Goal: Information Seeking & Learning: Learn about a topic

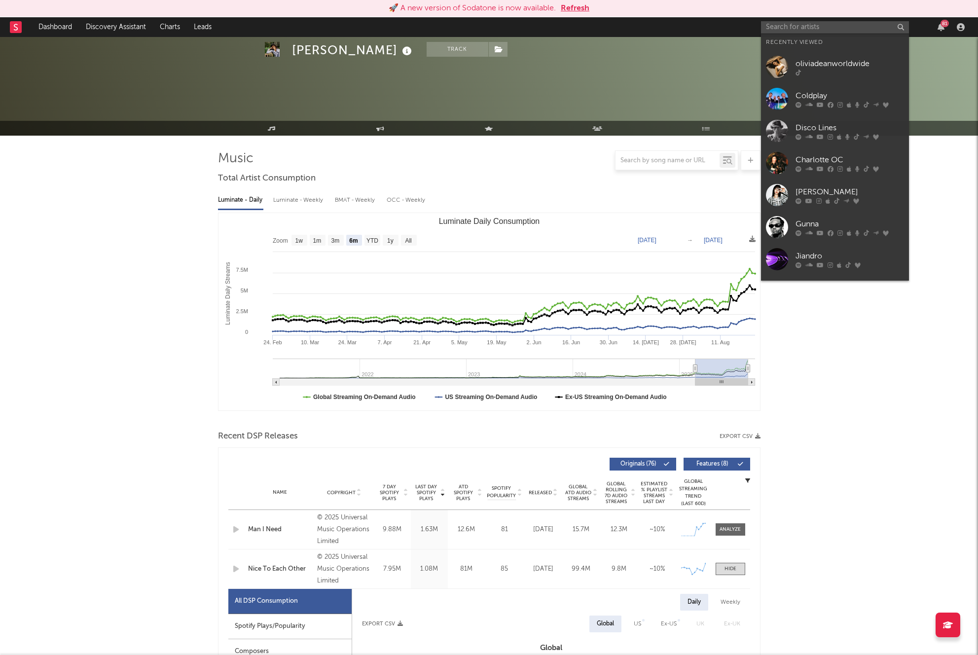
select select "6m"
select select "1w"
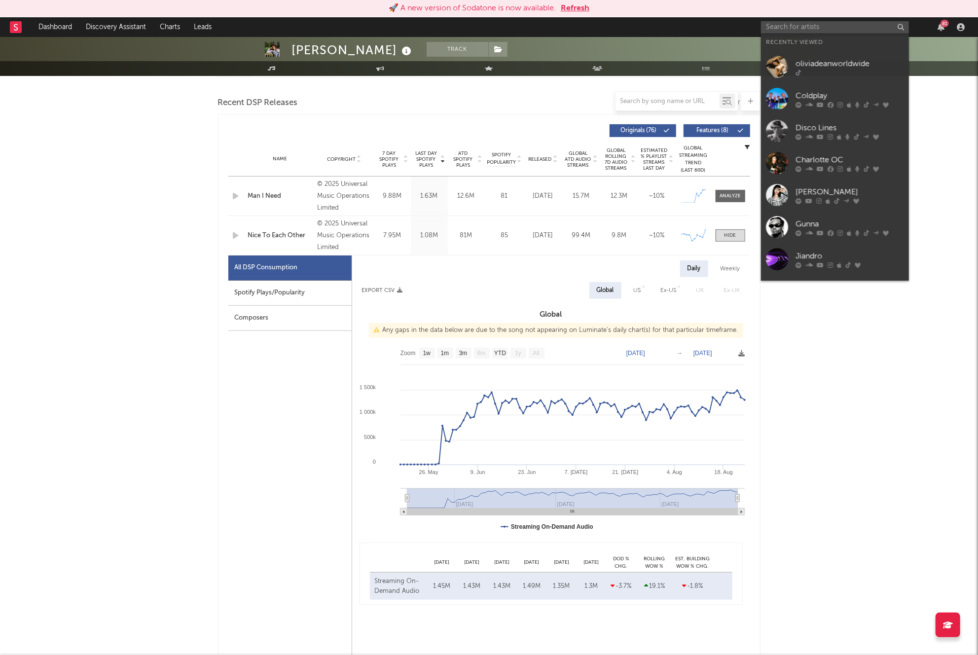
scroll to position [334, 0]
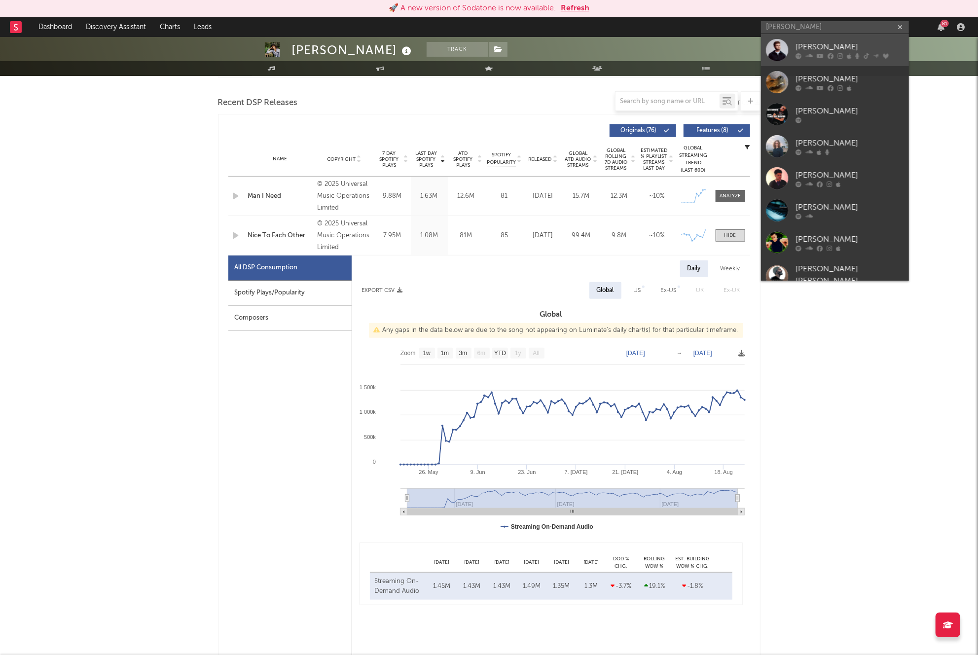
type input "alex warr"
click at [804, 37] on link "[PERSON_NAME]" at bounding box center [835, 50] width 148 height 32
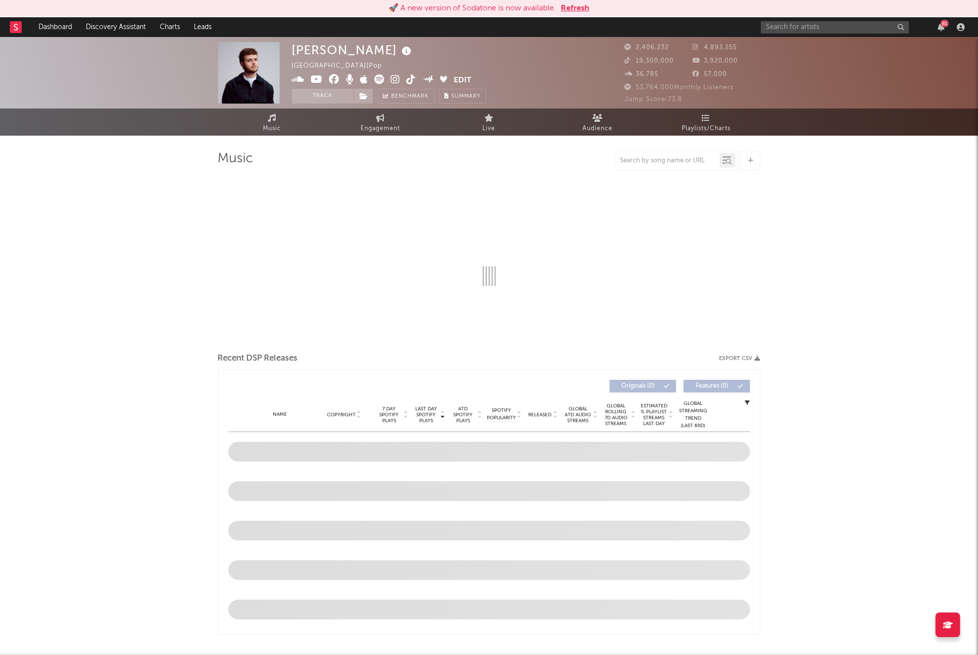
select select "6m"
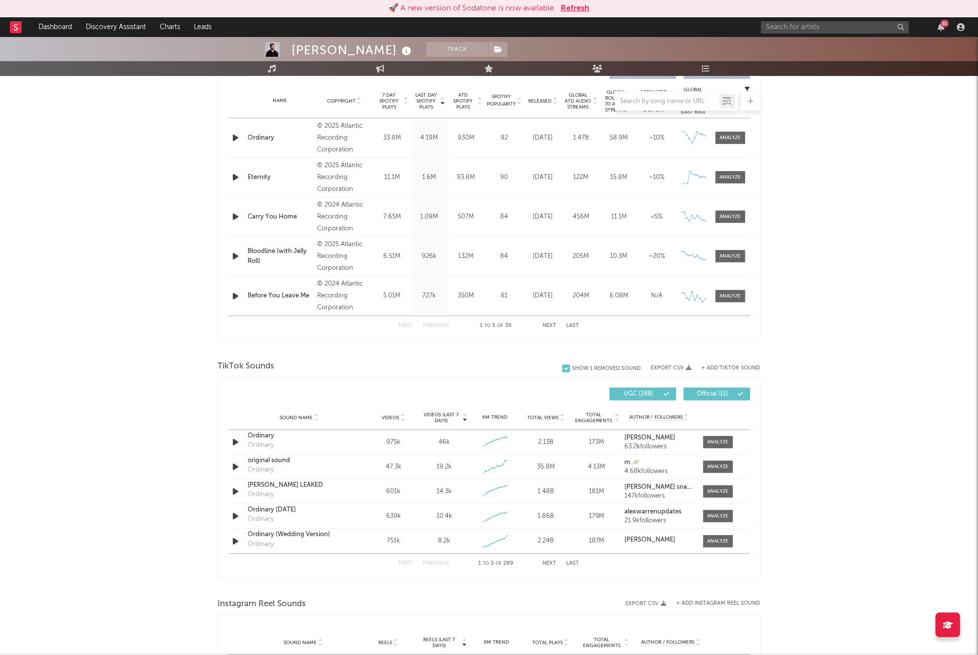
scroll to position [456, 0]
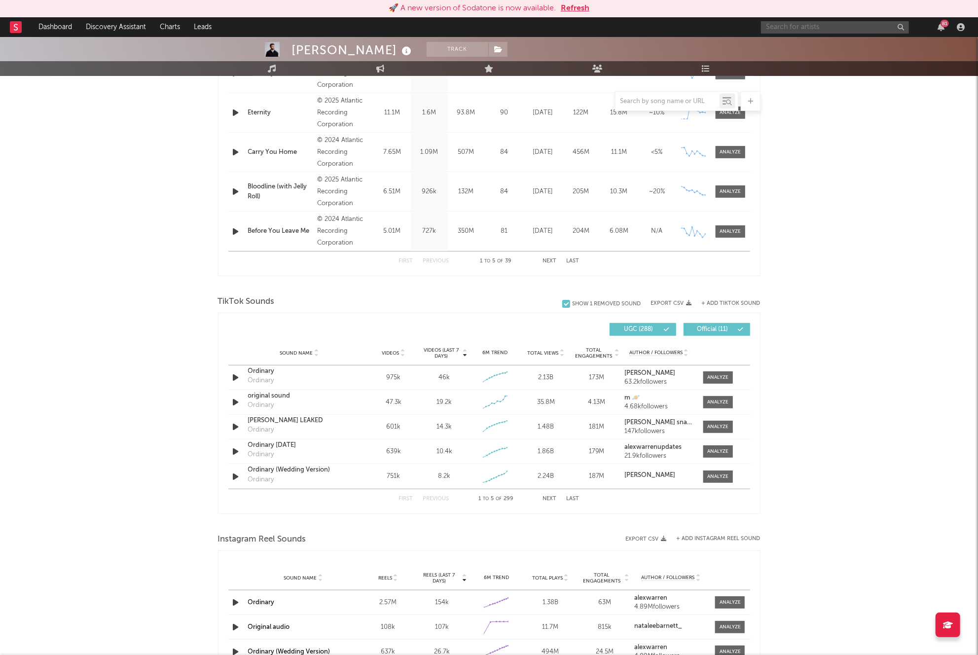
click at [817, 31] on input "text" at bounding box center [835, 27] width 148 height 12
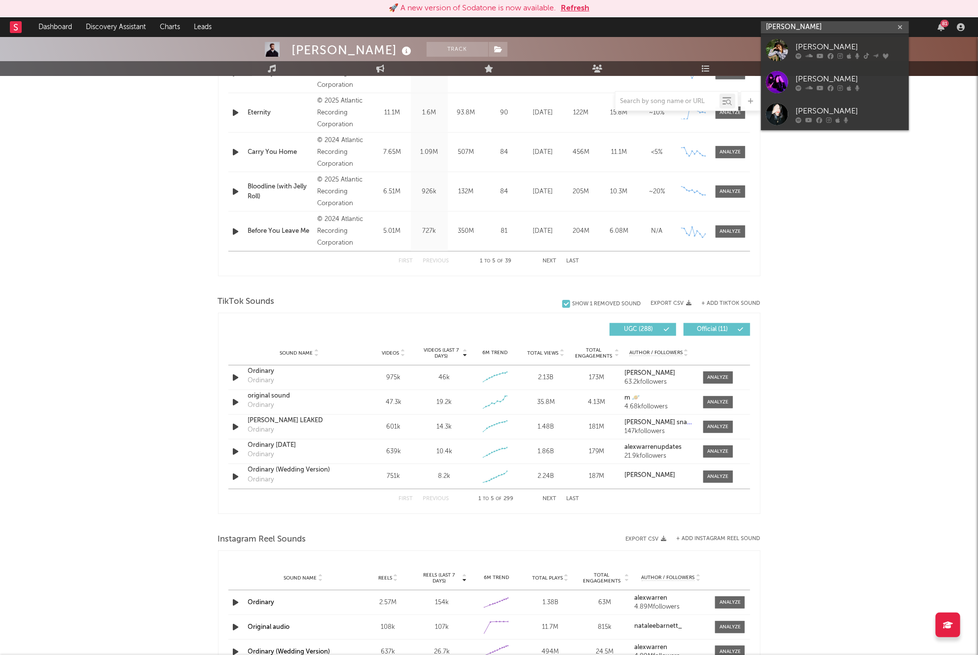
click at [812, 28] on input "olivia dean" at bounding box center [835, 27] width 148 height 12
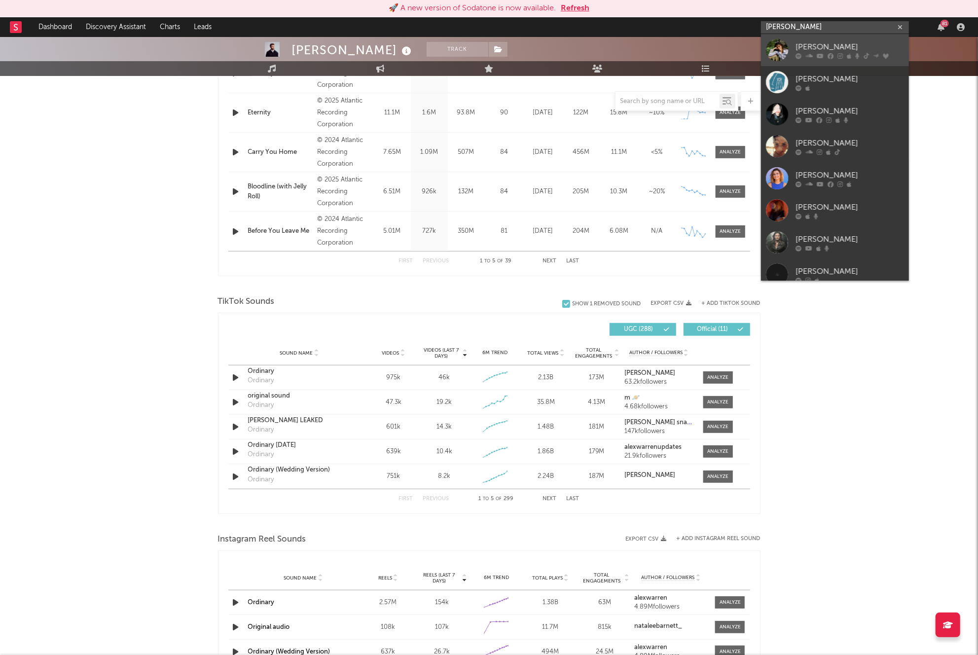
type input "olivia dean"
drag, startPoint x: 808, startPoint y: 46, endPoint x: 776, endPoint y: 60, distance: 34.5
click at [808, 46] on div "[PERSON_NAME]" at bounding box center [850, 47] width 109 height 12
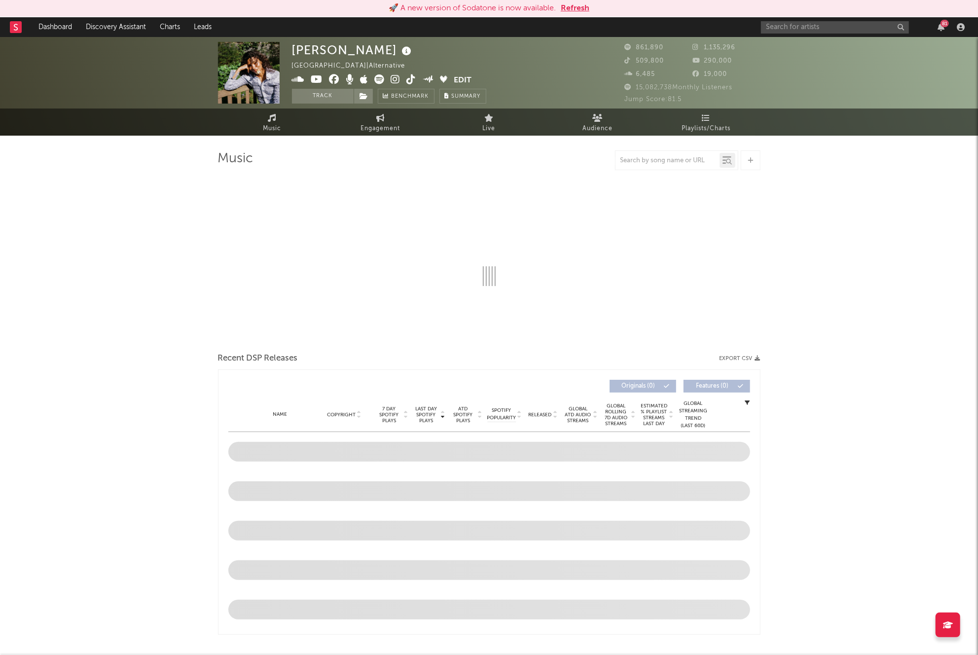
select select "6m"
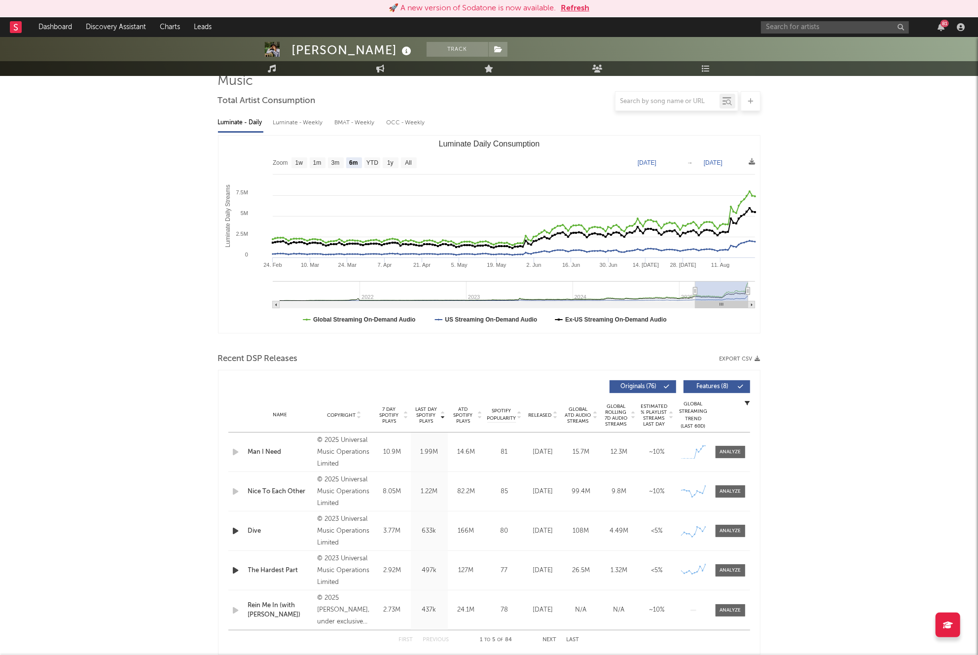
scroll to position [161, 0]
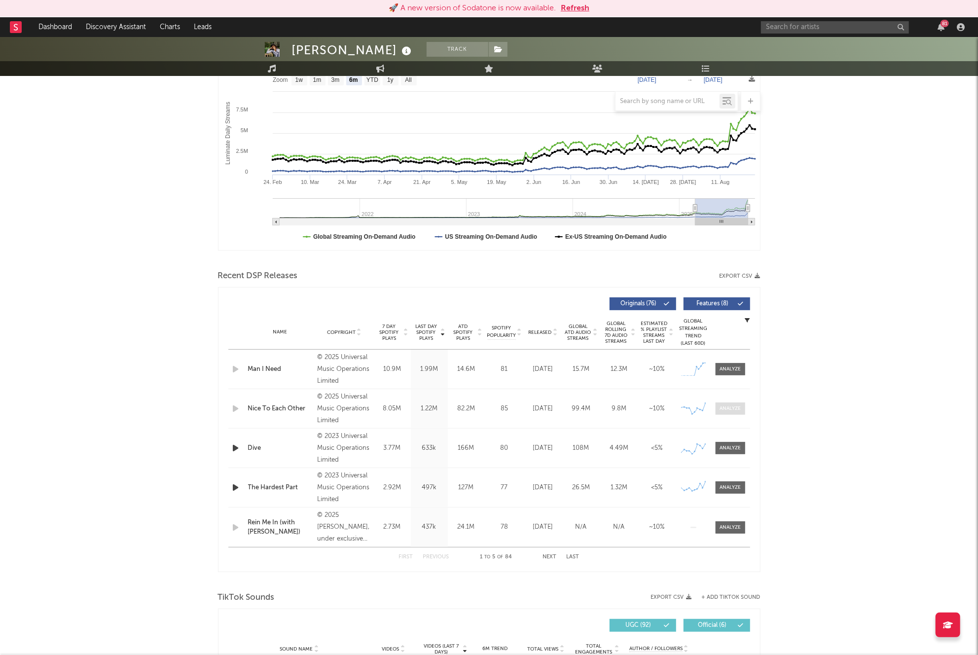
click at [725, 410] on div at bounding box center [730, 408] width 21 height 7
select select "1w"
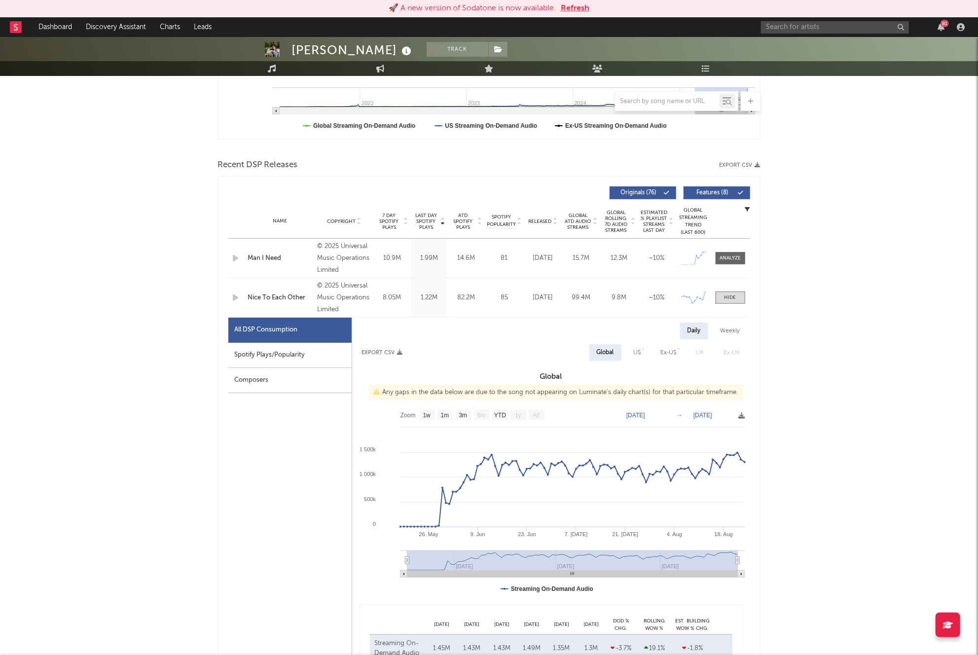
scroll to position [373, 0]
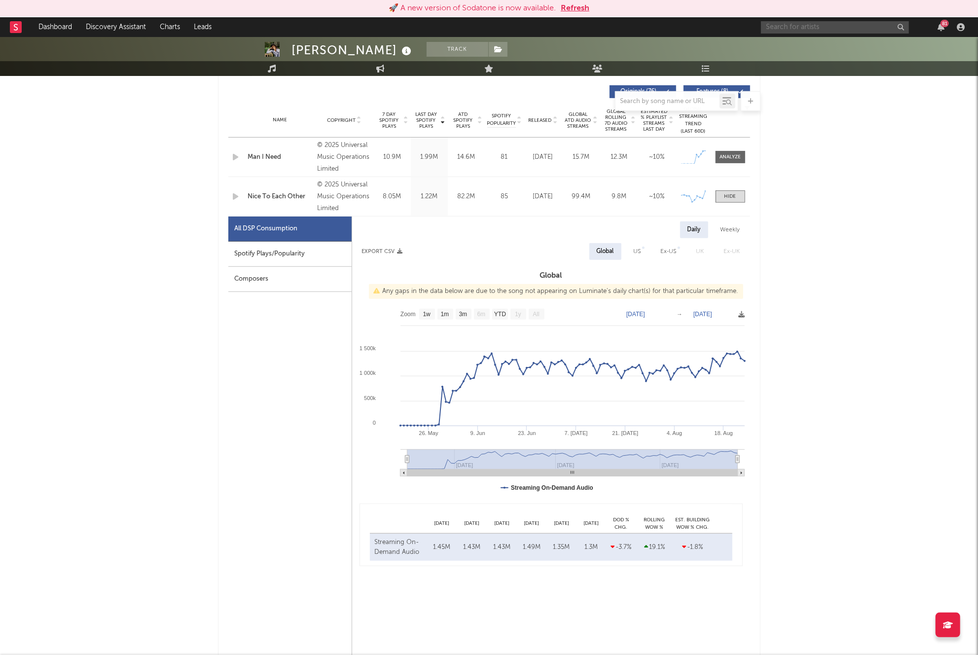
click at [832, 27] on input "text" at bounding box center [835, 27] width 148 height 12
type input "sombr"
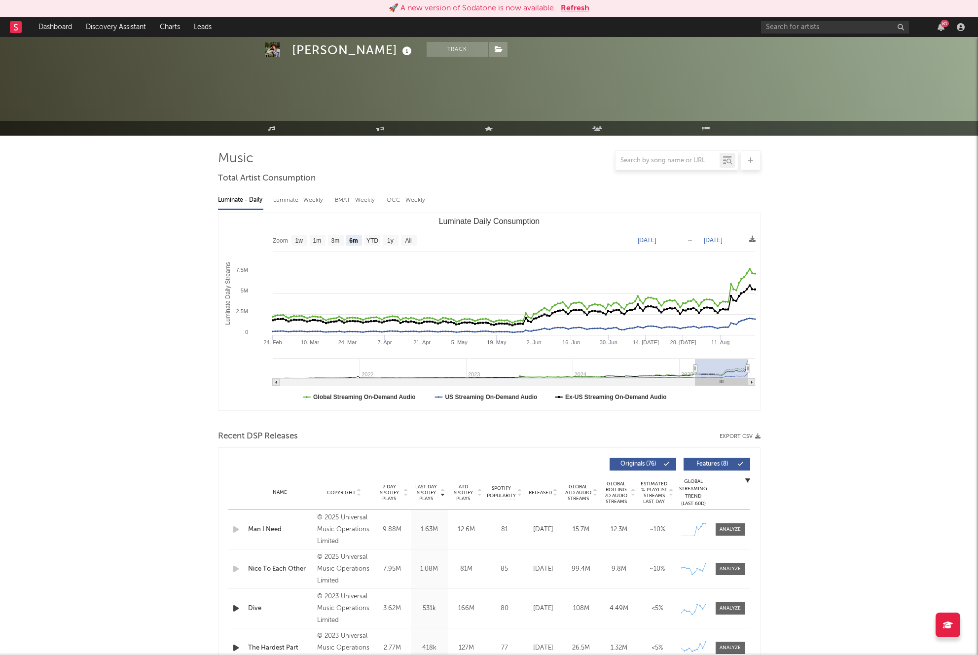
select select "6m"
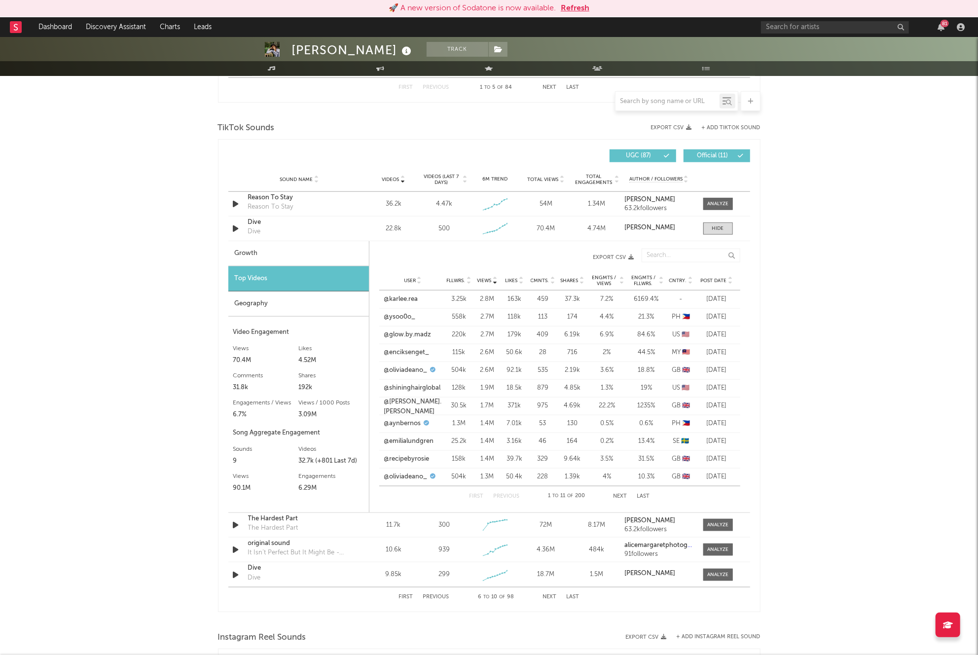
scroll to position [630, 0]
click at [480, 281] on span "Views" at bounding box center [485, 281] width 14 height 6
click at [403, 297] on link "@karlee.rea" at bounding box center [401, 300] width 34 height 10
click at [712, 205] on div at bounding box center [718, 203] width 21 height 7
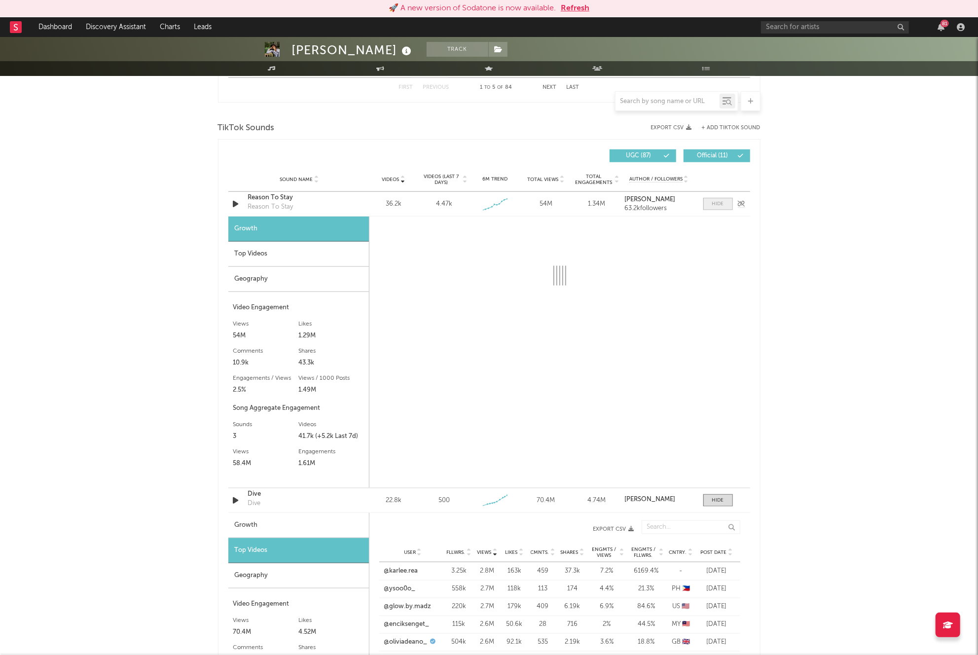
click at [727, 206] on span at bounding box center [719, 204] width 30 height 12
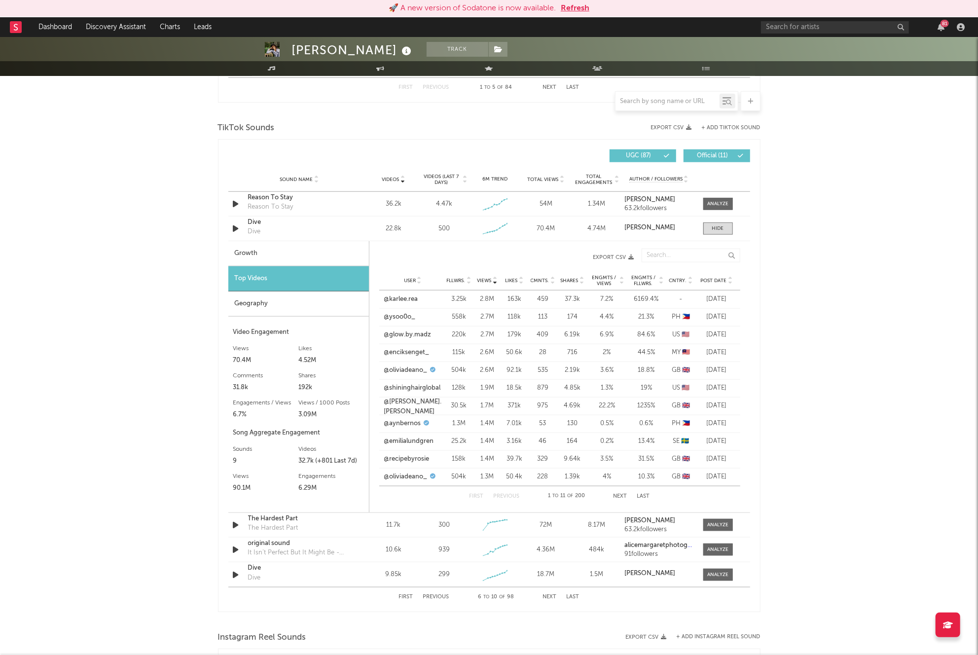
click at [406, 596] on button "First" at bounding box center [406, 597] width 14 height 5
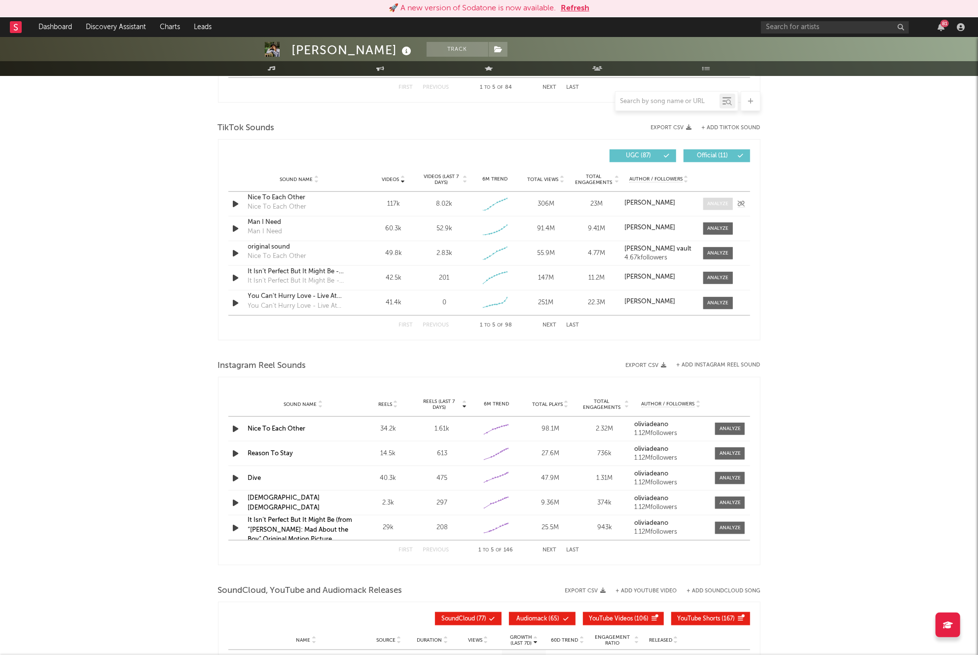
click at [720, 206] on div at bounding box center [718, 203] width 21 height 7
select select "1w"
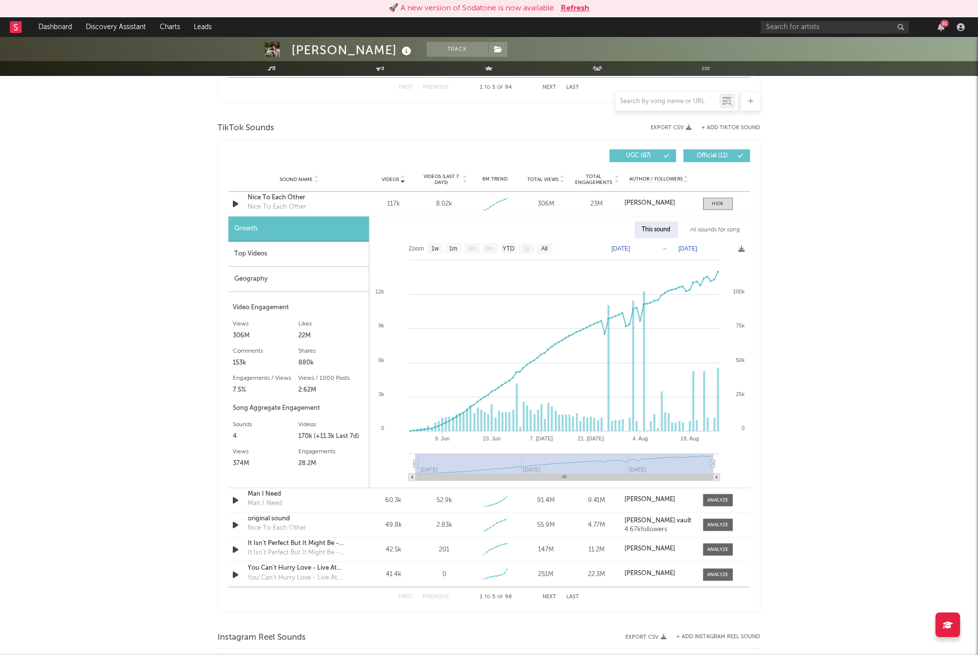
click at [308, 251] on div "Top Videos" at bounding box center [298, 254] width 141 height 25
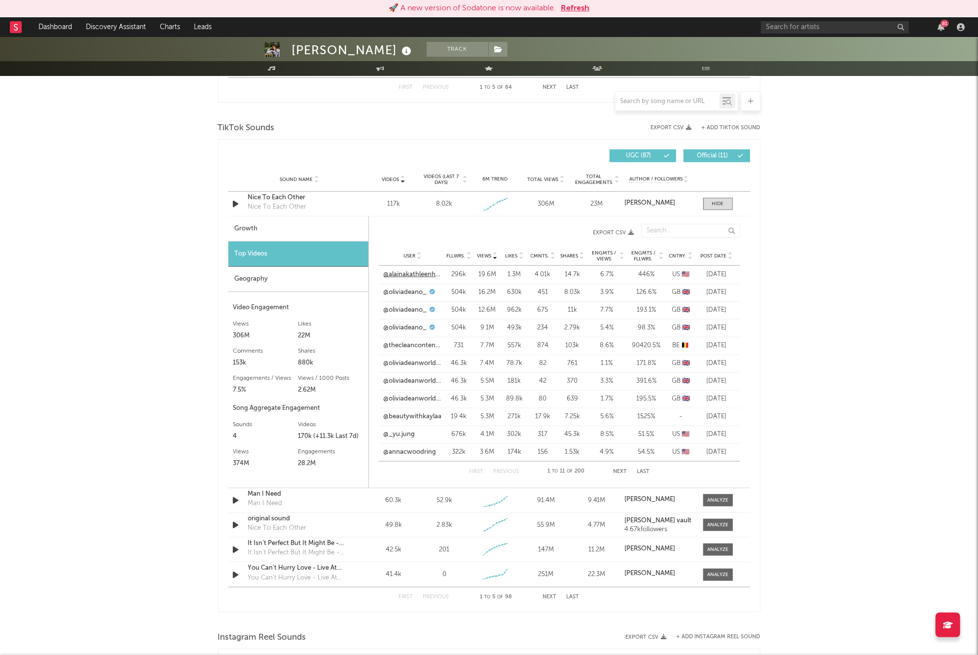
click at [427, 276] on link "@alainakathleenhome" at bounding box center [413, 275] width 58 height 10
click at [403, 361] on link "@oliviadeanworldwide" at bounding box center [413, 364] width 58 height 10
click at [415, 382] on link "@oliviadeanworldwide" at bounding box center [413, 381] width 58 height 10
click at [418, 398] on link "@oliviadeanworldwide" at bounding box center [413, 399] width 58 height 10
drag, startPoint x: 424, startPoint y: 397, endPoint x: 429, endPoint y: 399, distance: 5.8
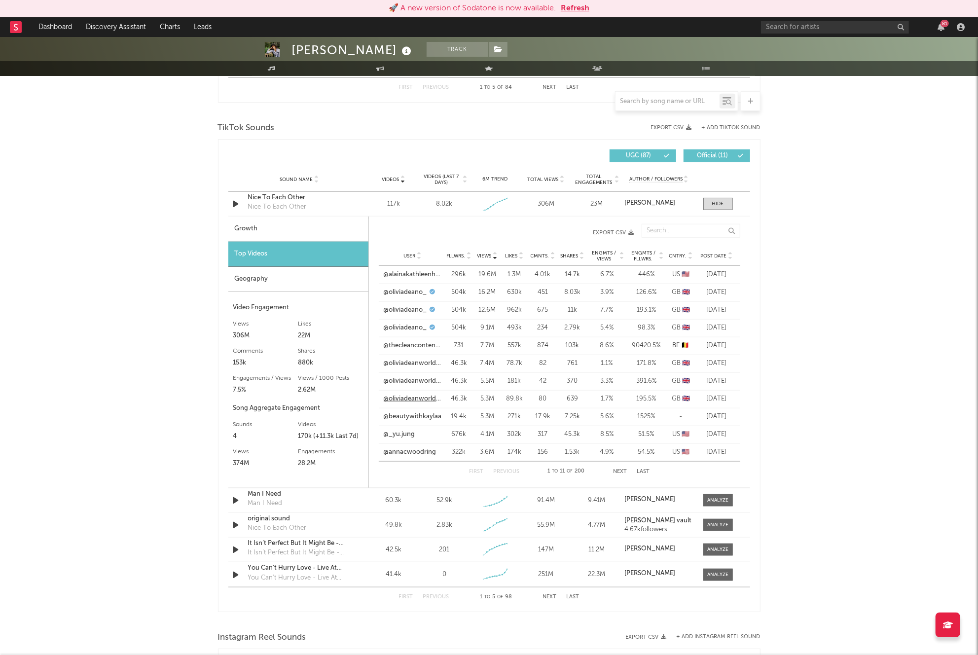
click at [424, 397] on link "@oliviadeanworldwide" at bounding box center [413, 399] width 58 height 10
click at [710, 253] on span "Post Date" at bounding box center [714, 256] width 26 height 6
click at [411, 308] on link "@oliviadeanworldwide" at bounding box center [413, 310] width 58 height 10
click at [406, 288] on link "@oliviadeano_" at bounding box center [405, 293] width 43 height 10
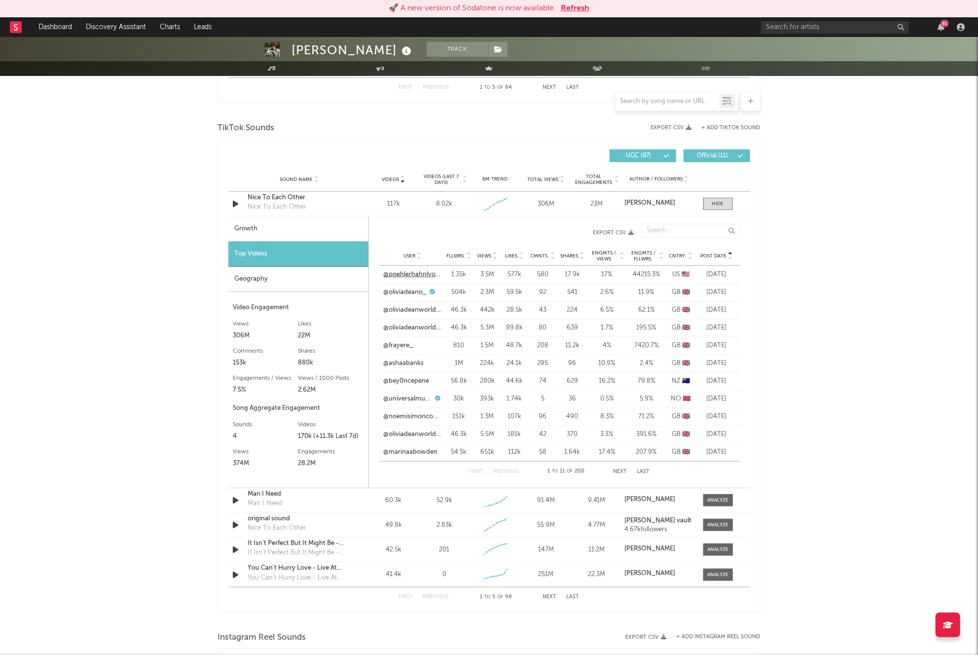
click at [413, 278] on link "@poehlerhahnlyonneexpress" at bounding box center [413, 275] width 58 height 10
click at [636, 98] on input "text" at bounding box center [668, 102] width 104 height 8
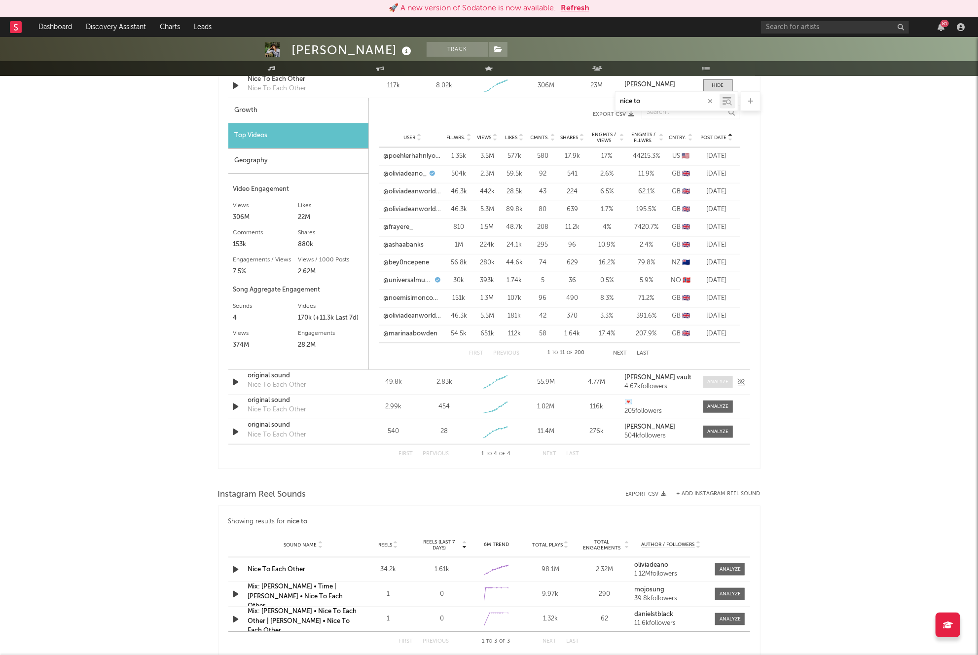
type input "nice to"
click at [722, 386] on span at bounding box center [719, 382] width 30 height 12
select select "1w"
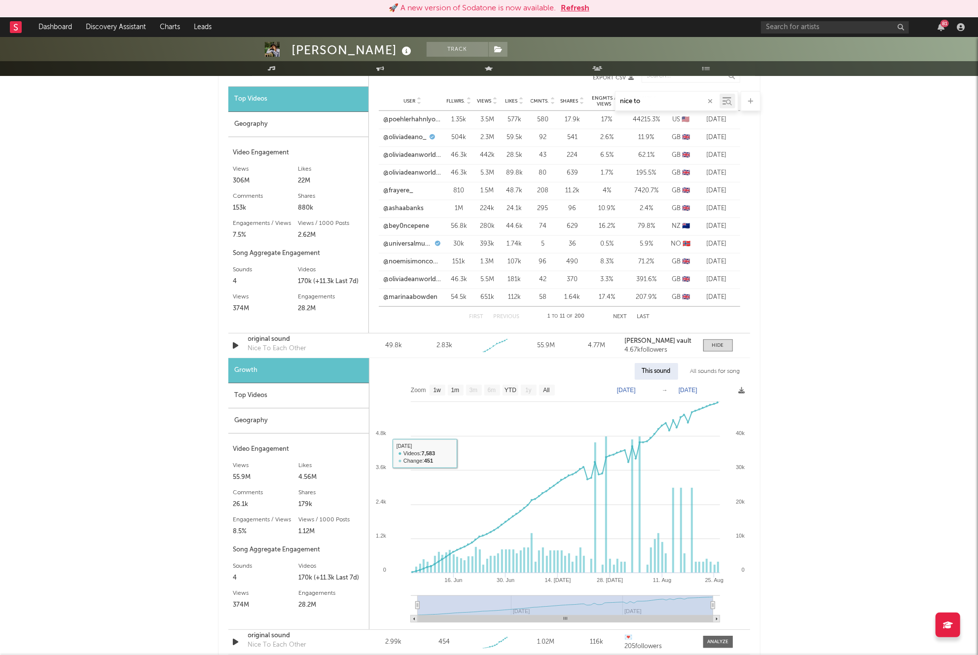
scroll to position [680, 0]
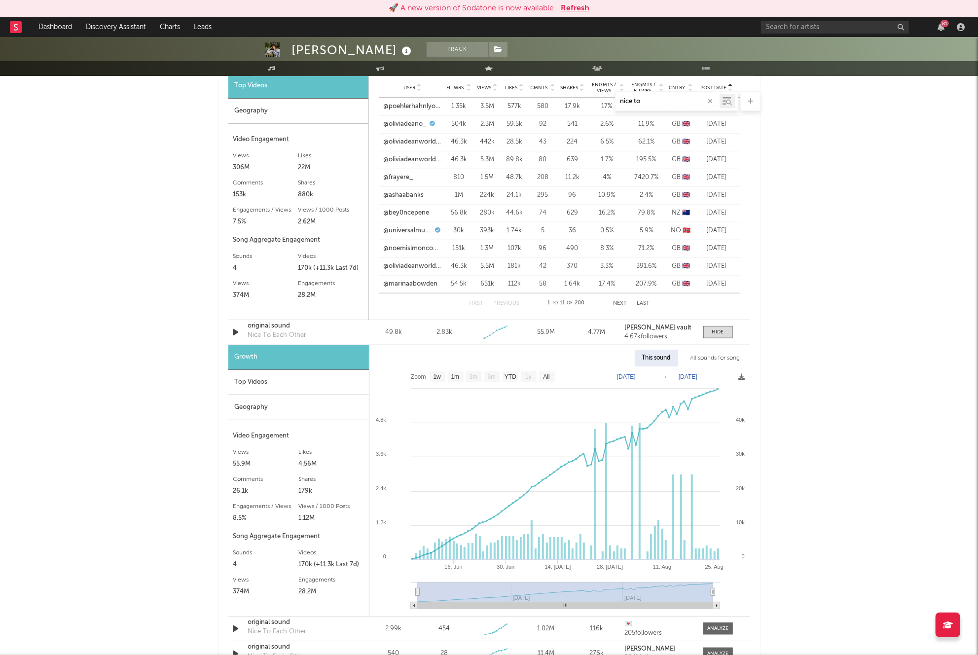
click at [298, 389] on div "Top Videos" at bounding box center [298, 382] width 141 height 25
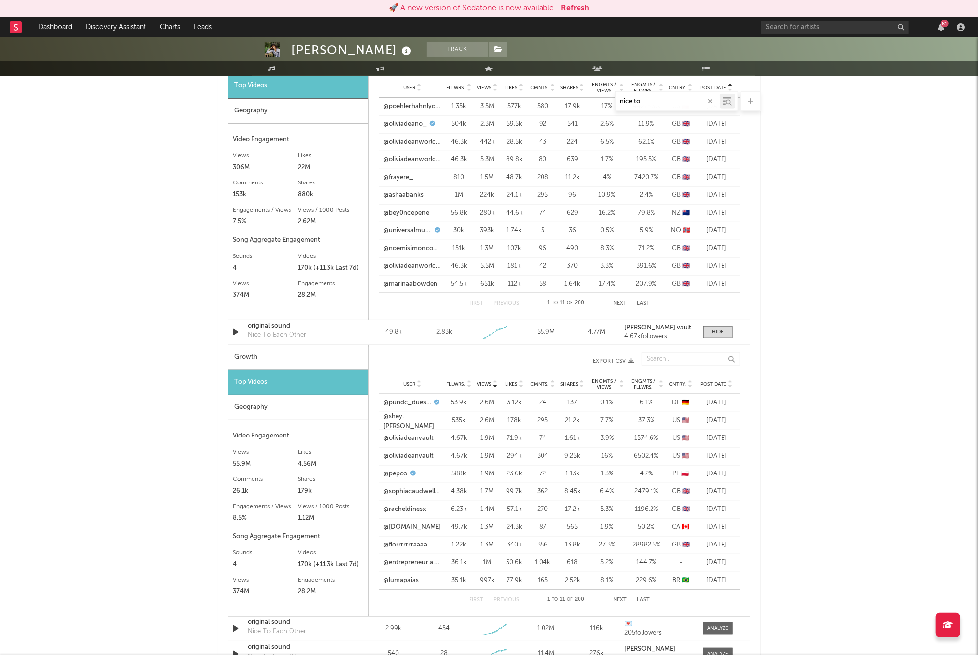
click at [714, 382] on span "Post Date" at bounding box center [714, 384] width 26 height 6
click at [414, 399] on link "@oliviadeanvault" at bounding box center [409, 403] width 50 height 10
click at [418, 419] on link "@oliviadeanvault" at bounding box center [409, 421] width 50 height 10
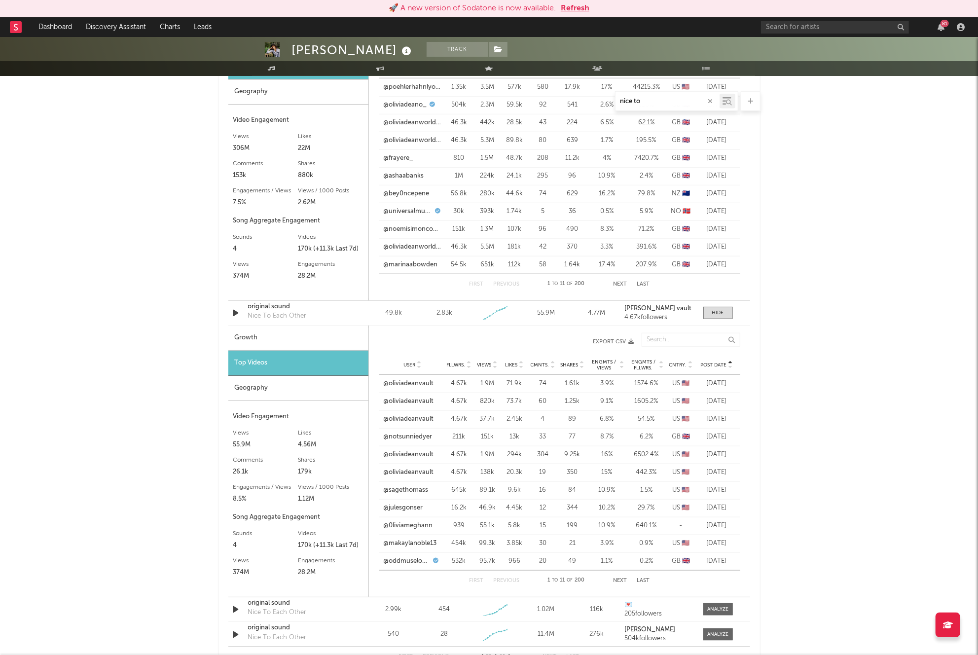
scroll to position [701, 0]
click at [408, 451] on link "@oliviadeanvault" at bounding box center [409, 454] width 50 height 10
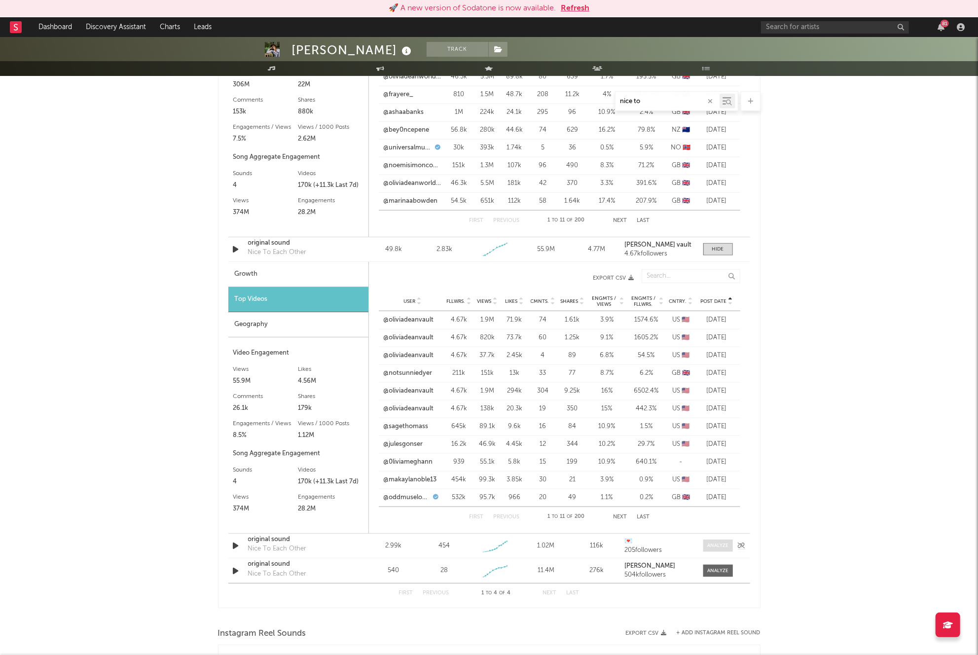
click at [714, 545] on div at bounding box center [718, 545] width 21 height 7
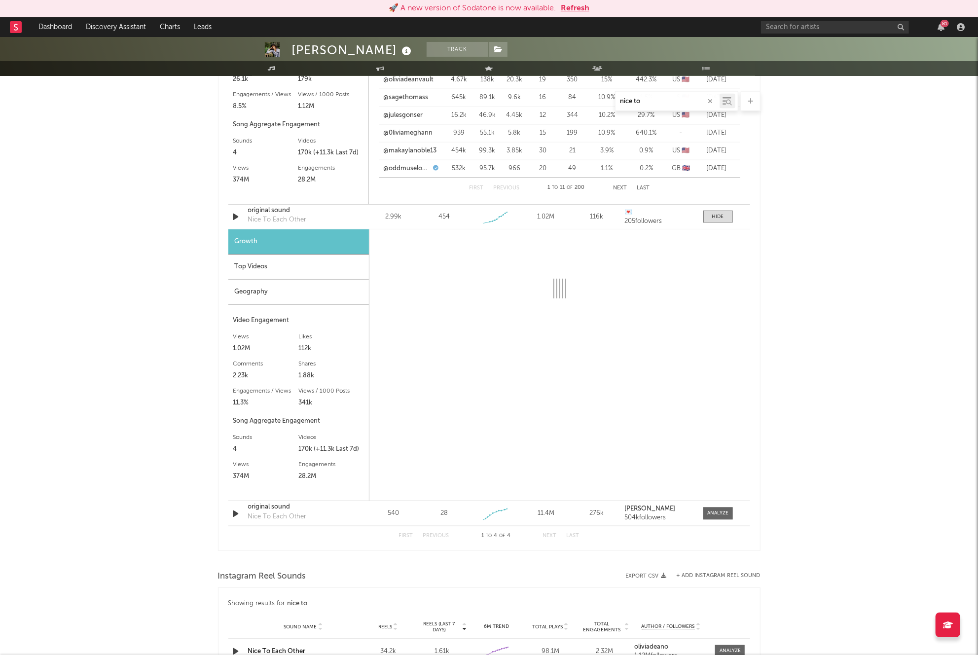
select select "1w"
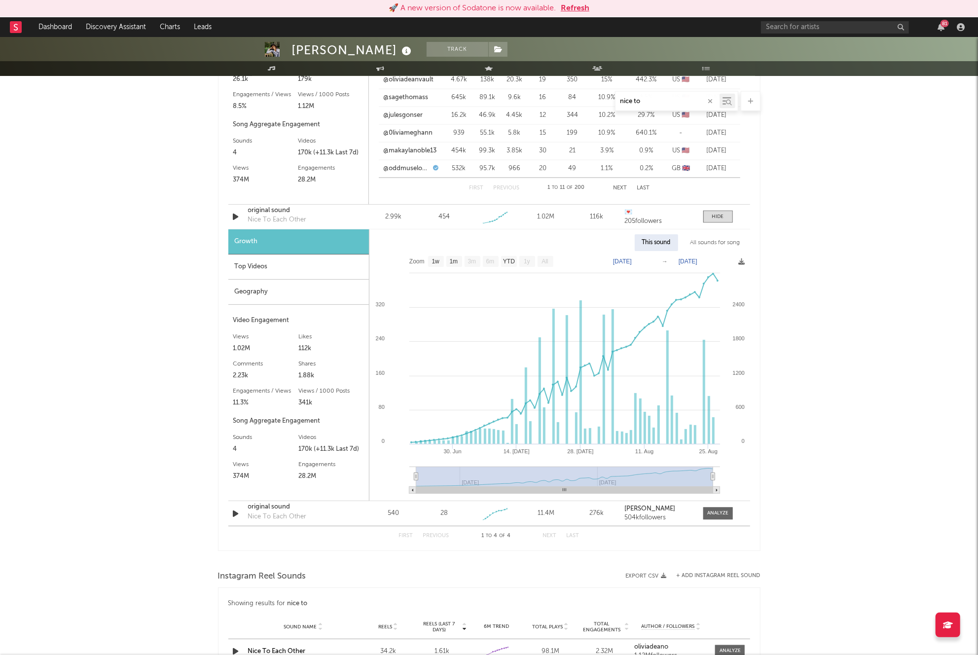
scroll to position [1082, 0]
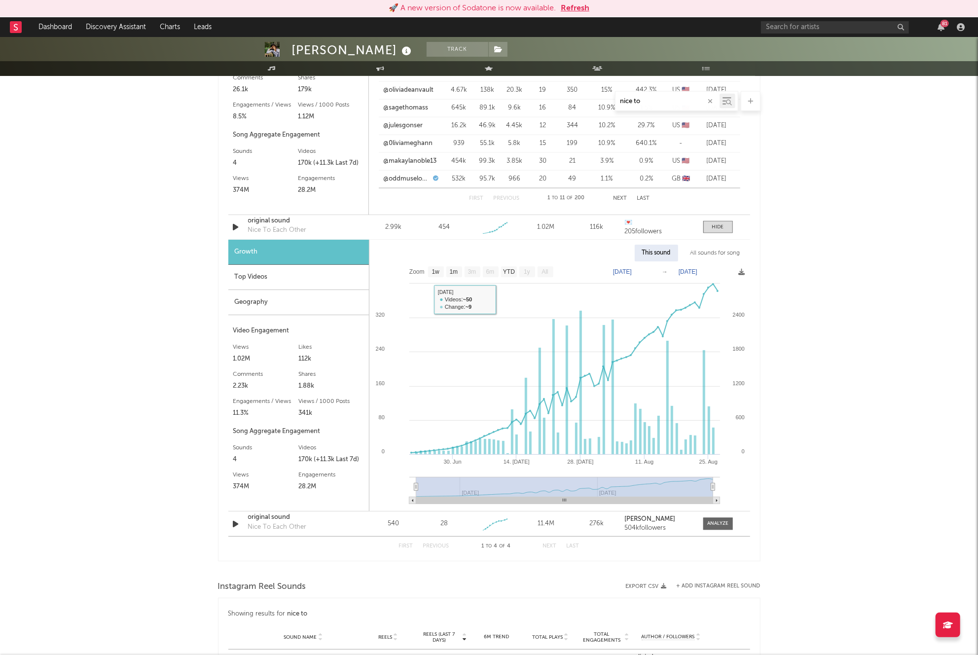
click at [311, 284] on div "Top Videos" at bounding box center [298, 277] width 141 height 25
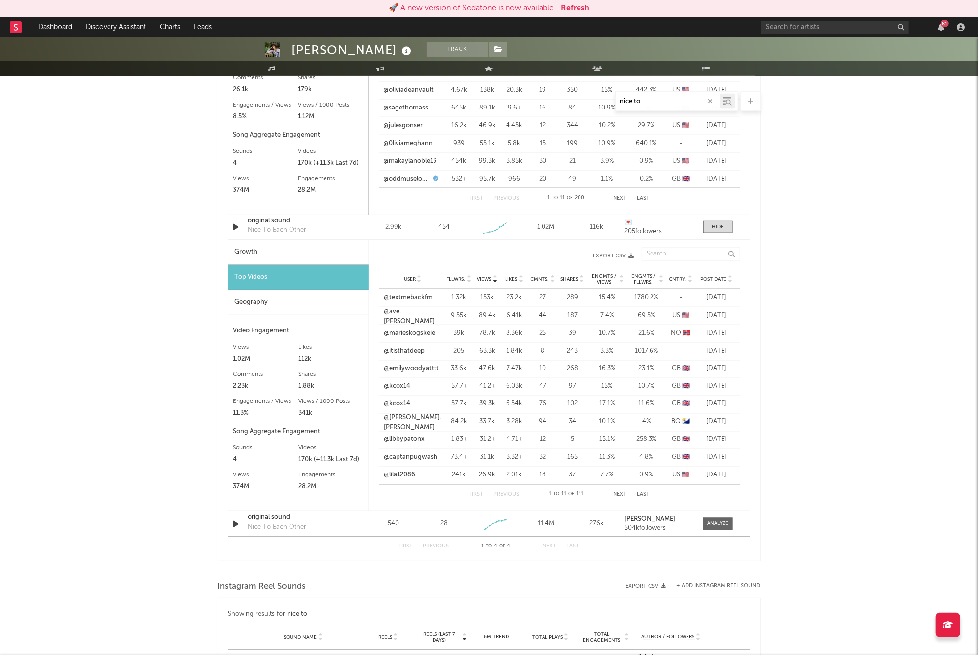
click at [710, 278] on span "Post Date" at bounding box center [714, 279] width 26 height 6
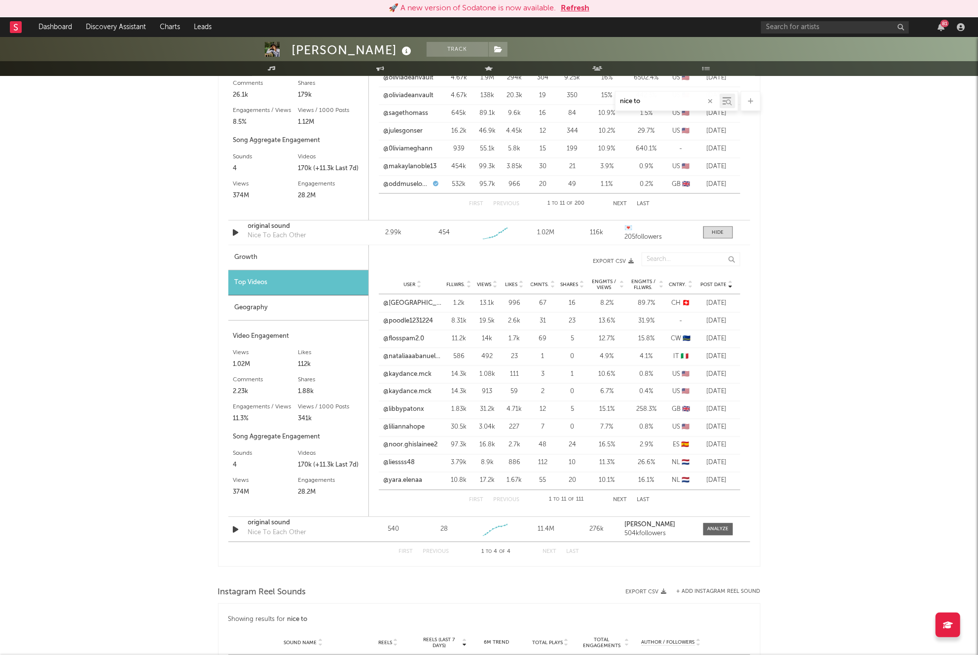
click at [711, 278] on div "User Fllwrs. Views Likes Cmnts. Shares Engmts / Views Engmts / Fllwrs. Cntry. P…" at bounding box center [560, 285] width 362 height 20
click at [713, 287] on span "Post Date" at bounding box center [714, 285] width 26 height 6
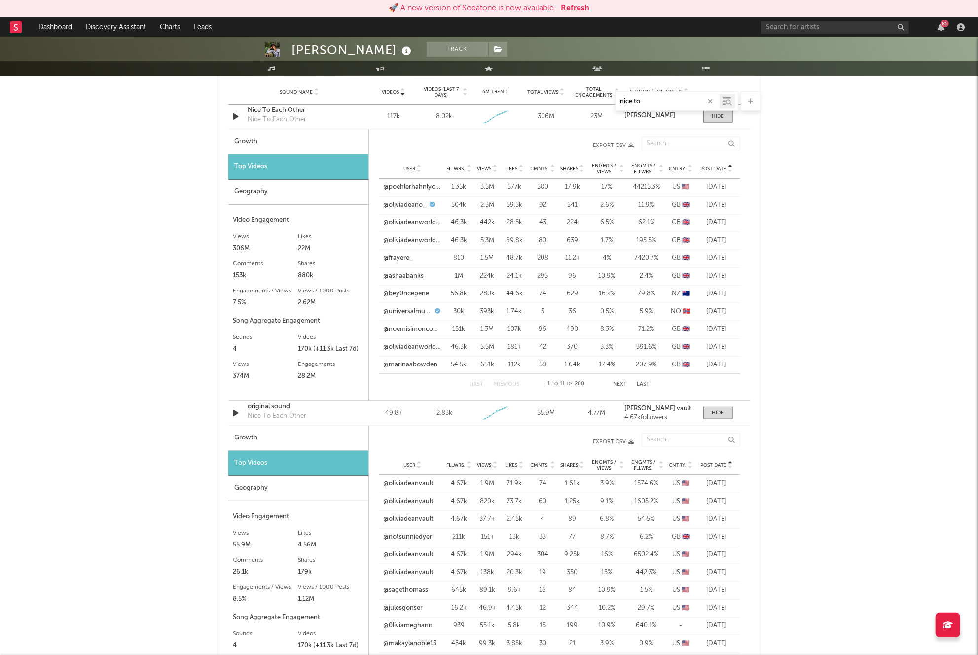
scroll to position [614, 0]
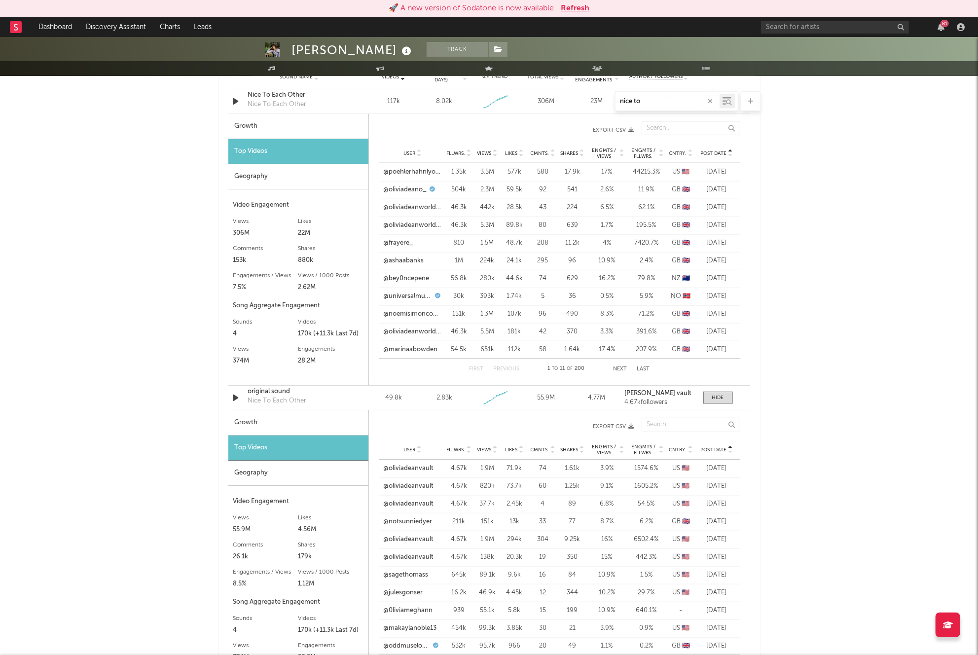
click at [488, 446] on div "Views" at bounding box center [488, 449] width 22 height 7
click at [425, 524] on link "@oliviadeanvault" at bounding box center [409, 522] width 50 height 10
drag, startPoint x: 753, startPoint y: 443, endPoint x: 711, endPoint y: 449, distance: 42.4
click at [752, 443] on div "Showing results for nice to Videos Sound Name Videos Videos (last 7 days) Total…" at bounding box center [489, 533] width 543 height 992
click at [709, 449] on span "Post Date" at bounding box center [714, 450] width 26 height 6
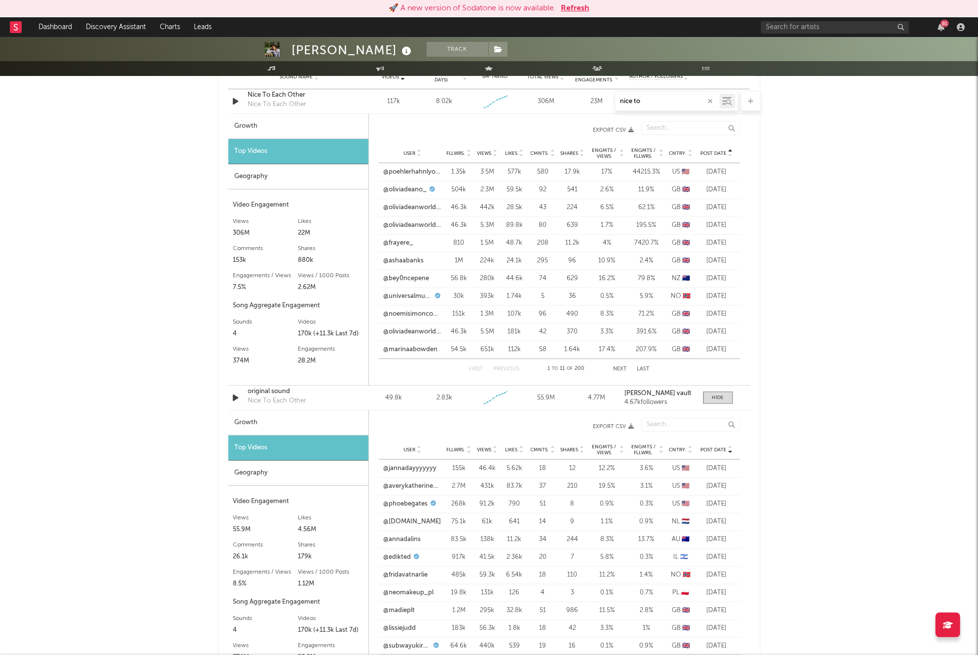
click at [711, 449] on span "Post Date" at bounding box center [714, 450] width 26 height 6
click at [403, 522] on link "@notsunniedyer" at bounding box center [408, 522] width 49 height 10
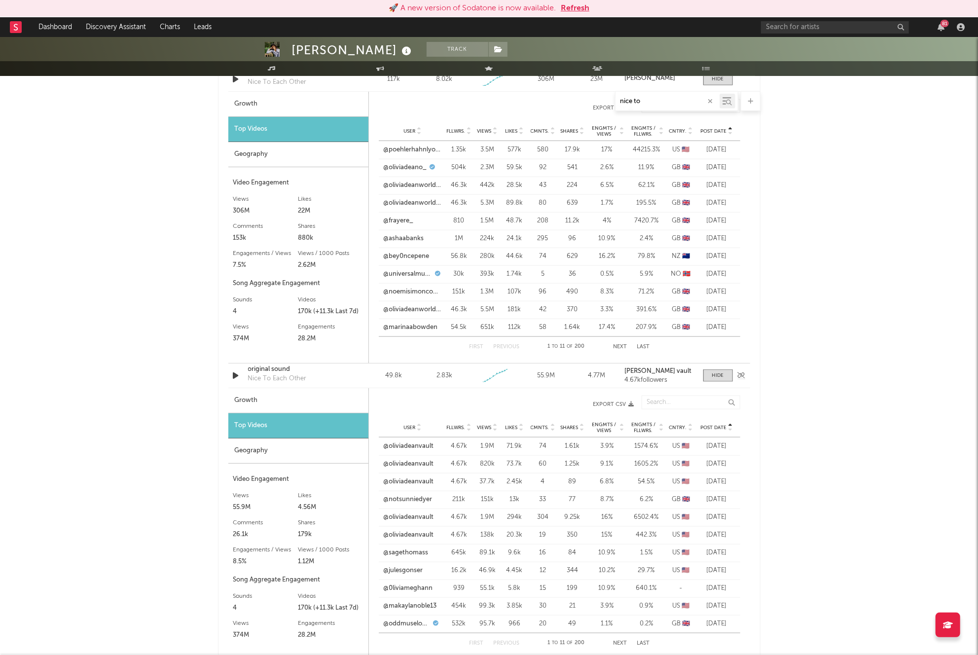
scroll to position [637, 0]
click at [400, 447] on link "@oliviadeanvault" at bounding box center [409, 446] width 50 height 10
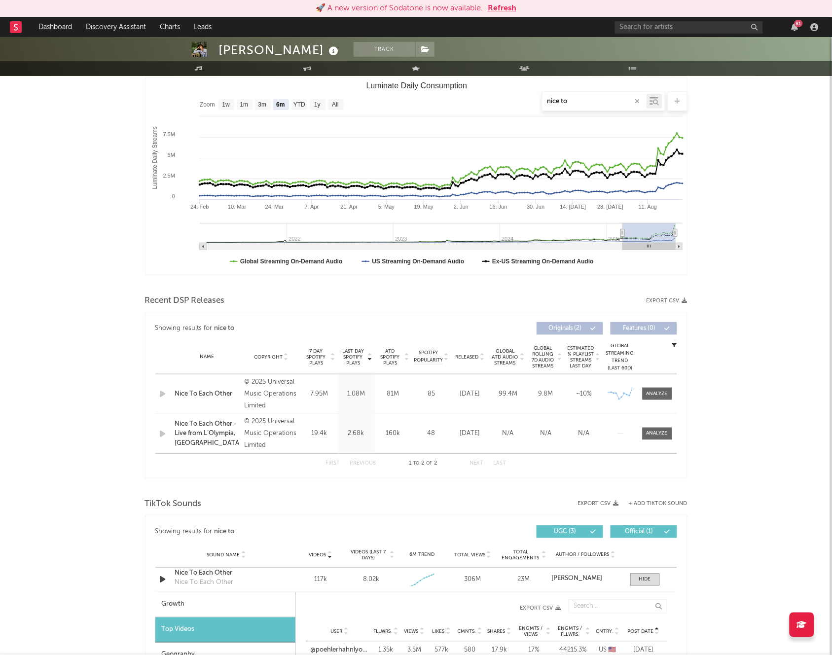
scroll to position [89, 0]
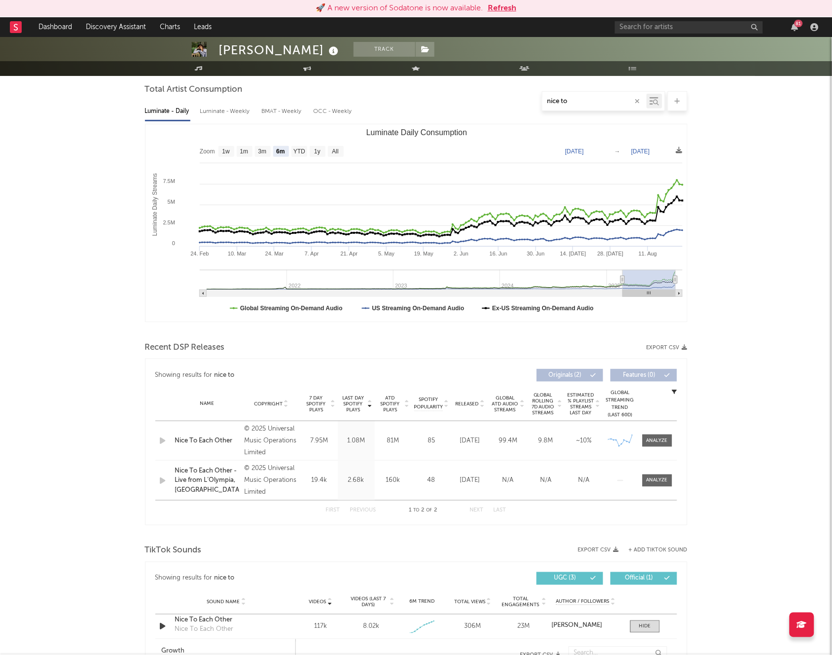
click at [637, 99] on icon "button" at bounding box center [638, 101] width 5 height 6
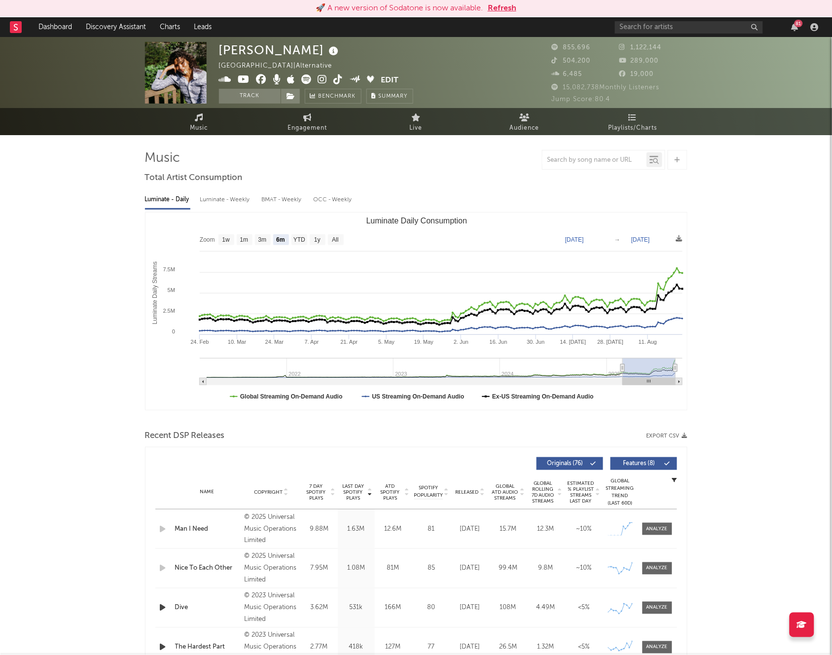
scroll to position [0, 0]
click at [631, 127] on span "Playlists/Charts" at bounding box center [633, 129] width 49 height 12
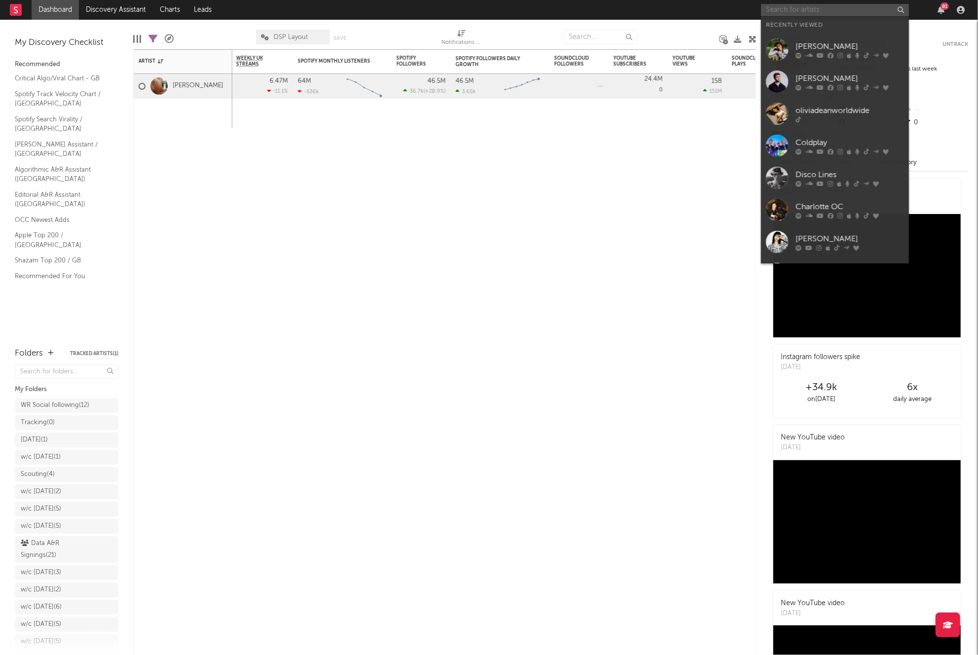
click at [812, 13] on input "text" at bounding box center [835, 10] width 148 height 12
click at [780, 85] on div at bounding box center [777, 82] width 22 height 22
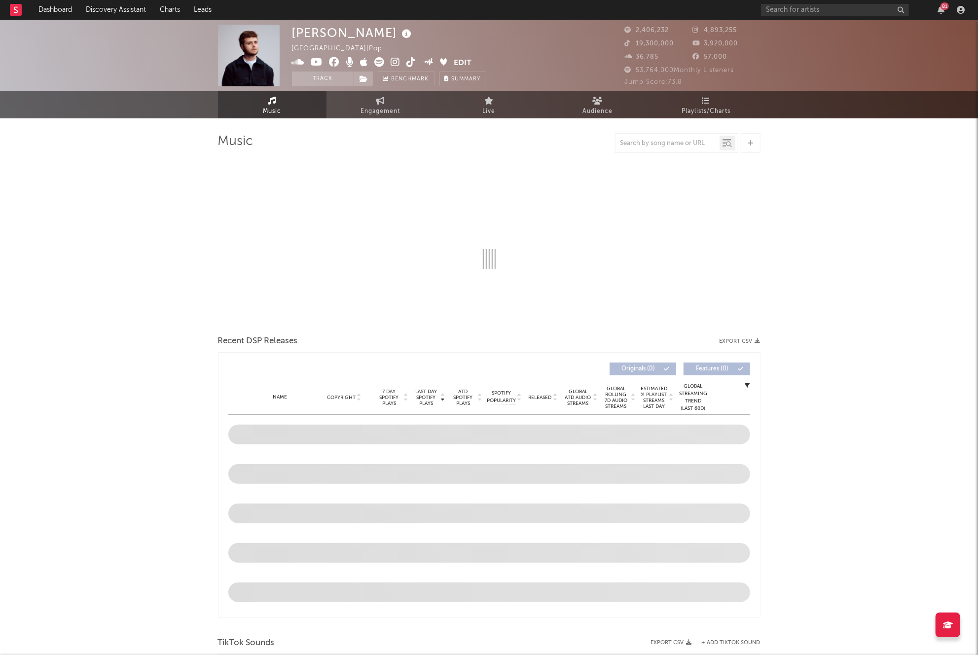
select select "6m"
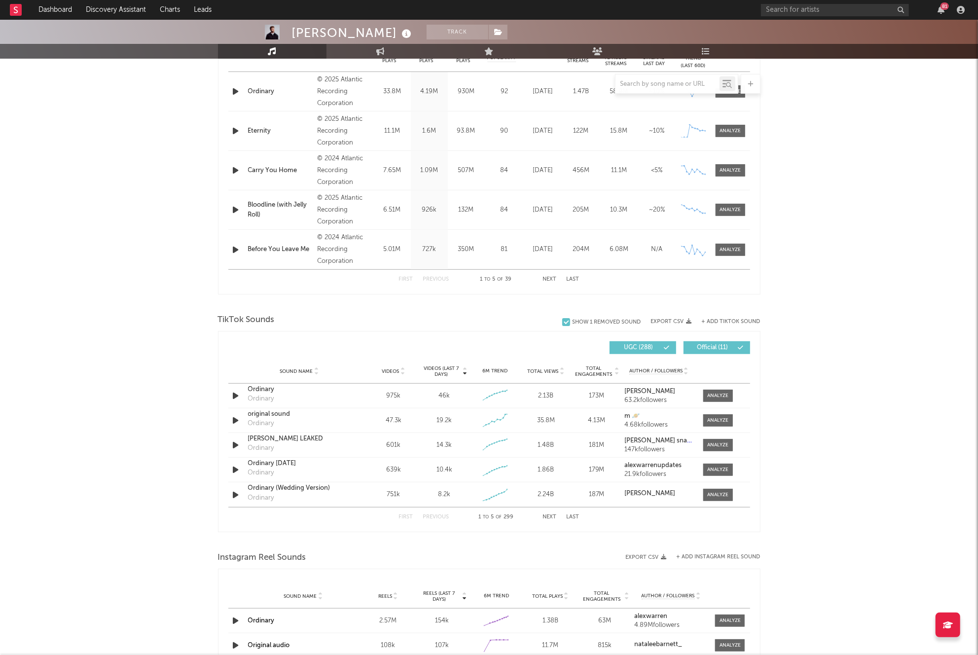
scroll to position [462, 0]
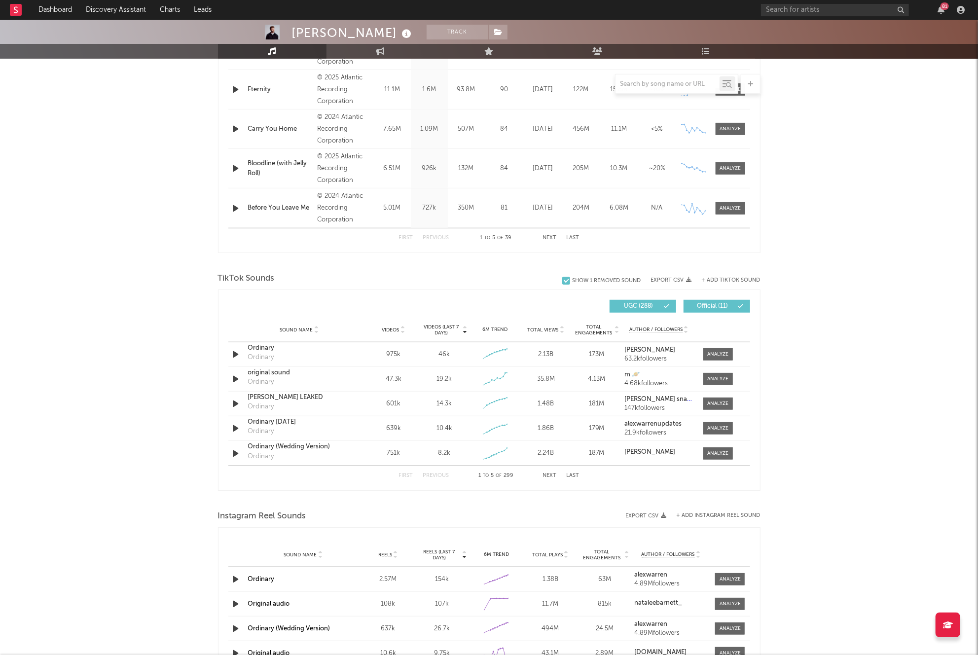
click at [391, 325] on div "Sound Name Videos Videos (last 7 days) Weekly Growth % 6M Trend Total Views Tot…" at bounding box center [489, 330] width 522 height 25
click at [388, 331] on span "Videos" at bounding box center [390, 330] width 17 height 6
click at [672, 89] on div at bounding box center [668, 84] width 104 height 12
click at [672, 86] on input "text" at bounding box center [668, 84] width 104 height 8
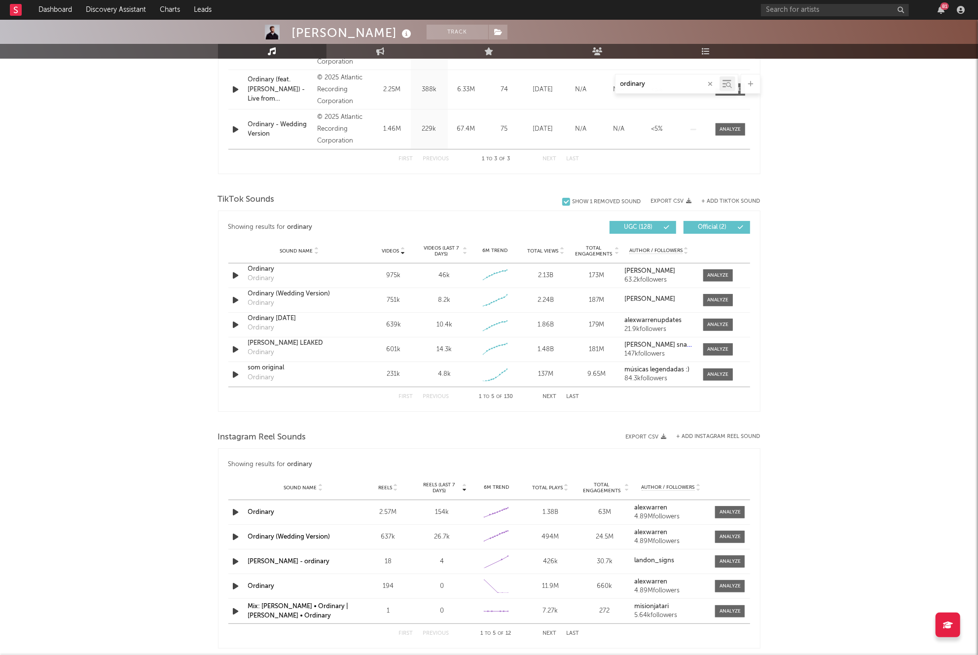
scroll to position [462, 0]
type input "ordinary"
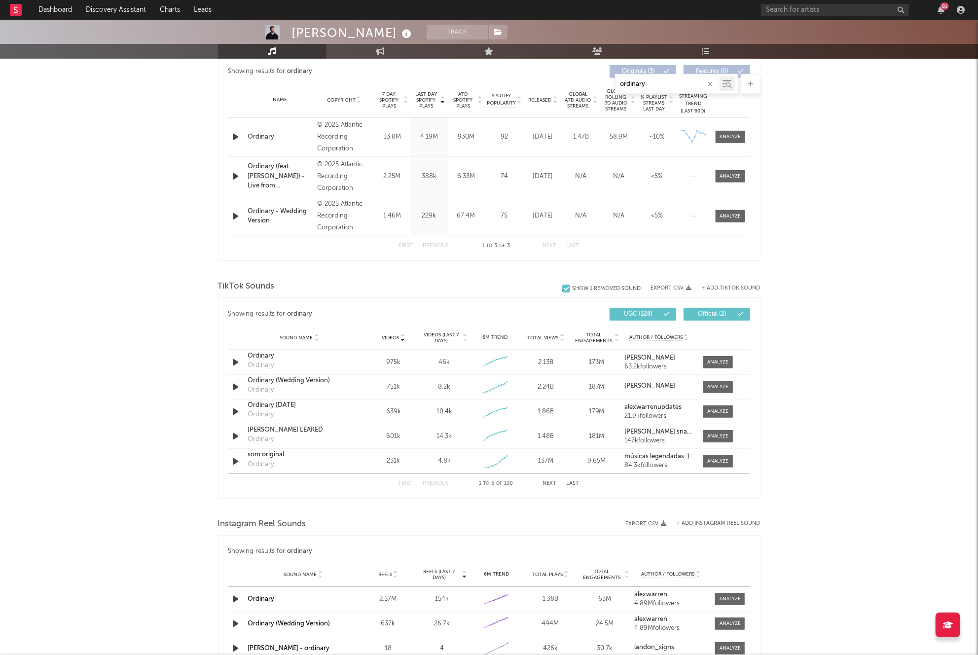
scroll to position [267, 0]
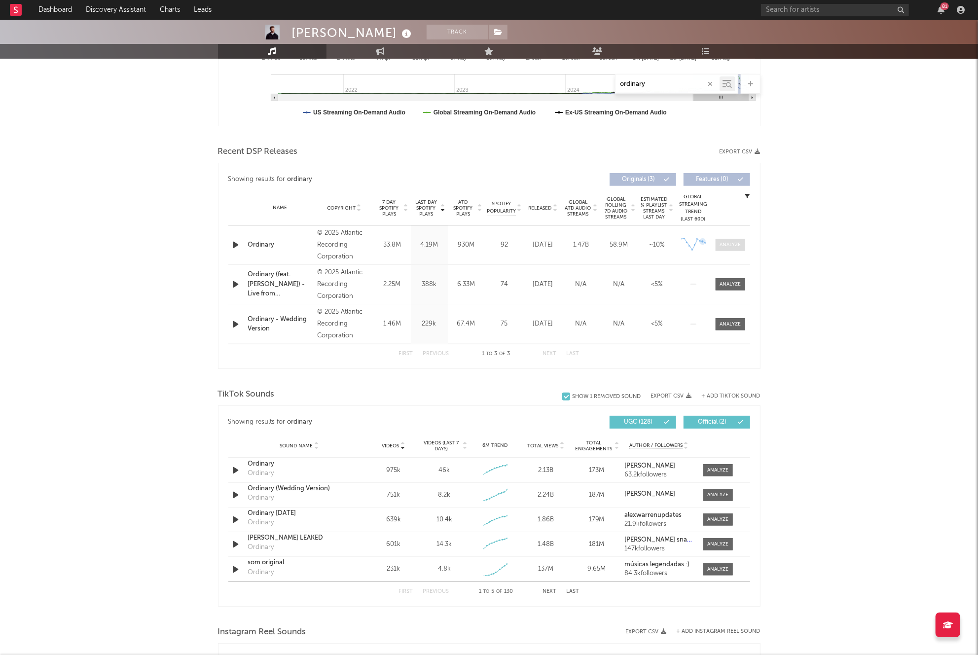
click at [726, 243] on div at bounding box center [730, 244] width 21 height 7
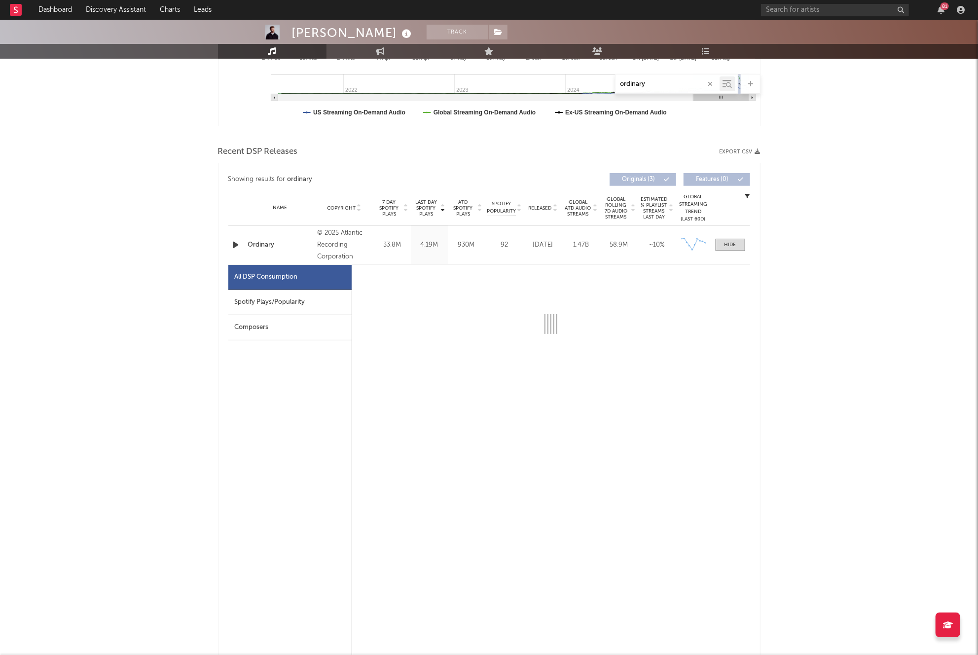
select select "6m"
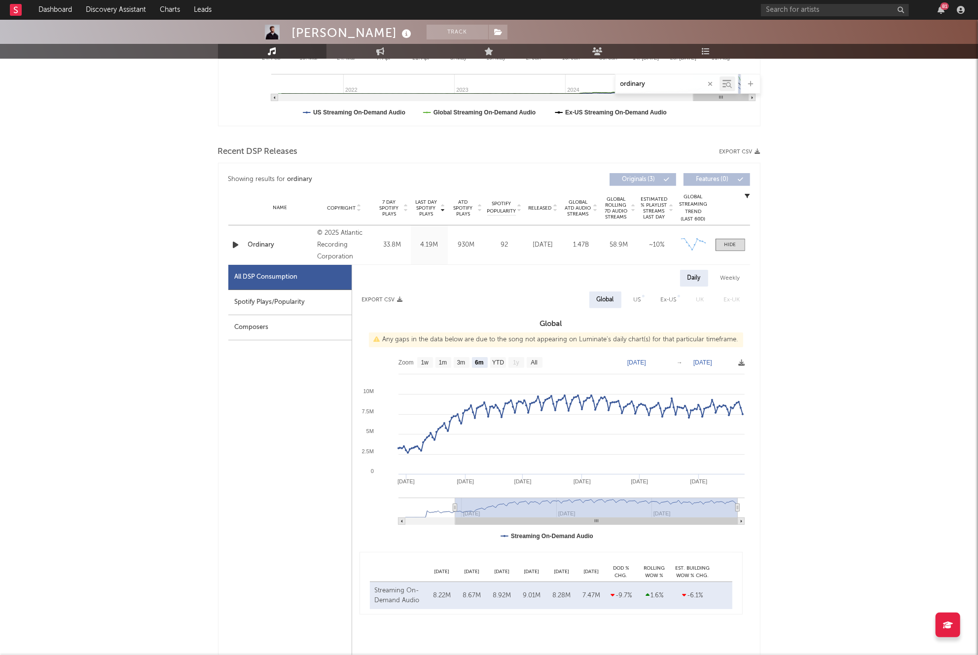
click at [302, 304] on div "Spotify Plays/Popularity" at bounding box center [289, 302] width 123 height 25
select select "6m"
select select "1w"
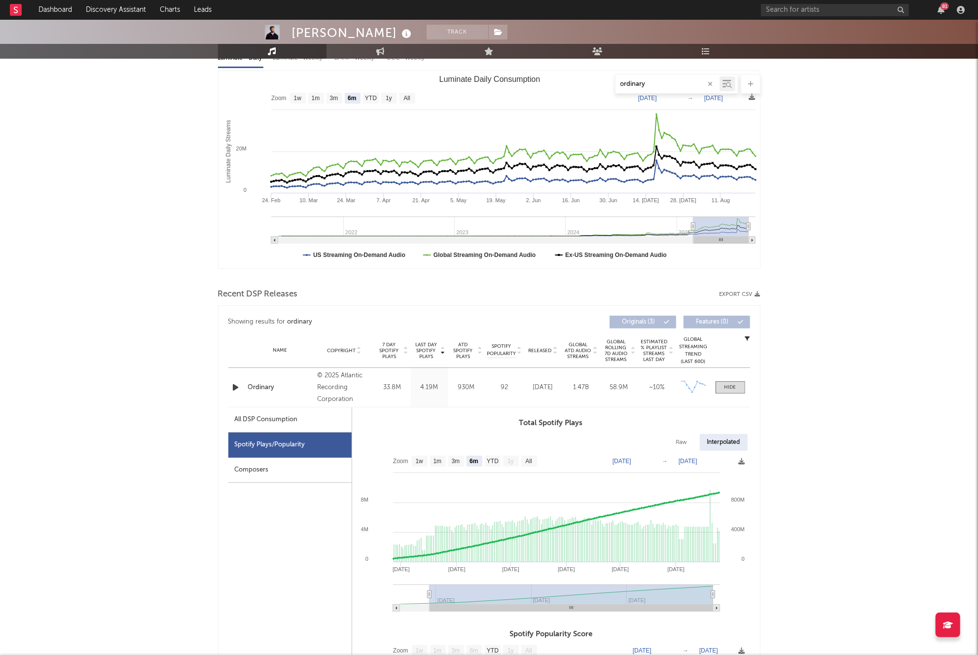
scroll to position [112, 0]
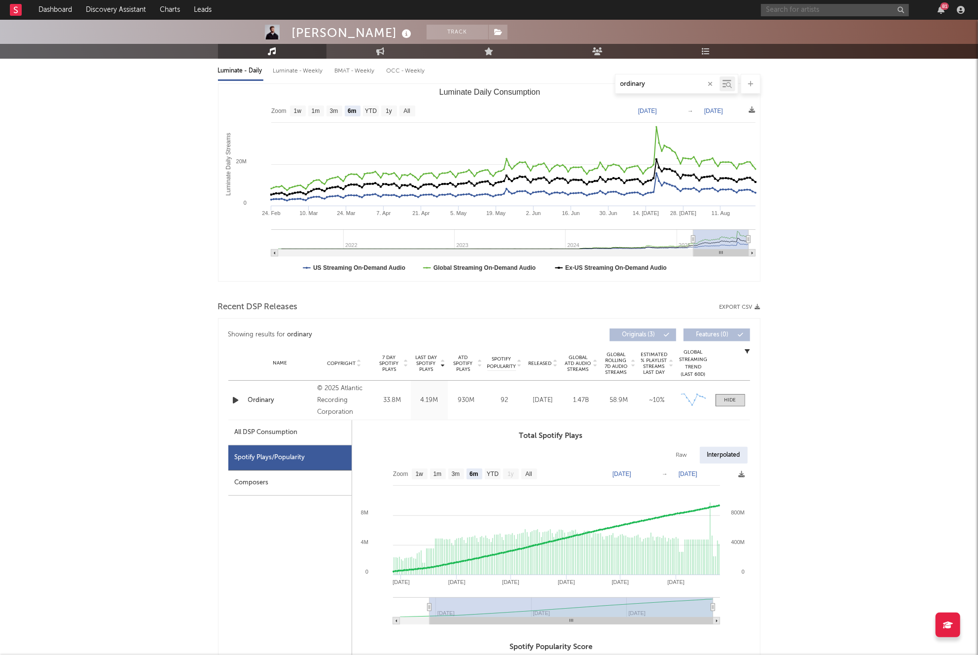
click at [799, 7] on input "text" at bounding box center [835, 10] width 148 height 12
paste input "https://www.tiktok.com/@oliviadeanvault"
type input "https://www.tiktok.com/@oliviadeanvault"
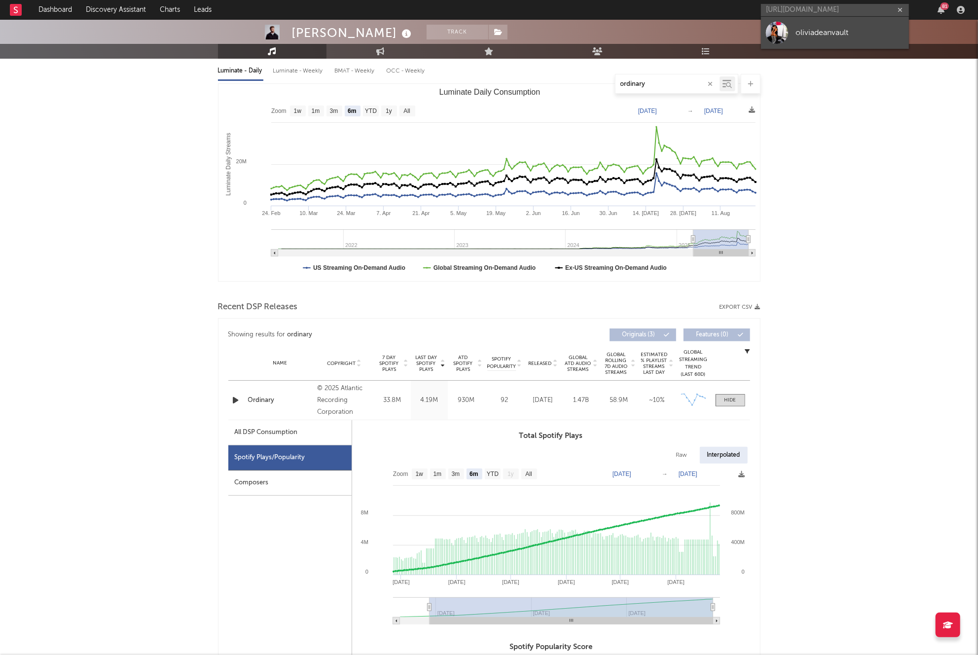
click at [800, 38] on link "oliviadeanvault" at bounding box center [835, 33] width 148 height 32
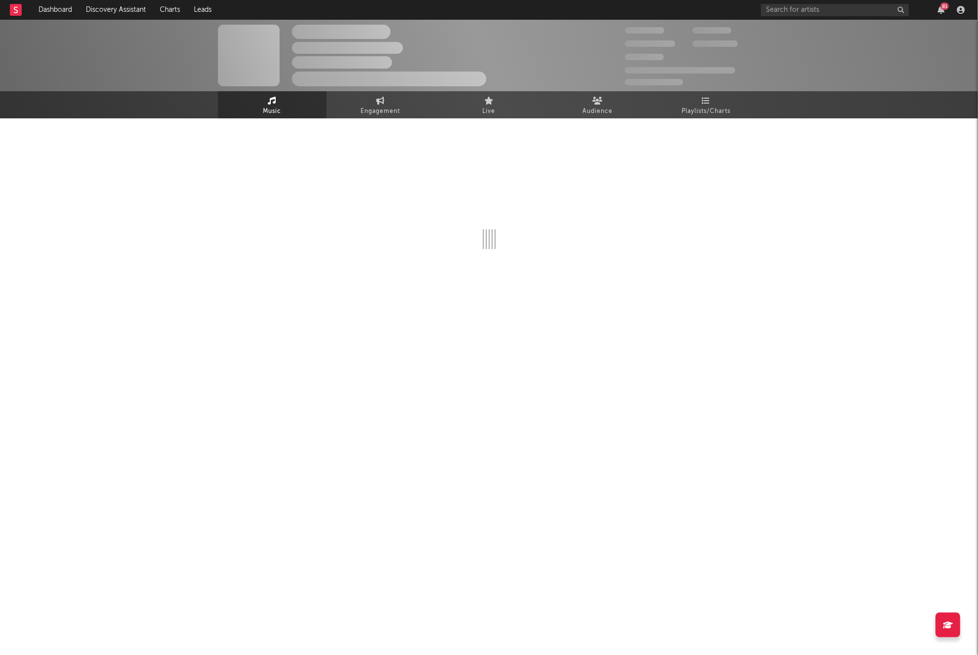
select select "1w"
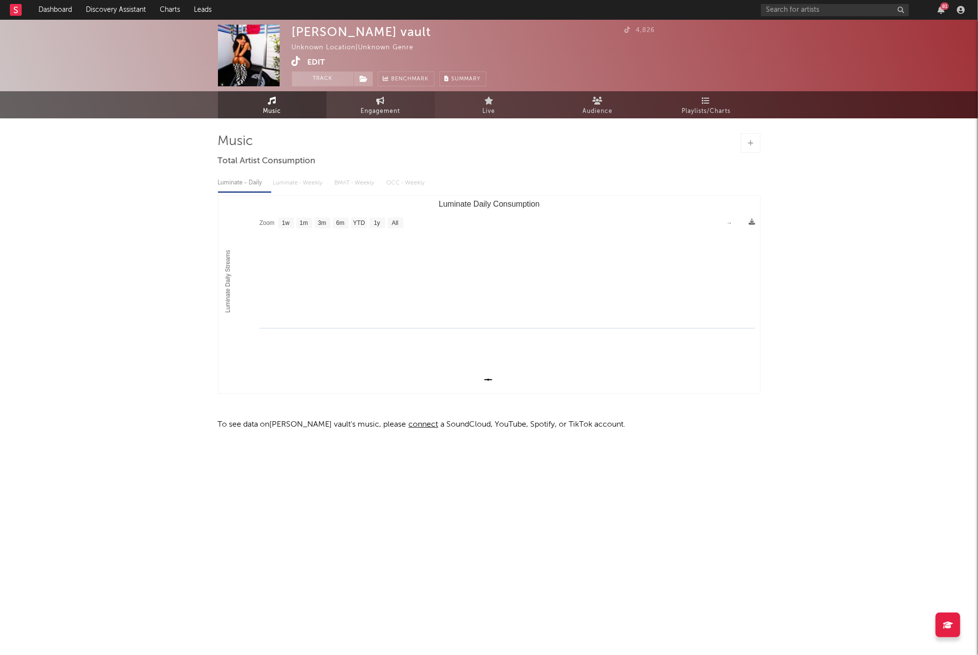
click at [381, 117] on link "Engagement" at bounding box center [381, 104] width 109 height 27
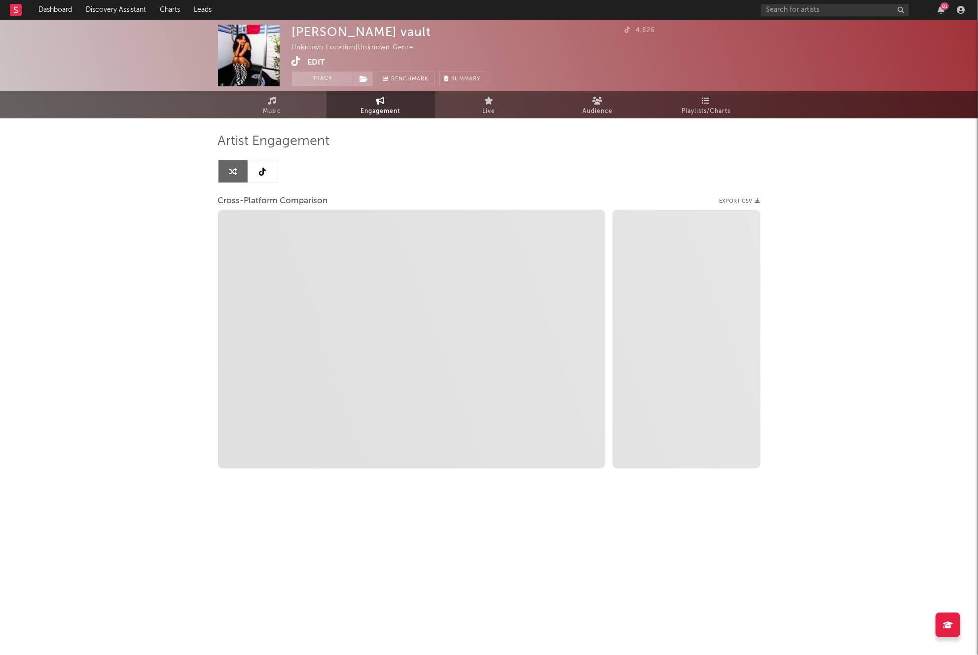
select select "1w"
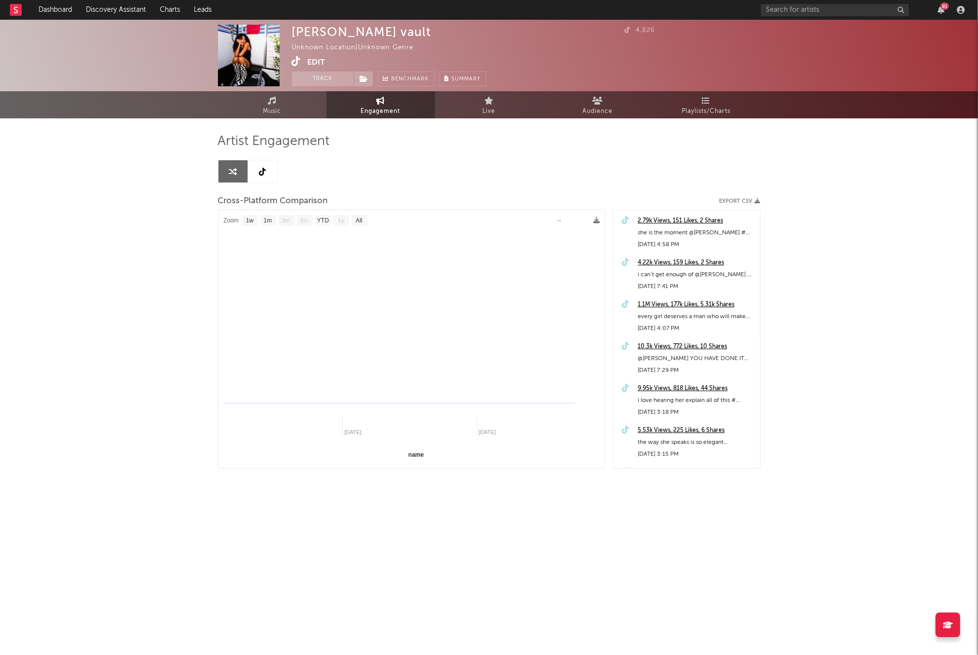
select select "1m"
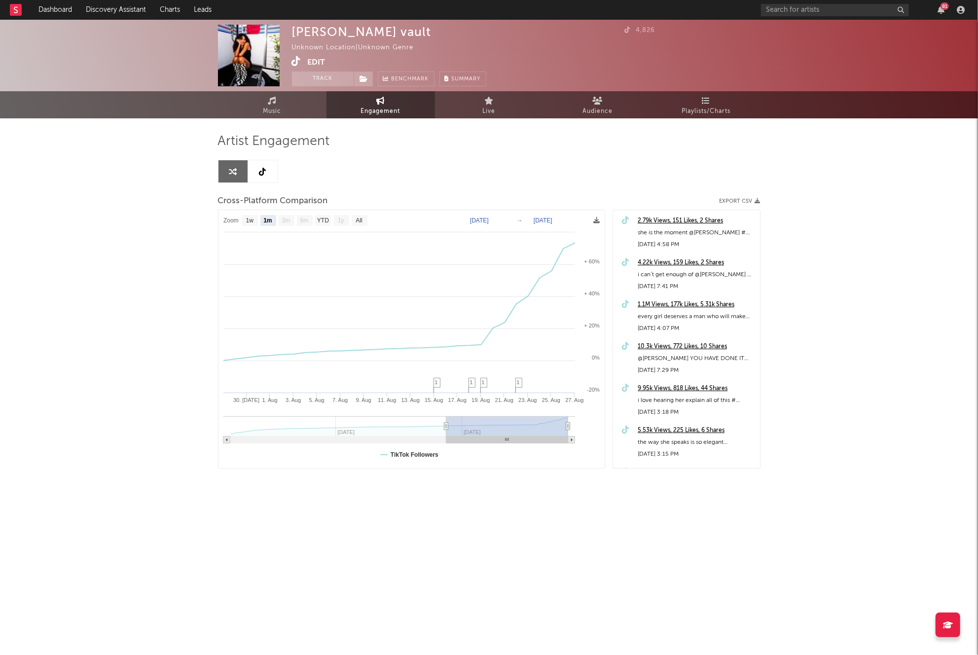
click at [260, 173] on icon at bounding box center [263, 172] width 7 height 8
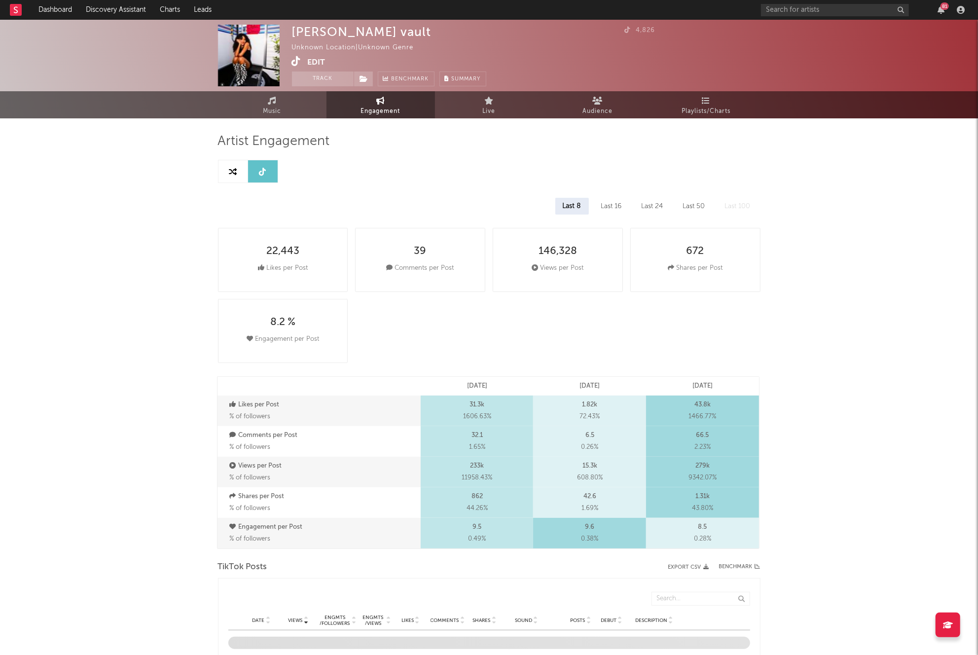
select select "1w"
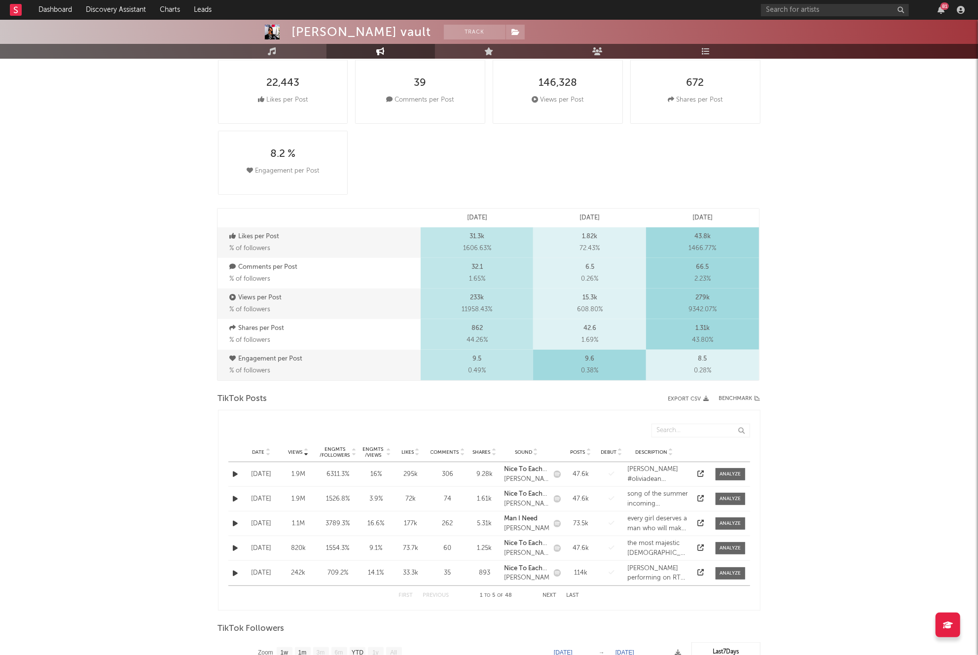
scroll to position [241, 0]
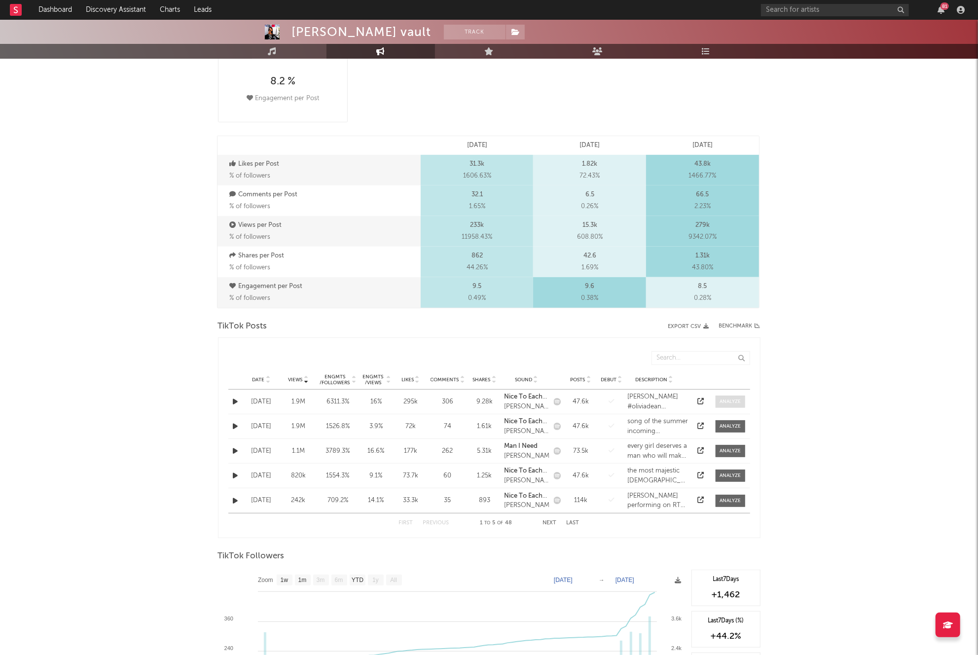
click at [735, 402] on div at bounding box center [730, 401] width 21 height 7
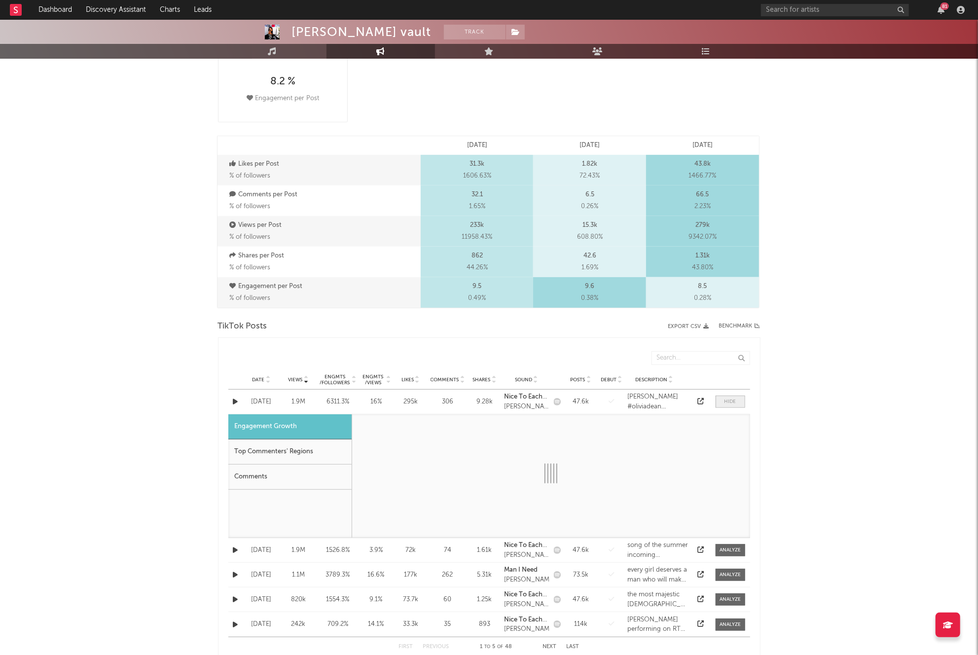
select select "1m"
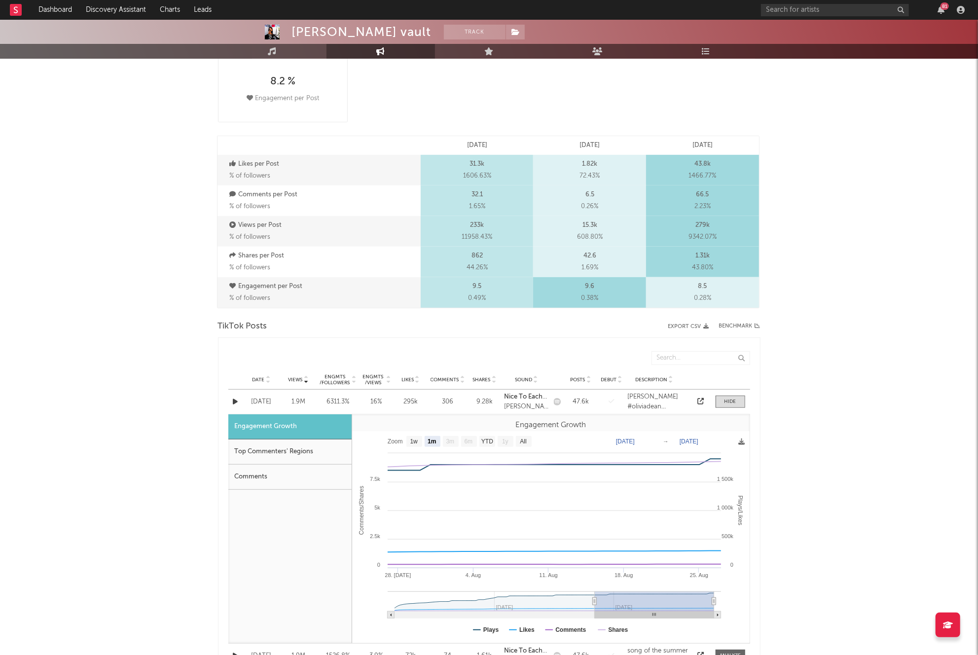
click at [265, 397] on div "Jun 04 '25" at bounding box center [262, 402] width 32 height 10
click at [261, 401] on div "Jun 04 '25" at bounding box center [262, 402] width 32 height 10
click at [698, 401] on icon at bounding box center [701, 401] width 6 height 6
click at [235, 402] on icon "button" at bounding box center [235, 402] width 5 height 6
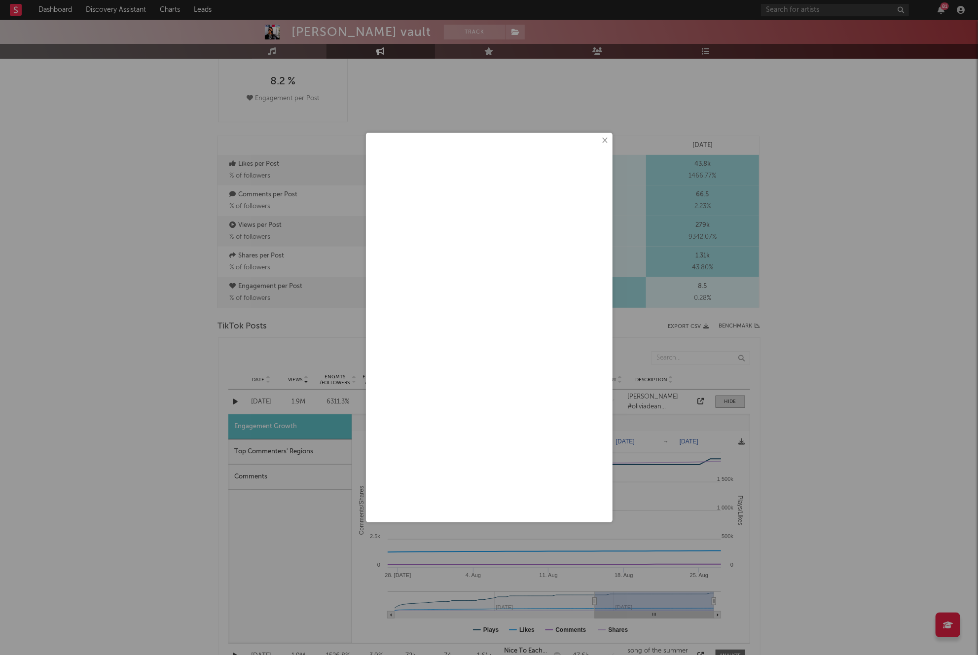
click at [611, 140] on div "×" at bounding box center [489, 328] width 247 height 390
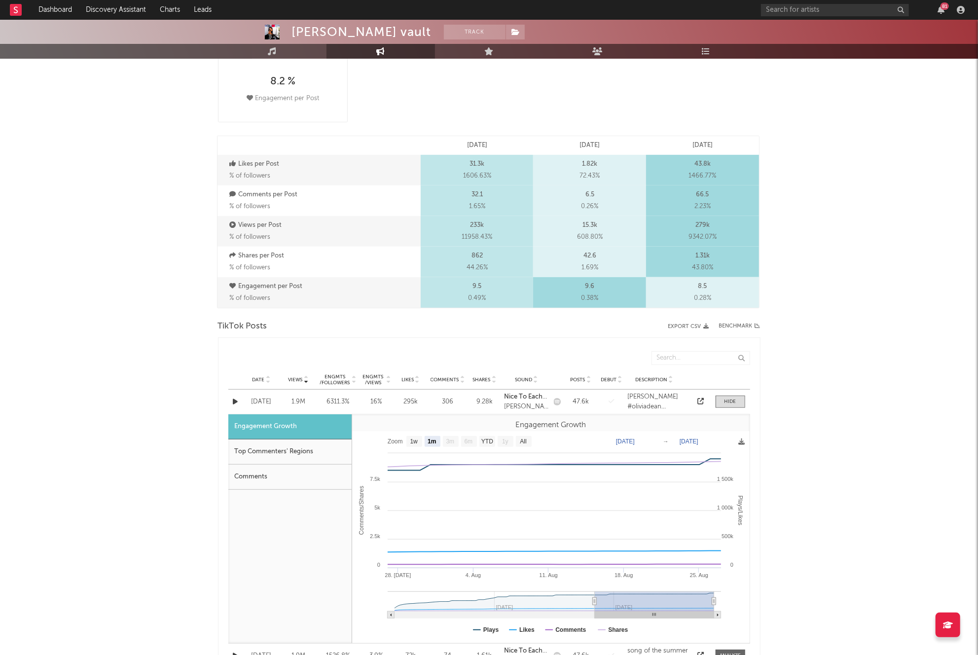
click at [722, 404] on span at bounding box center [731, 402] width 30 height 12
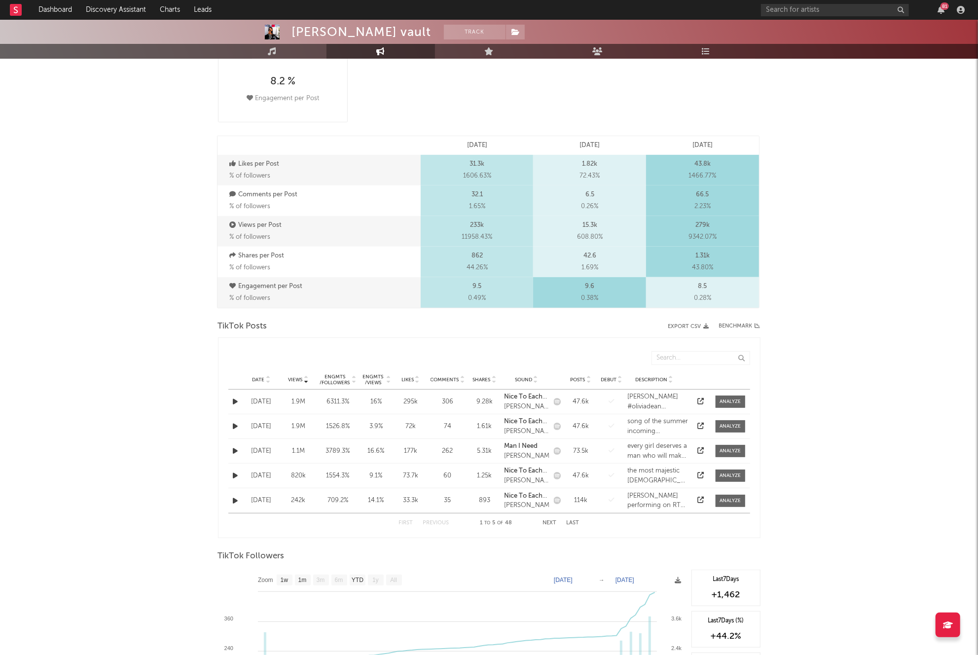
click at [699, 426] on icon at bounding box center [701, 426] width 6 height 6
click at [701, 453] on link at bounding box center [701, 451] width 6 height 6
click at [700, 476] on icon at bounding box center [701, 475] width 6 height 6
click at [783, 8] on input "text" at bounding box center [835, 10] width 148 height 12
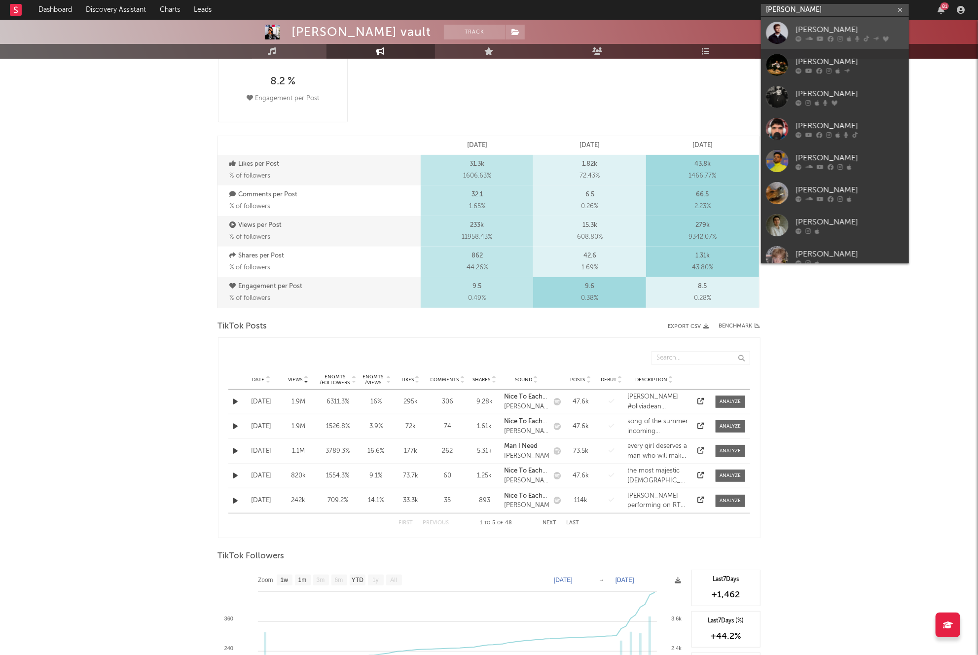
type input "alex wa"
click at [798, 25] on div "Alex Warren" at bounding box center [850, 30] width 109 height 12
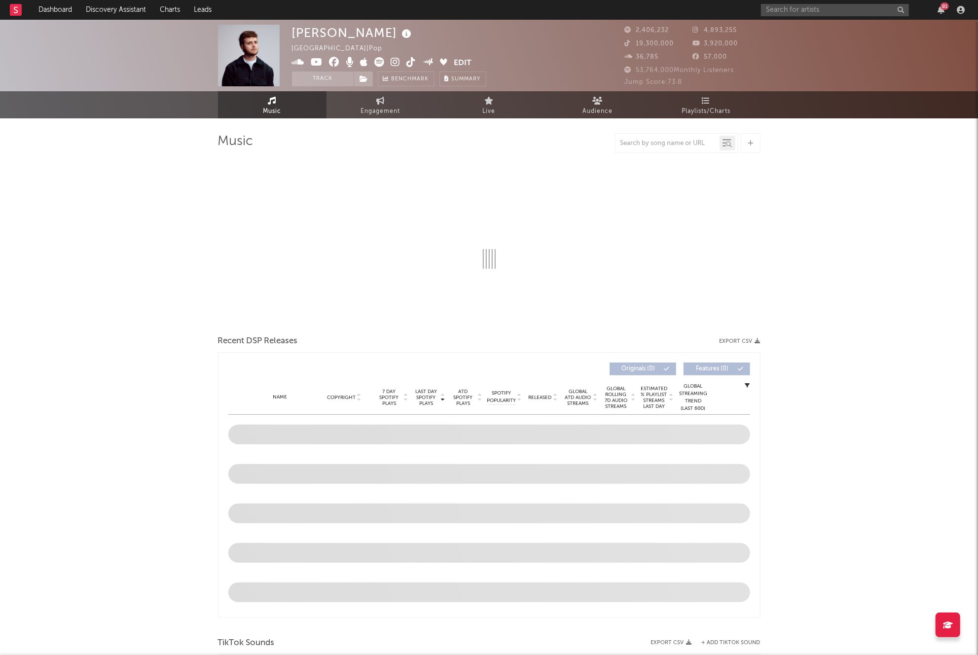
select select "6m"
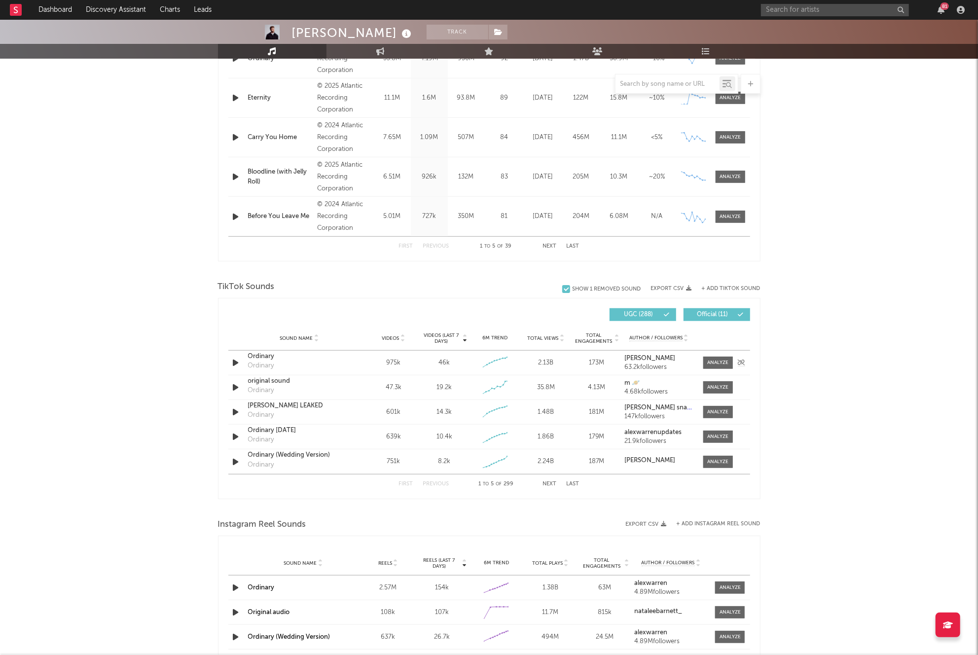
scroll to position [565, 0]
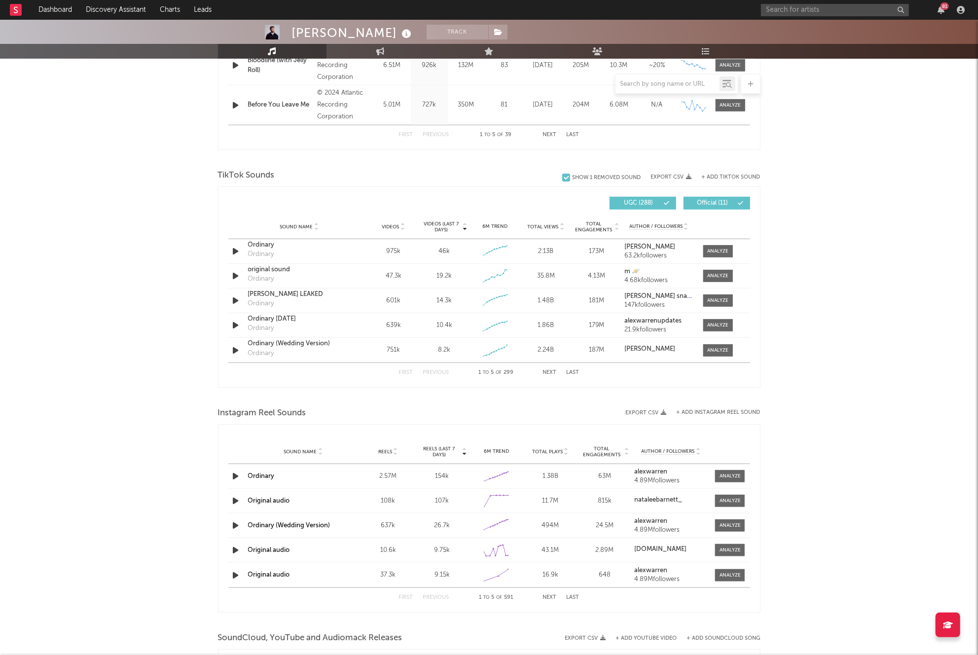
click at [387, 225] on span "Videos" at bounding box center [390, 227] width 17 height 6
click at [716, 253] on div at bounding box center [718, 251] width 21 height 7
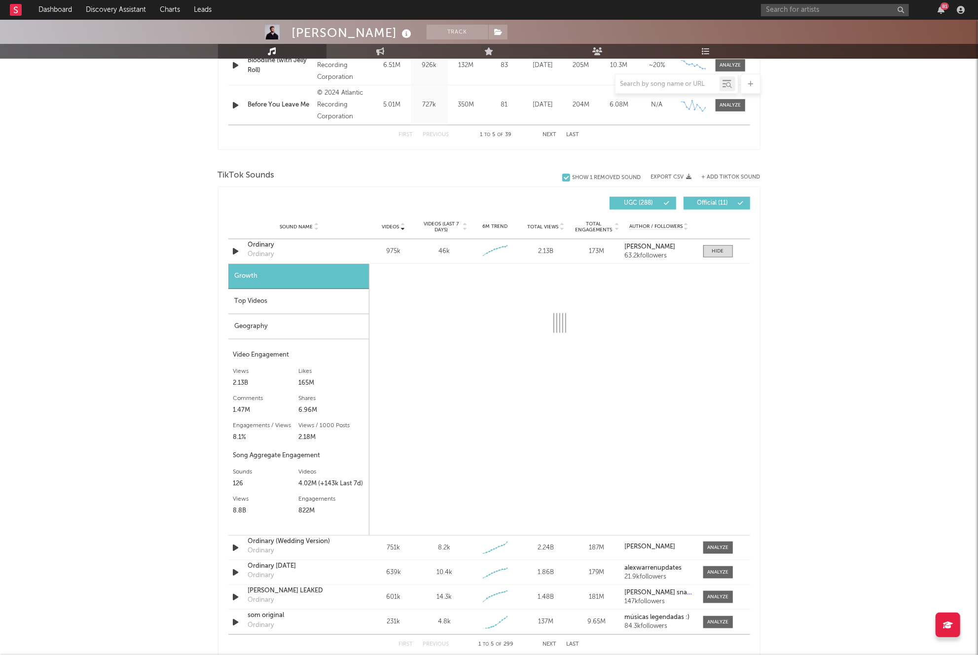
click at [250, 307] on div "Top Videos" at bounding box center [298, 301] width 141 height 25
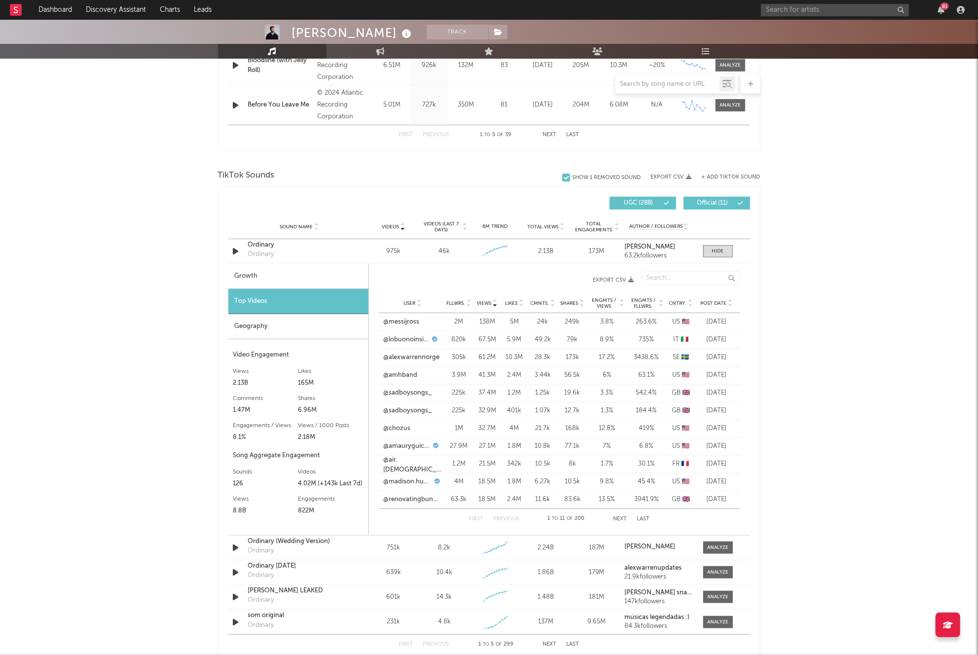
click at [620, 519] on button "Next" at bounding box center [620, 519] width 14 height 5
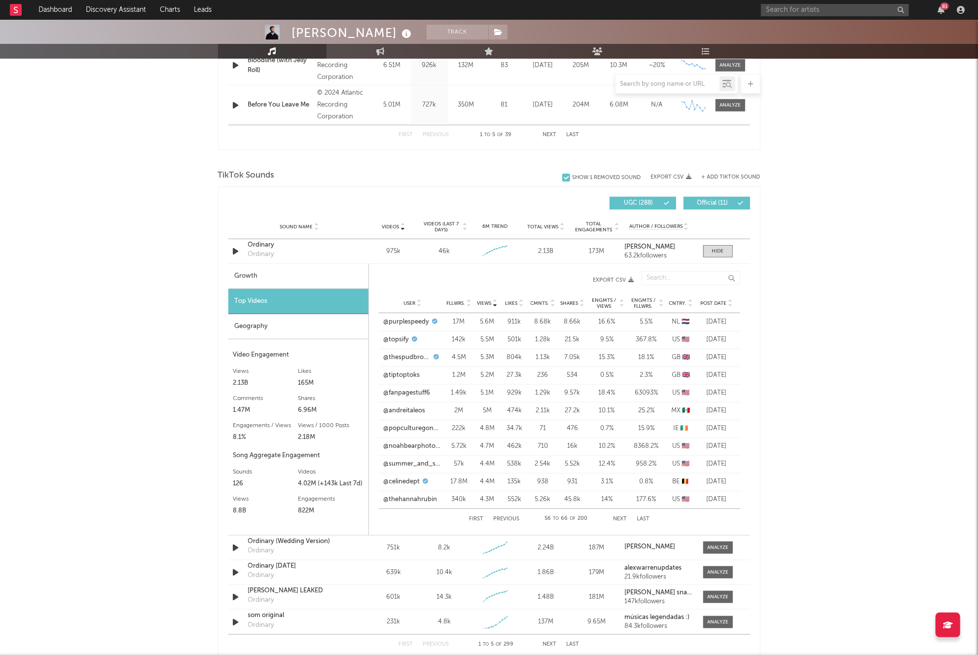
click at [620, 519] on button "Next" at bounding box center [620, 519] width 14 height 5
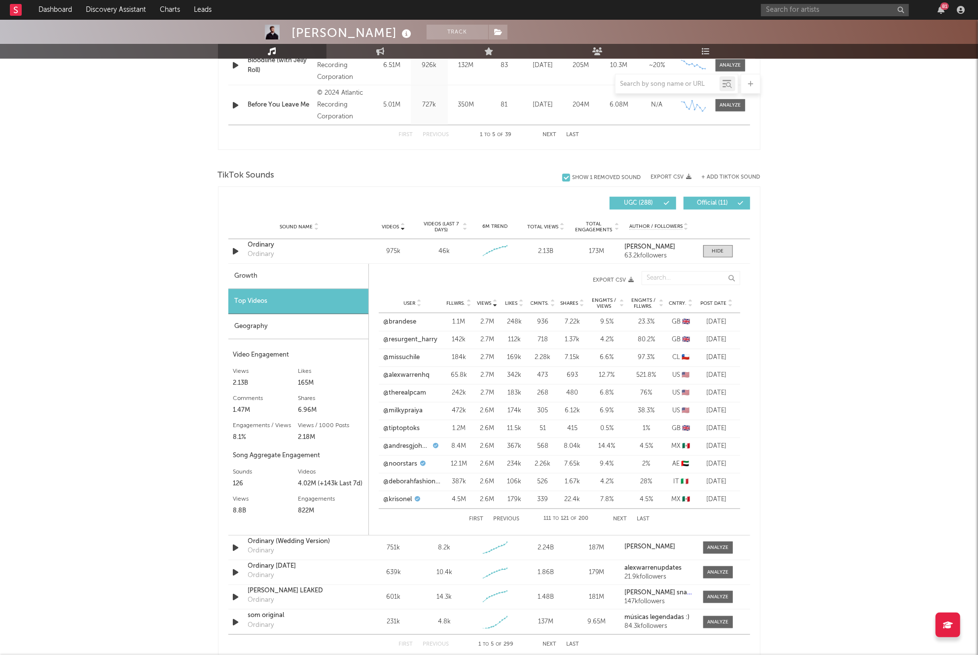
click at [620, 519] on button "Next" at bounding box center [620, 519] width 14 height 5
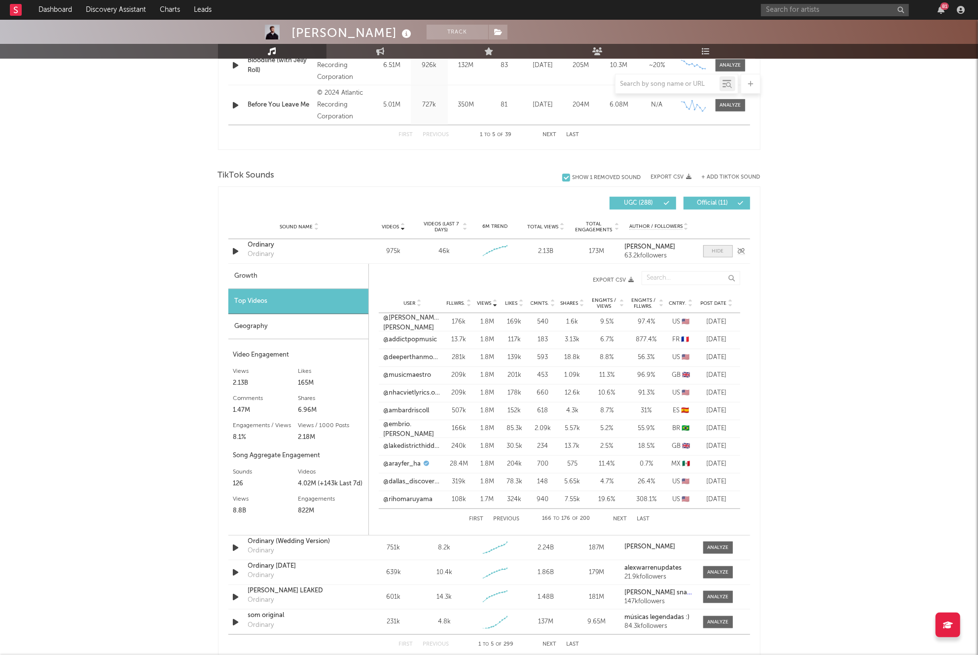
click at [710, 256] on span at bounding box center [719, 251] width 30 height 12
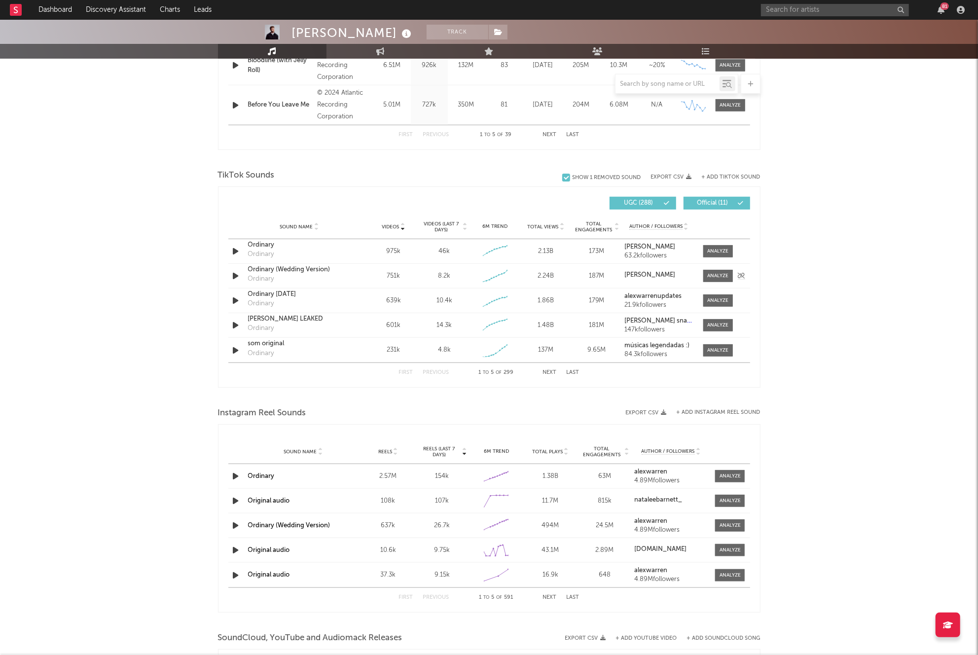
drag, startPoint x: 710, startPoint y: 279, endPoint x: 692, endPoint y: 285, distance: 18.6
click at [710, 279] on div at bounding box center [718, 275] width 21 height 7
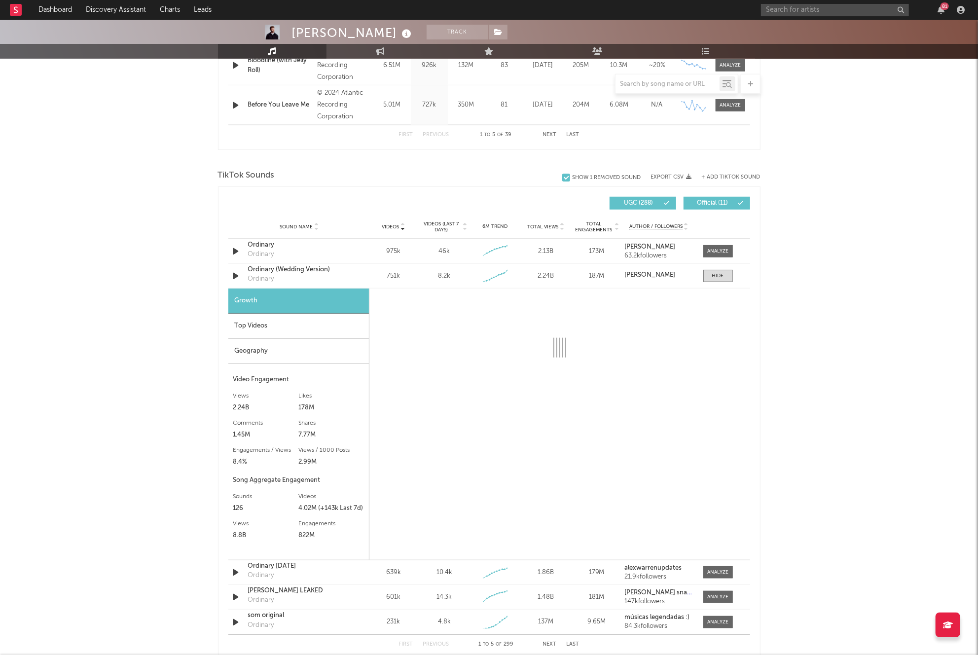
select select "1w"
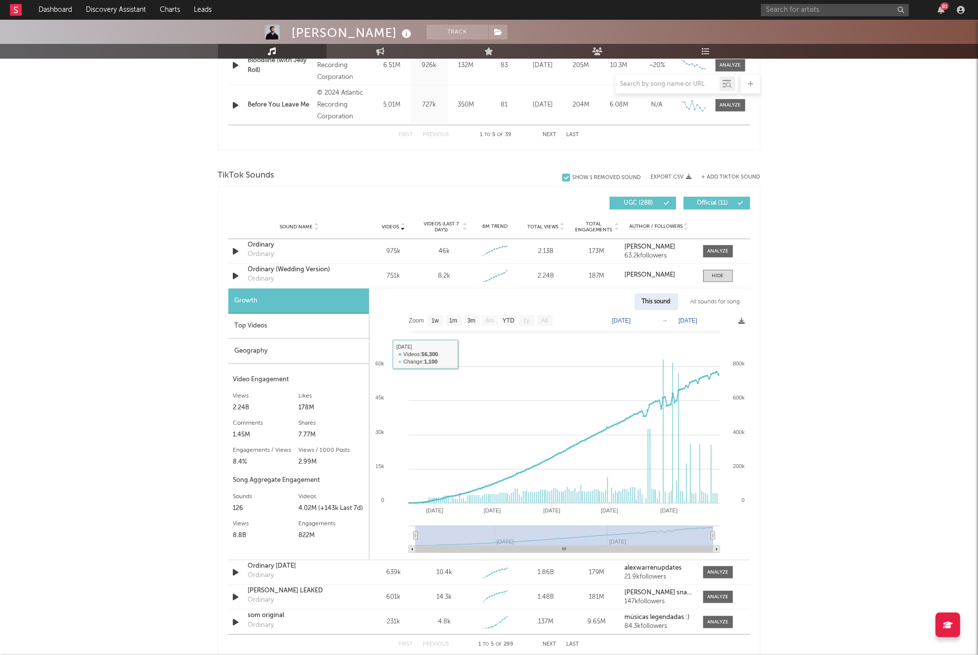
click at [305, 327] on div "Top Videos" at bounding box center [298, 326] width 141 height 25
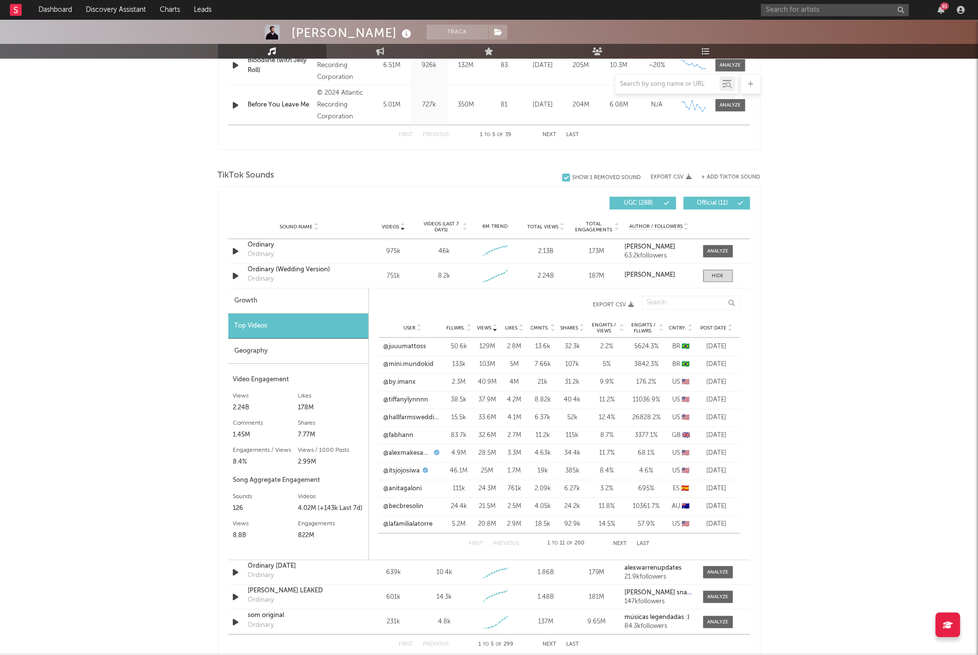
click at [620, 542] on button "Next" at bounding box center [620, 543] width 14 height 5
click at [417, 471] on link "@boveynumber5" at bounding box center [409, 471] width 51 height 10
click at [615, 543] on button "Next" at bounding box center [621, 543] width 14 height 5
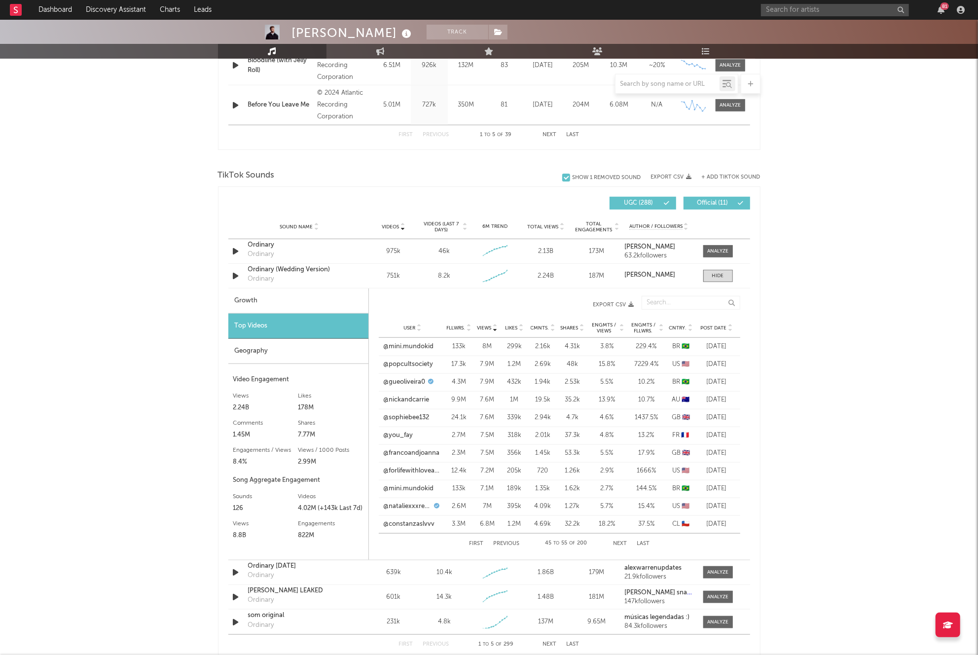
click at [615, 543] on button "Next" at bounding box center [620, 543] width 14 height 5
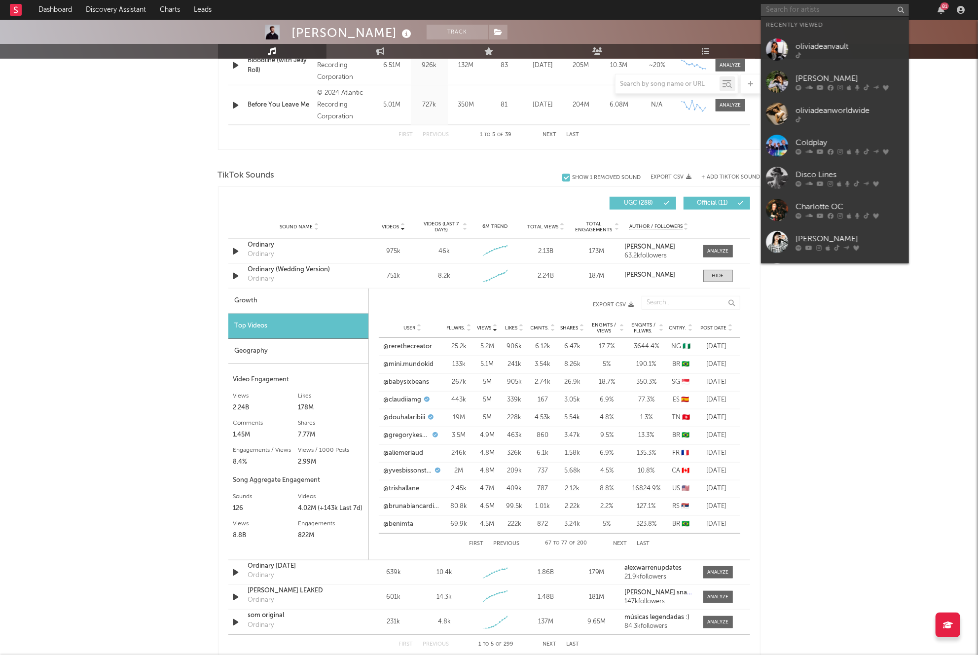
click at [819, 7] on input "text" at bounding box center [835, 10] width 148 height 12
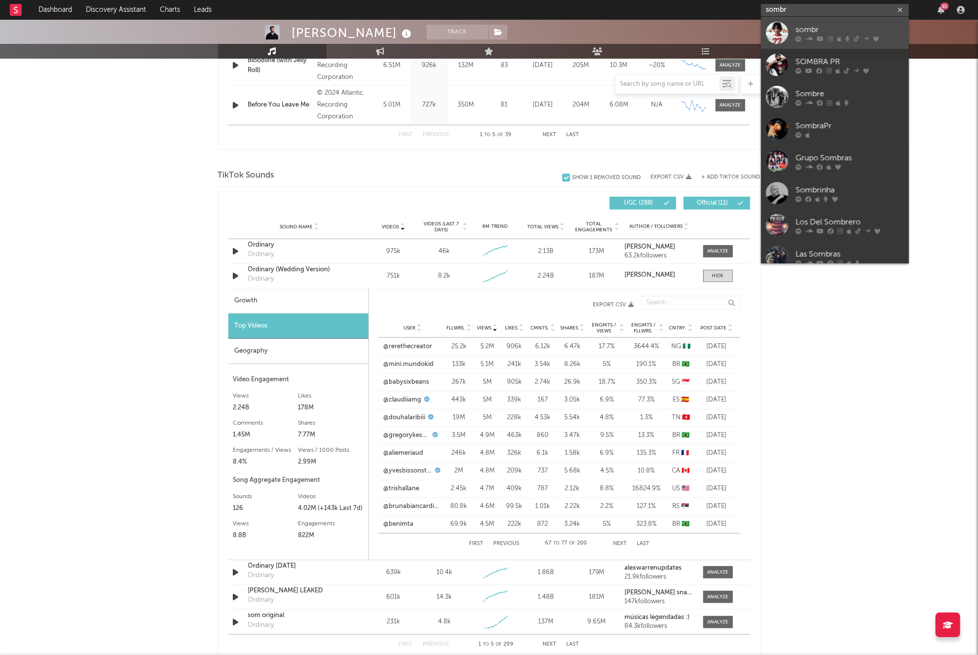
type input "sombr"
drag, startPoint x: 780, startPoint y: 25, endPoint x: 483, endPoint y: 314, distance: 414.5
click at [780, 25] on div at bounding box center [777, 33] width 22 height 22
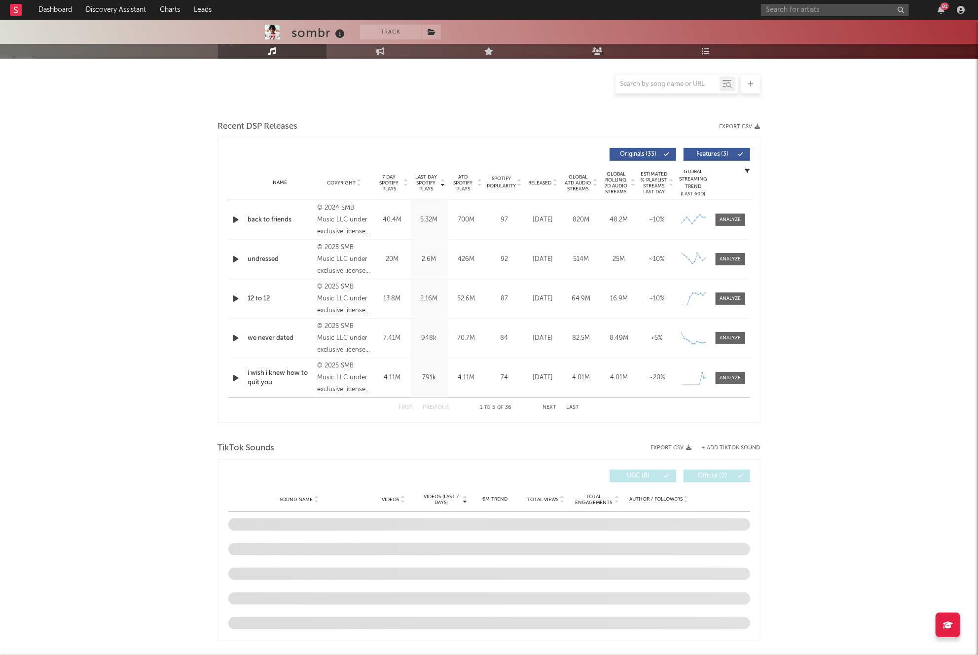
select select "6m"
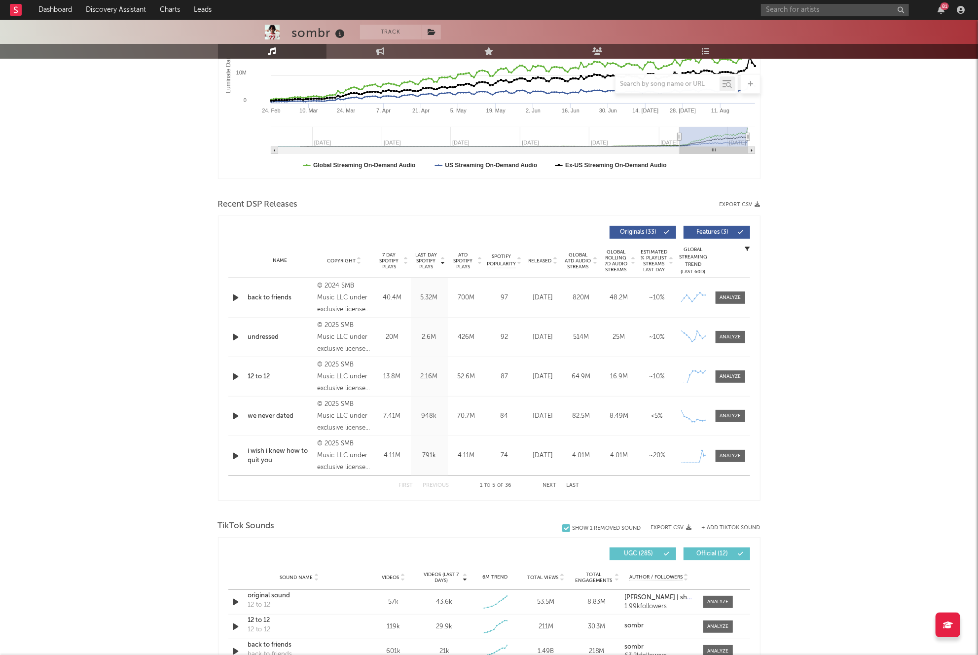
scroll to position [433, 0]
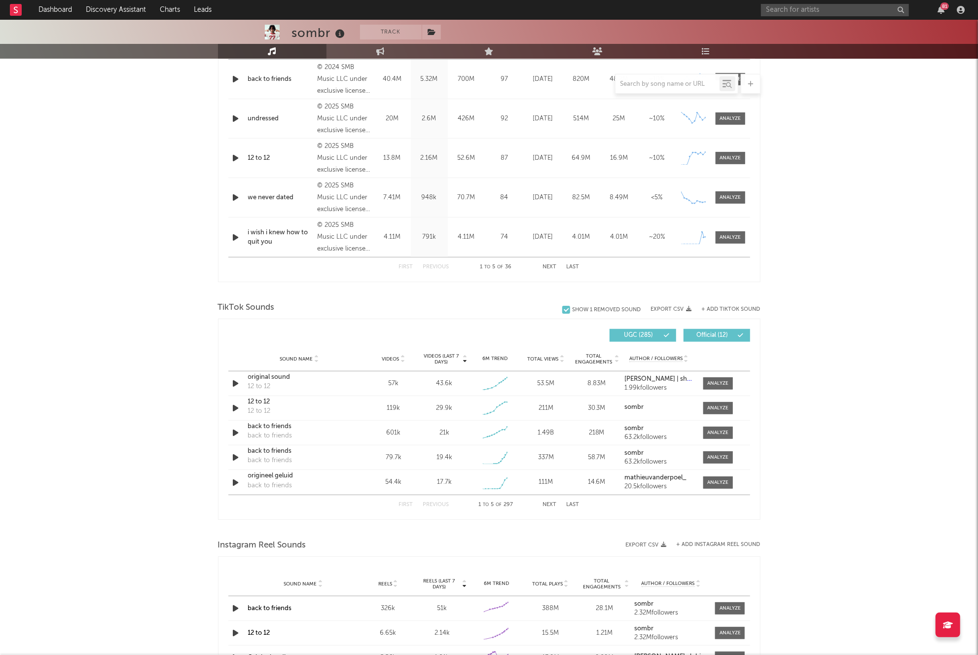
click at [395, 360] on span "Videos" at bounding box center [390, 359] width 17 height 6
click at [716, 381] on div at bounding box center [718, 383] width 21 height 7
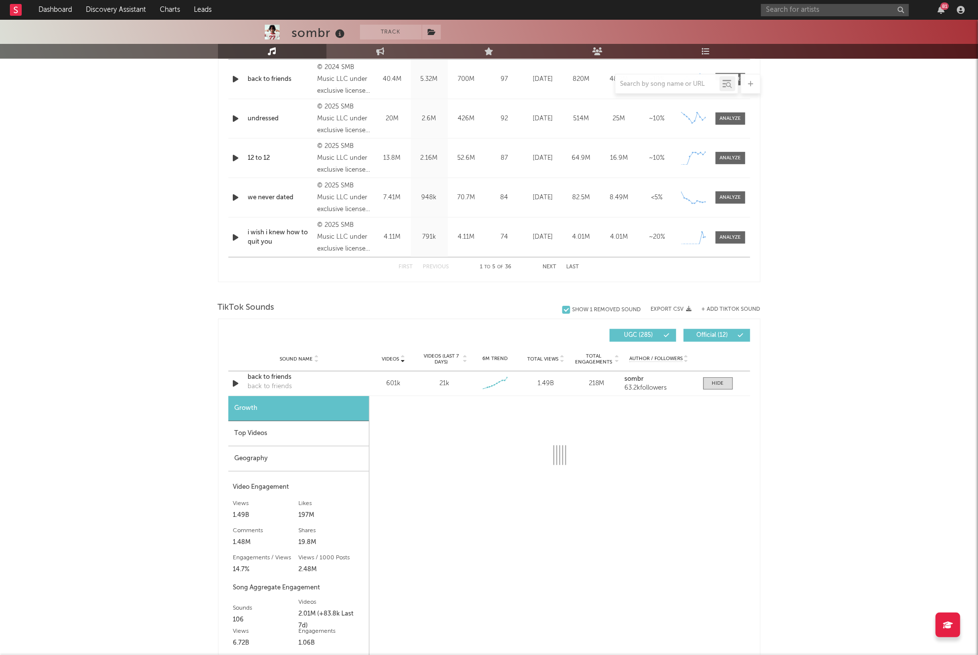
click at [309, 436] on div "Top Videos" at bounding box center [298, 433] width 141 height 25
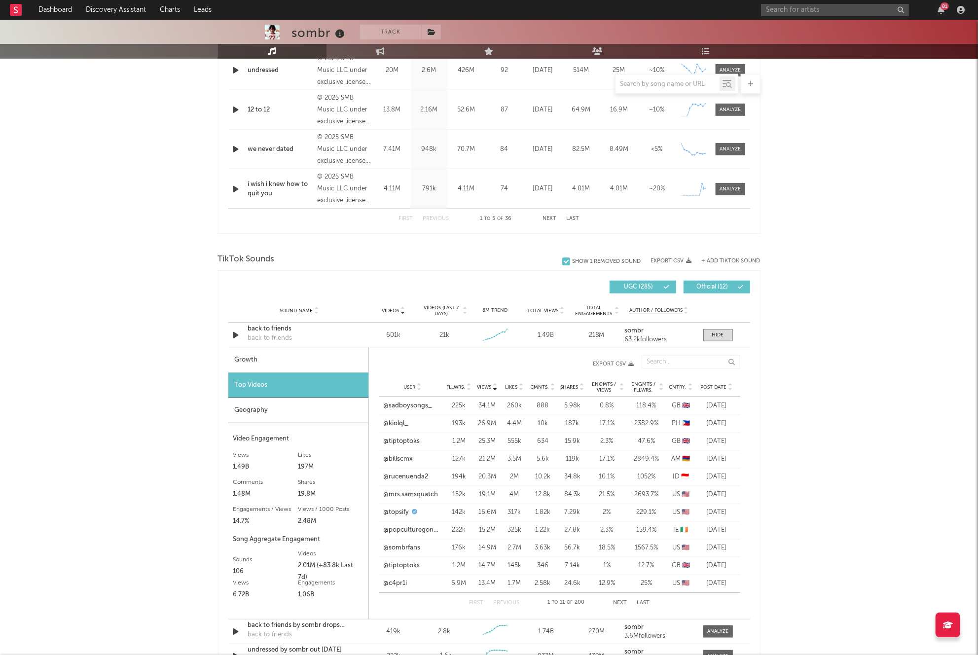
scroll to position [488, 0]
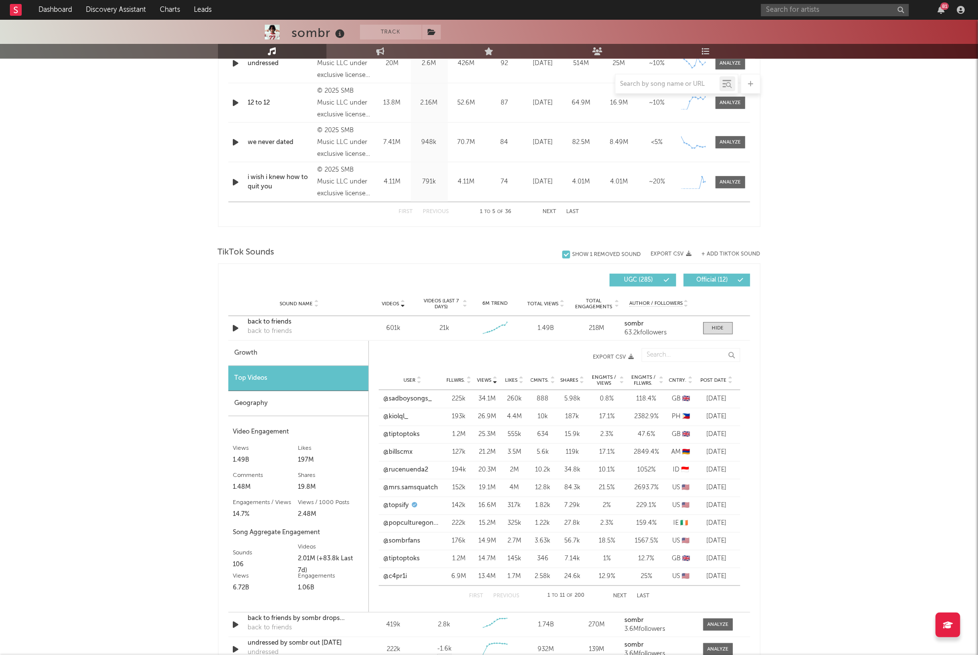
click at [620, 594] on button "Next" at bounding box center [620, 596] width 14 height 5
click at [620, 594] on button "Next" at bounding box center [621, 596] width 14 height 5
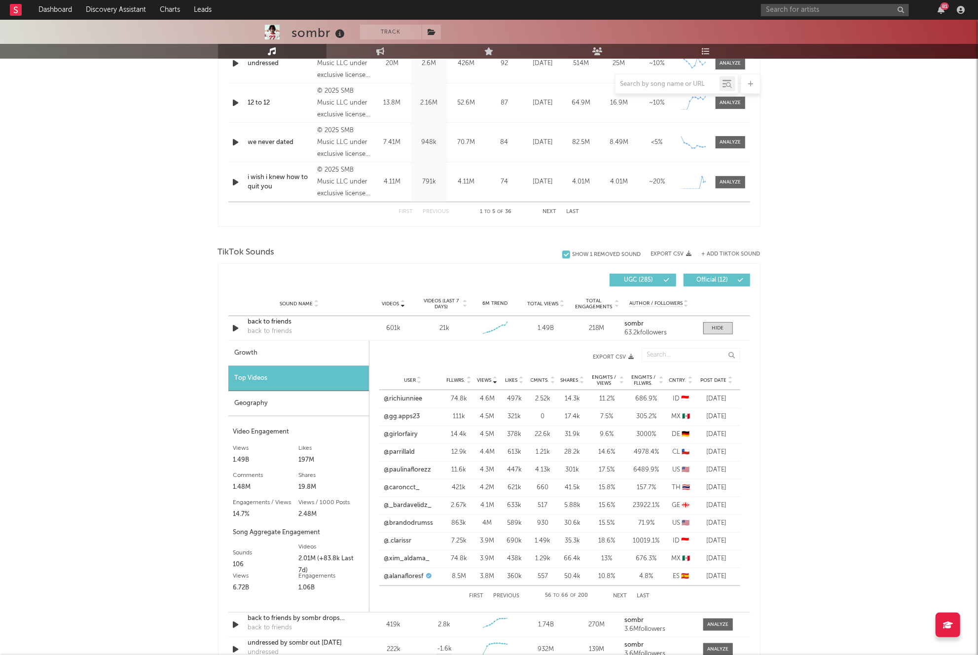
click at [620, 594] on button "Next" at bounding box center [621, 596] width 14 height 5
click at [620, 594] on button "Next" at bounding box center [620, 596] width 14 height 5
drag, startPoint x: 707, startPoint y: 328, endPoint x: 674, endPoint y: 337, distance: 34.4
click at [707, 328] on span at bounding box center [719, 328] width 30 height 12
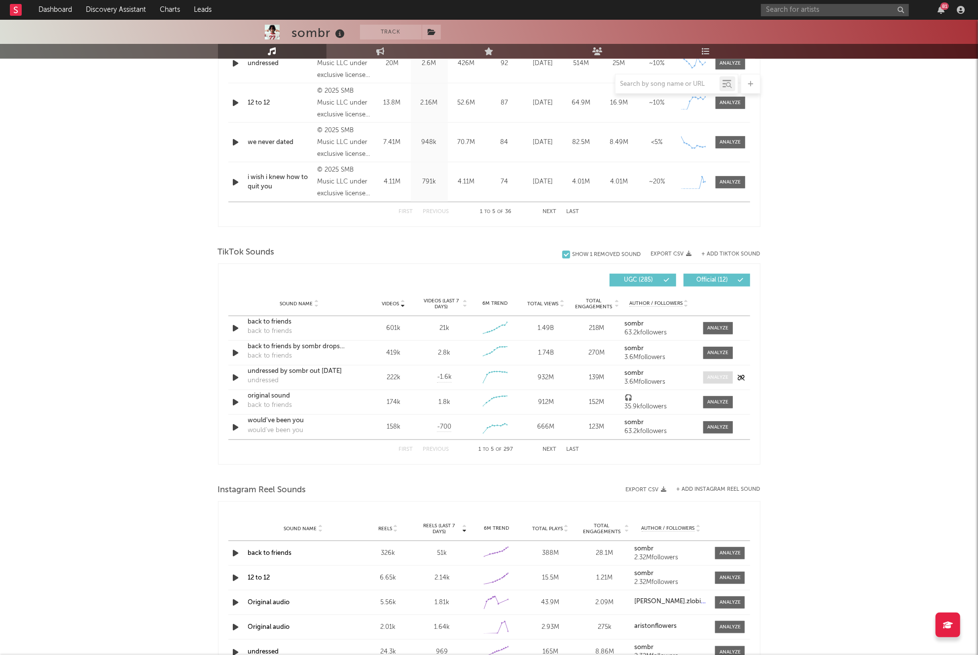
click at [724, 376] on div at bounding box center [718, 377] width 21 height 7
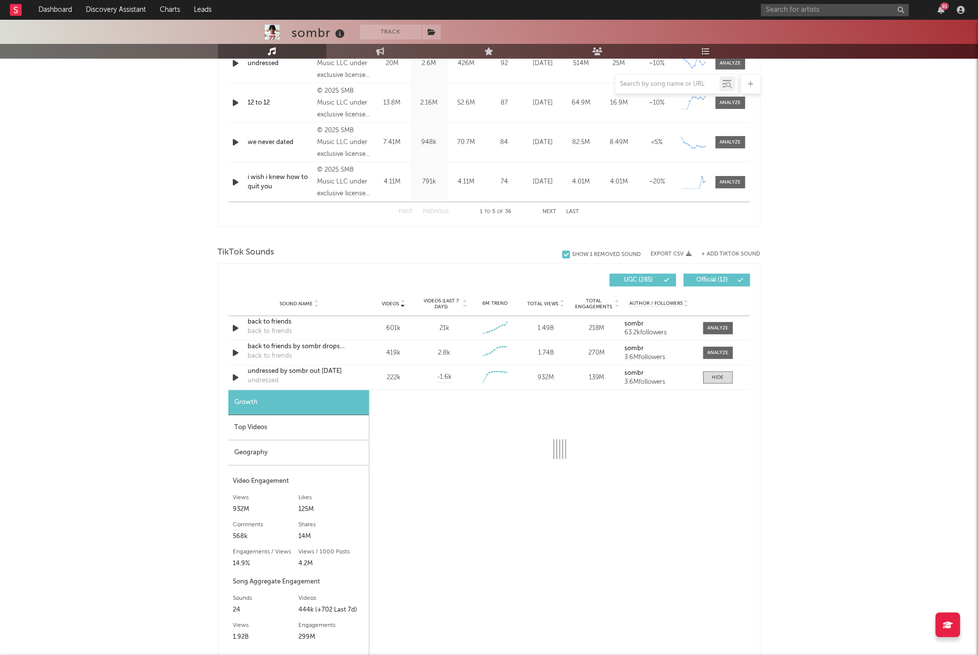
drag, startPoint x: 284, startPoint y: 427, endPoint x: 306, endPoint y: 434, distance: 22.8
click at [284, 427] on div "Top Videos" at bounding box center [298, 427] width 141 height 25
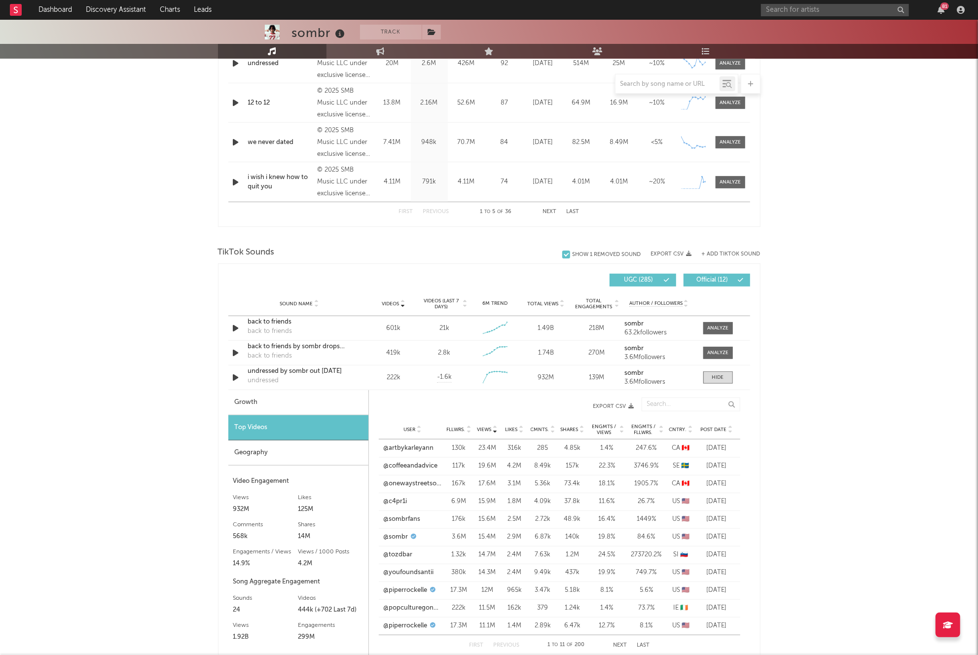
scroll to position [497, 0]
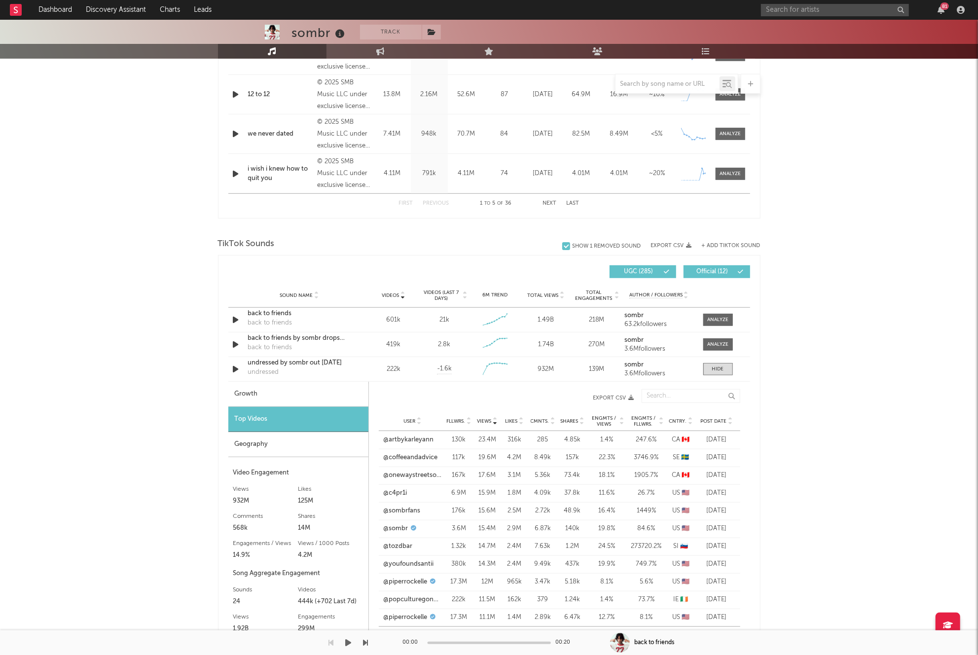
click at [621, 637] on div at bounding box center [620, 643] width 20 height 20
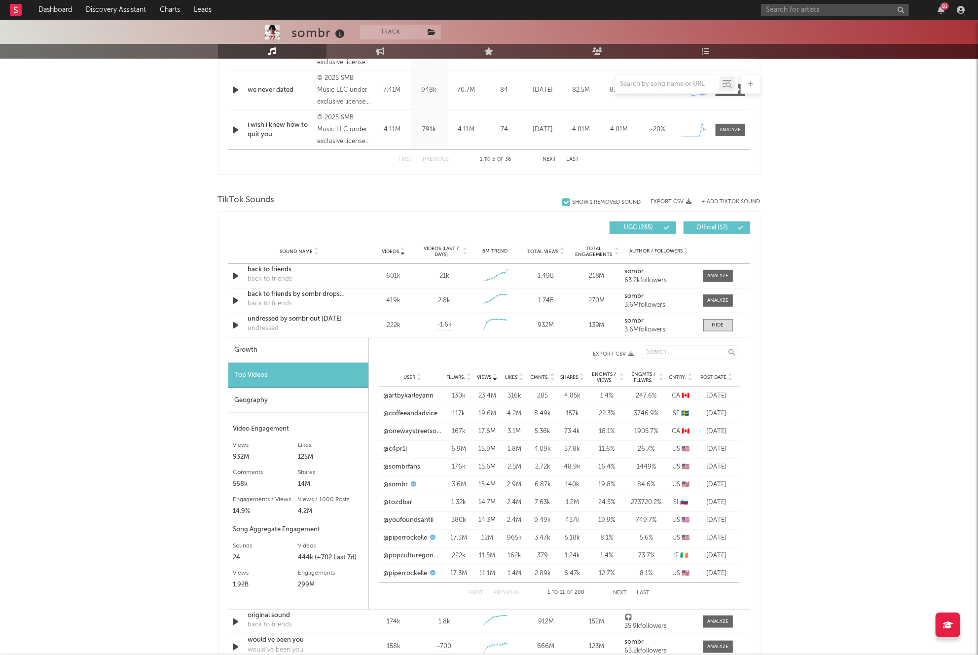
scroll to position [539, 0]
click at [618, 592] on button "Next" at bounding box center [620, 594] width 14 height 5
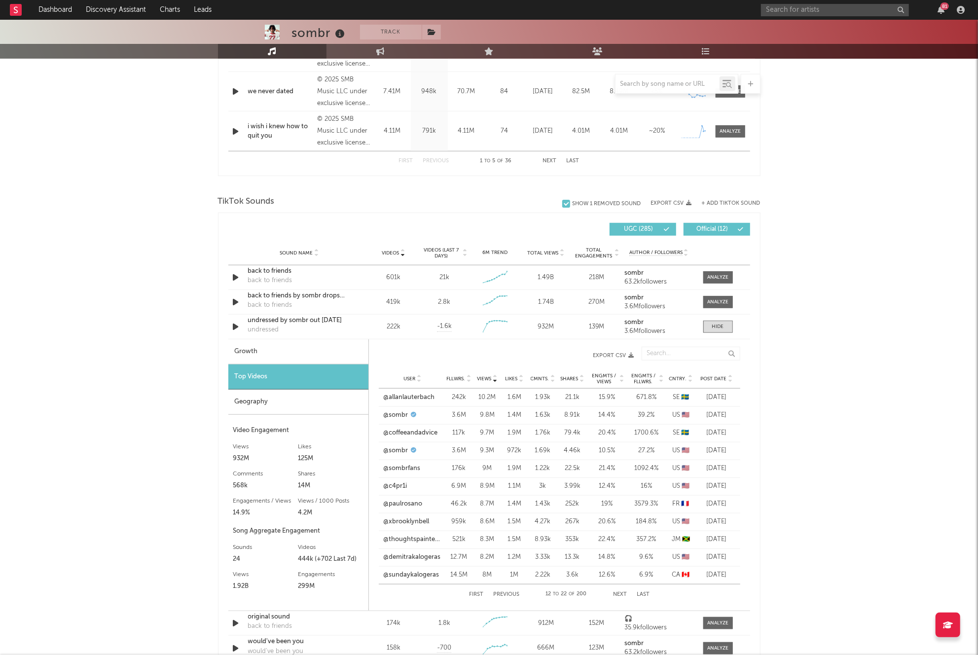
click at [618, 594] on button "Next" at bounding box center [620, 594] width 14 height 5
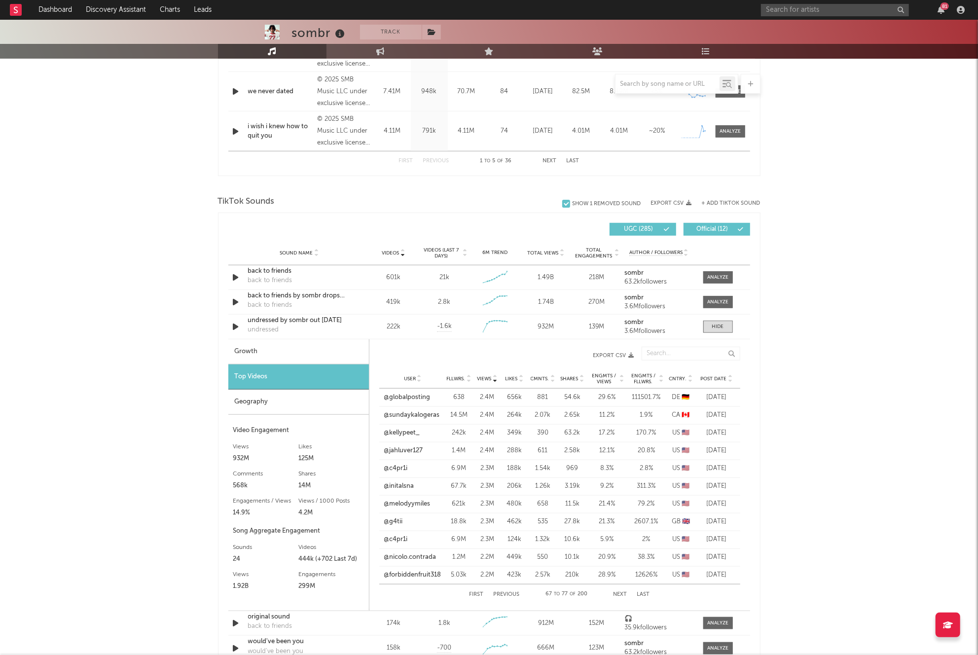
click at [618, 594] on button "Next" at bounding box center [621, 594] width 14 height 5
click at [516, 593] on button "Previous" at bounding box center [506, 594] width 26 height 5
drag, startPoint x: 421, startPoint y: 398, endPoint x: 426, endPoint y: 402, distance: 6.3
click at [421, 398] on link "@globalposting" at bounding box center [407, 398] width 46 height 10
click at [776, 11] on input "text" at bounding box center [835, 10] width 148 height 12
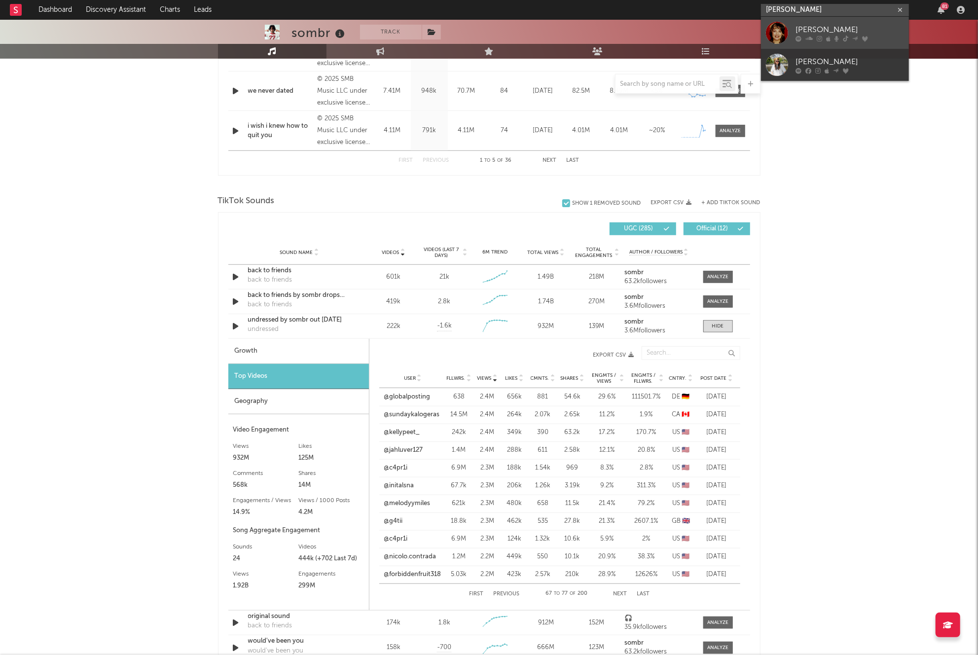
scroll to position [541, 0]
type input "lola young"
click at [782, 24] on div at bounding box center [777, 33] width 22 height 22
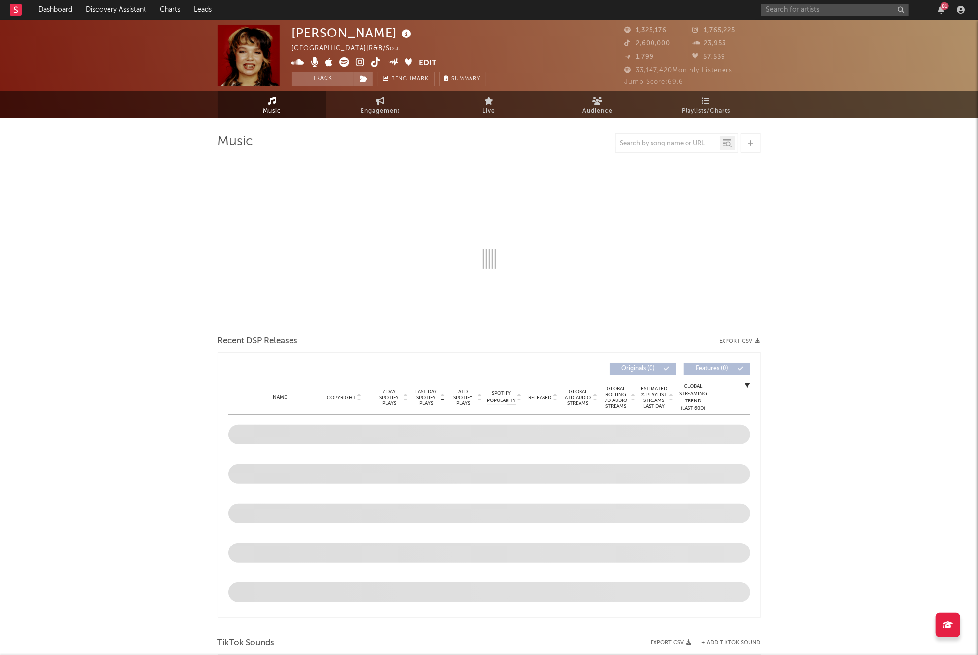
select select "6m"
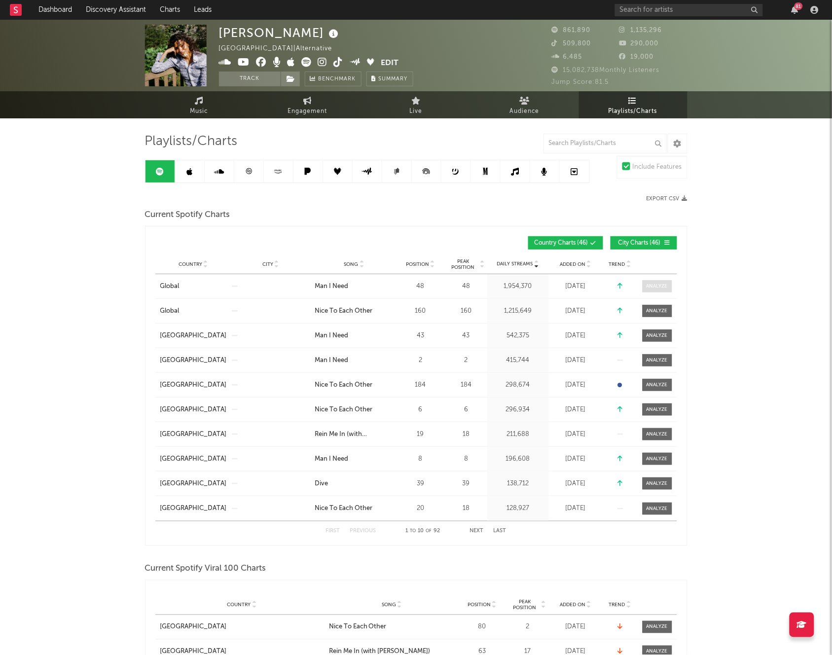
click at [649, 288] on div at bounding box center [657, 286] width 21 height 7
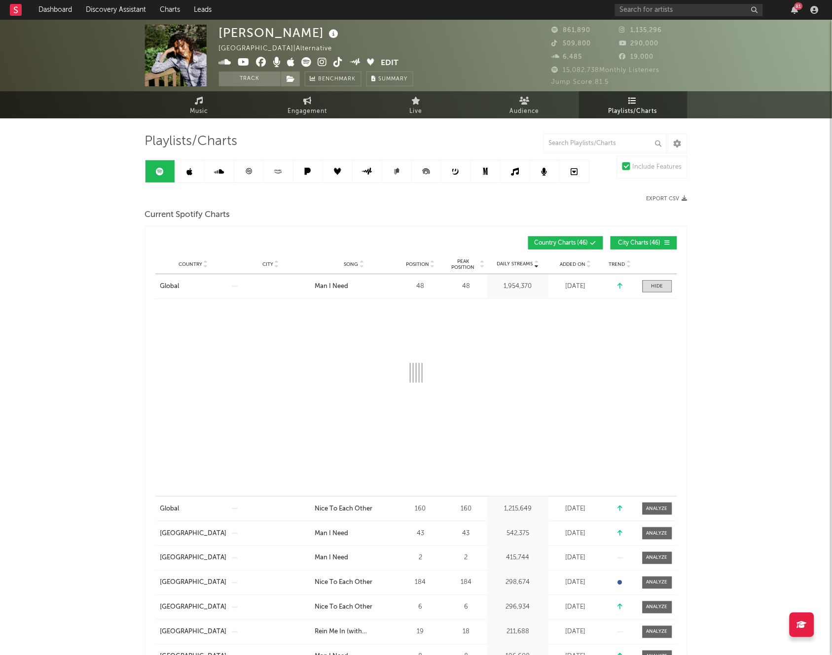
select select "1w"
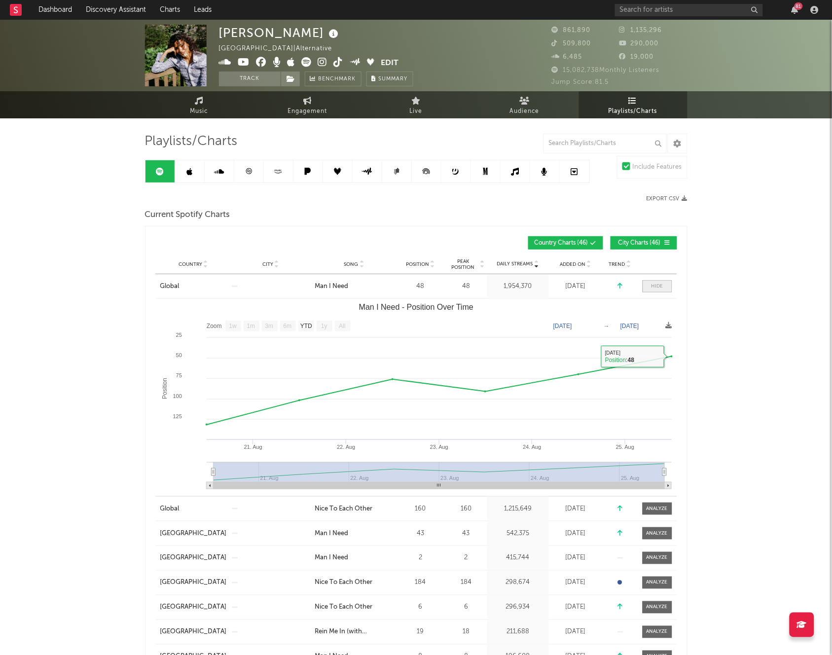
click at [654, 292] on span at bounding box center [658, 286] width 30 height 12
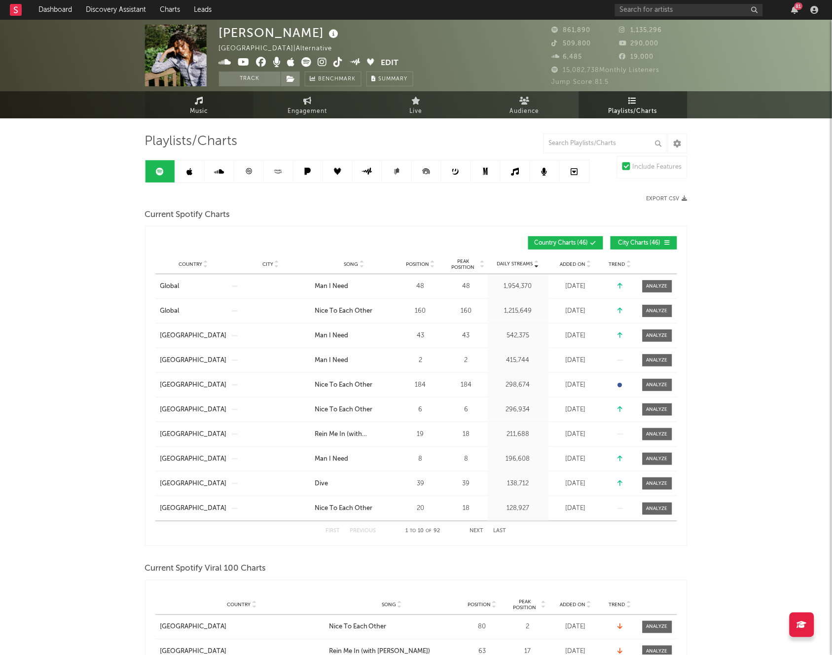
click at [188, 113] on link "Music" at bounding box center [199, 104] width 109 height 27
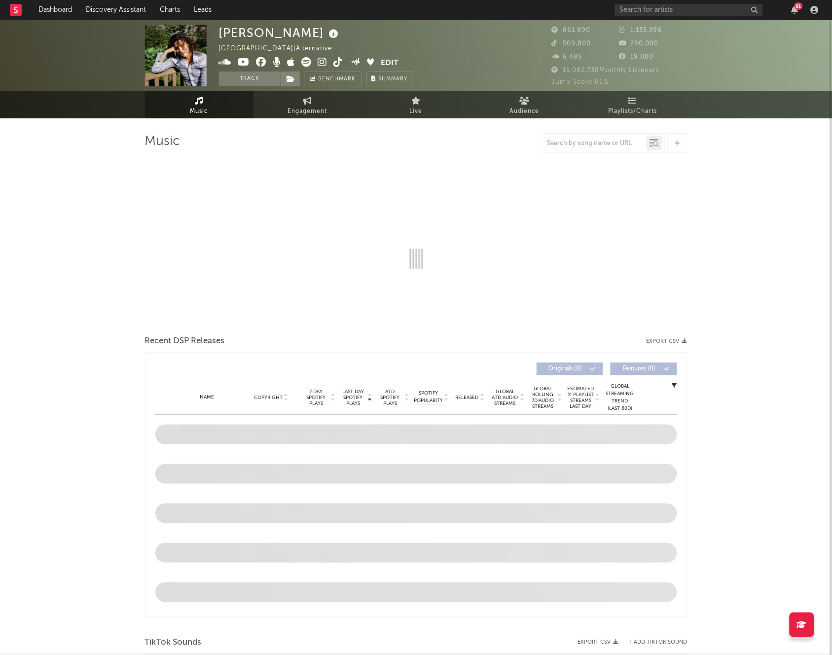
select select "6m"
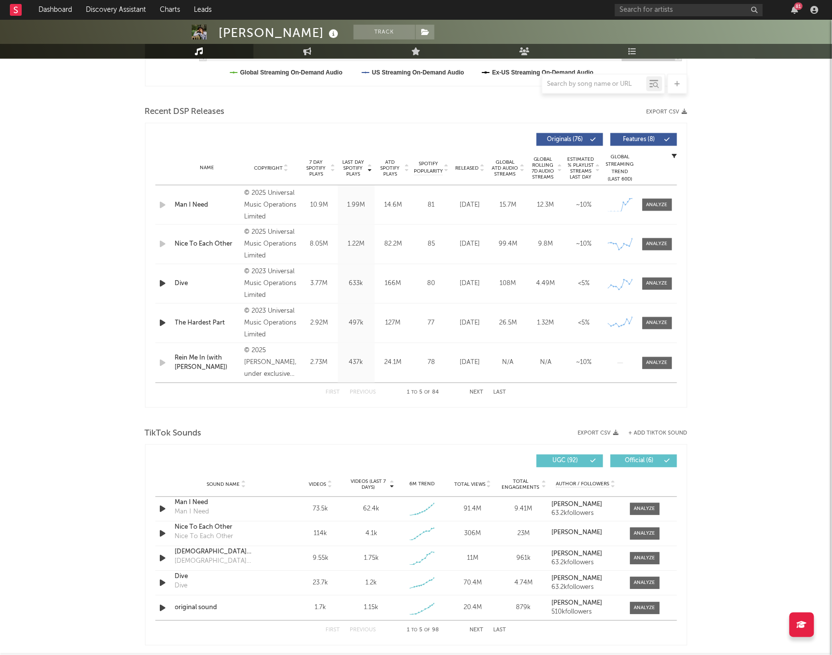
scroll to position [336, 0]
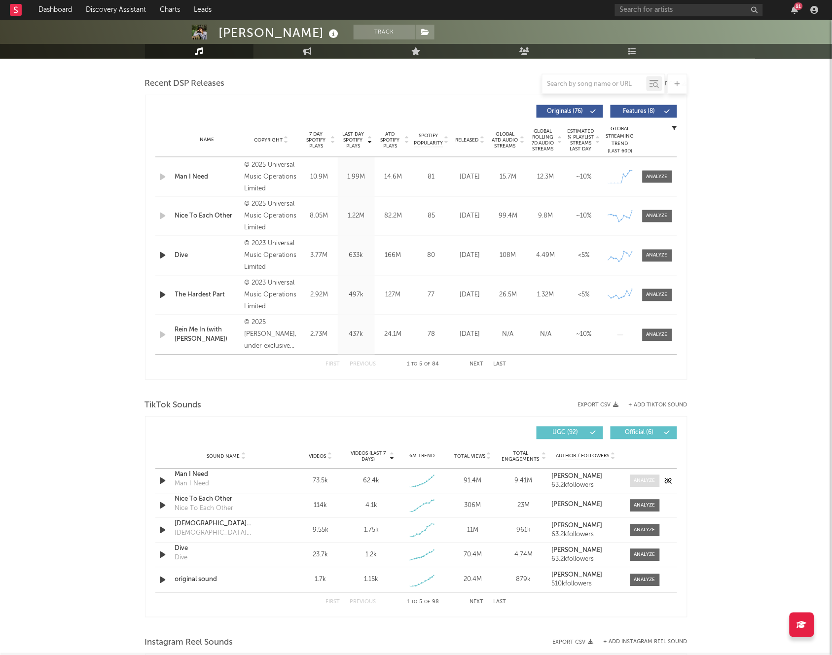
click at [644, 486] on span at bounding box center [646, 481] width 30 height 12
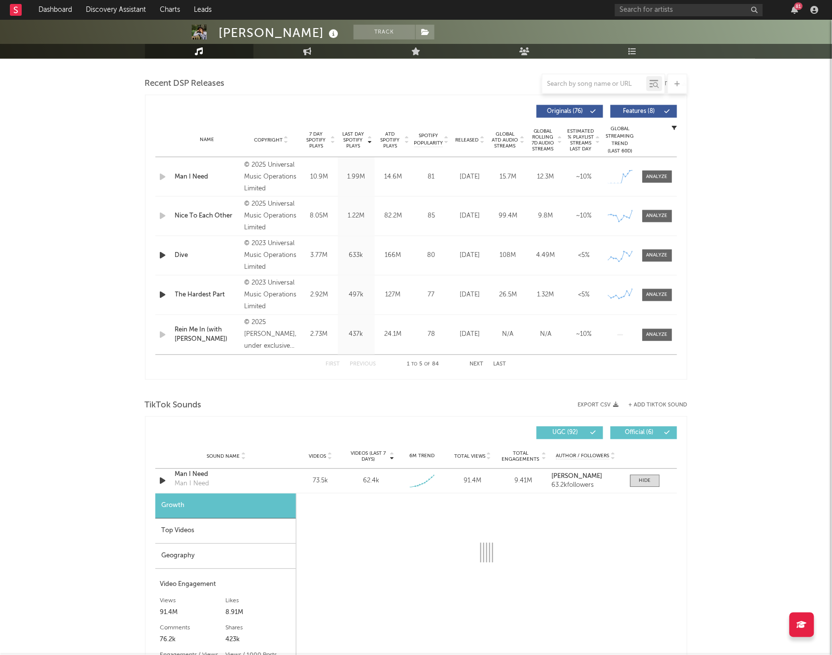
select select "1w"
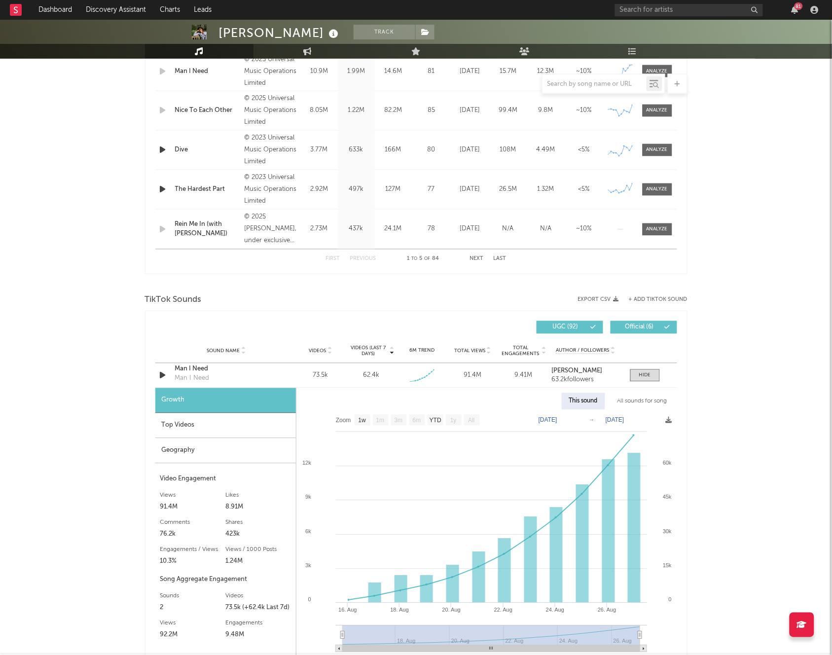
scroll to position [464, 0]
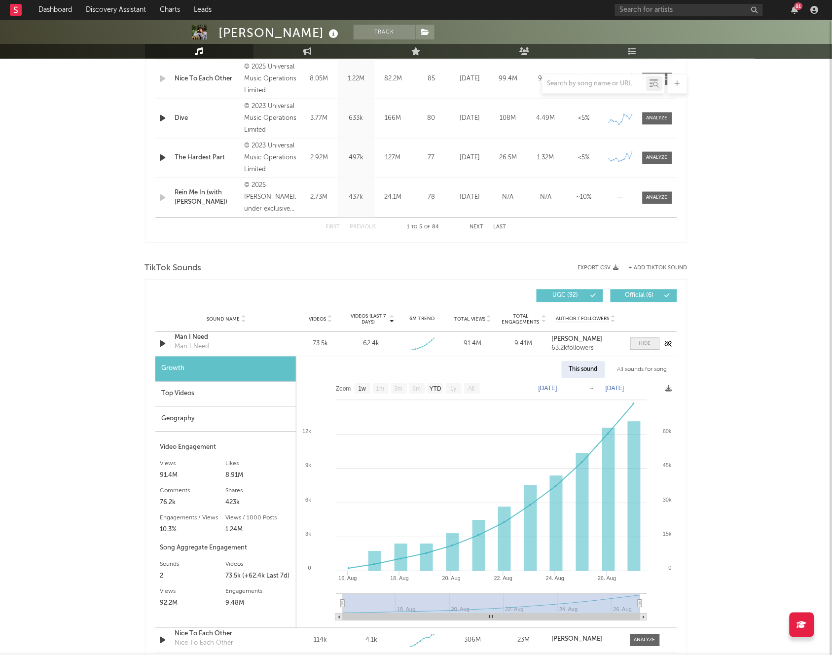
click at [638, 347] on span at bounding box center [646, 344] width 30 height 12
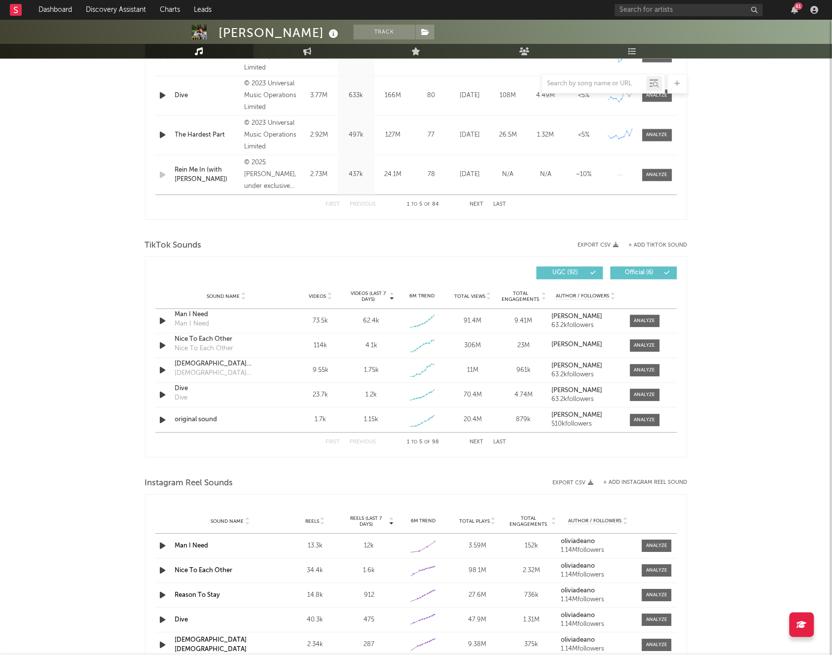
scroll to position [497, 0]
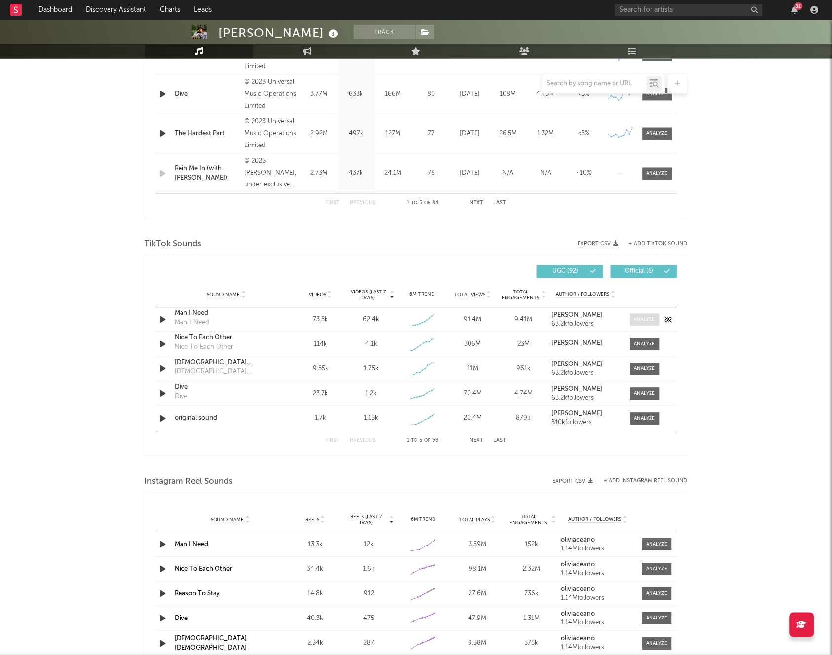
click at [645, 319] on div at bounding box center [645, 319] width 21 height 7
select select "1w"
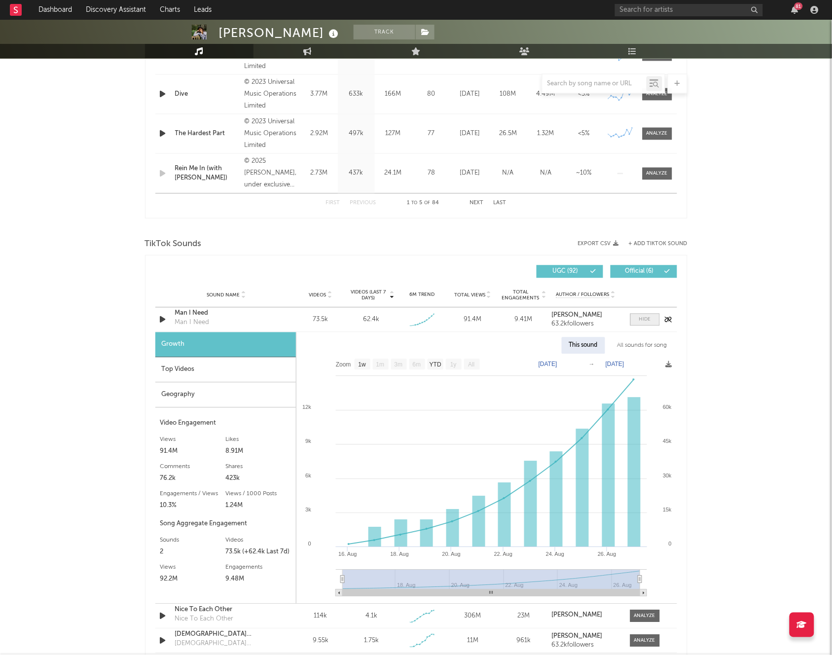
click at [645, 319] on div at bounding box center [645, 319] width 12 height 7
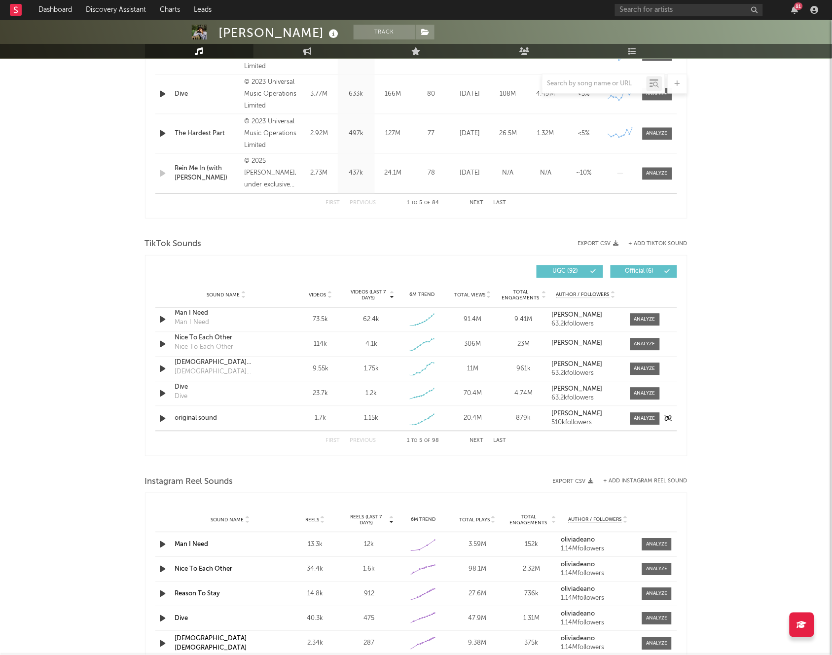
drag, startPoint x: 169, startPoint y: 419, endPoint x: 162, endPoint y: 419, distance: 6.9
click at [166, 419] on div at bounding box center [164, 419] width 12 height 12
click at [162, 419] on icon "button" at bounding box center [163, 419] width 10 height 12
click at [159, 420] on icon "button" at bounding box center [162, 419] width 9 height 12
click at [639, 419] on div at bounding box center [645, 418] width 21 height 7
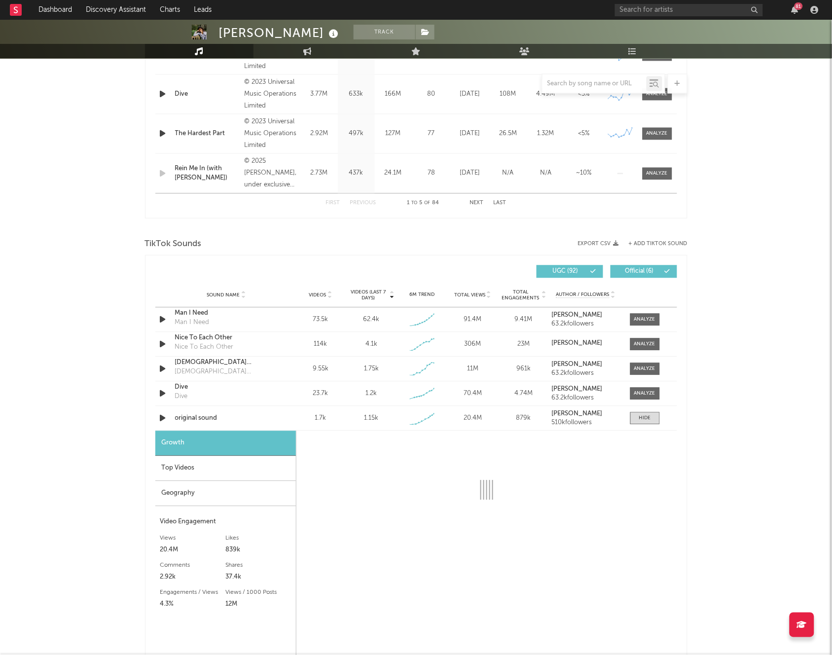
scroll to position [602, 0]
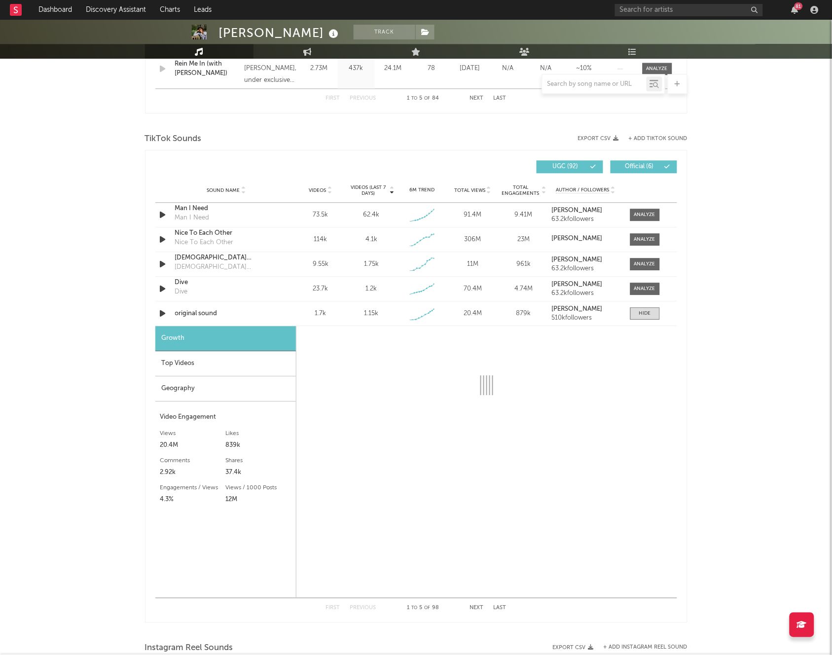
select select "1w"
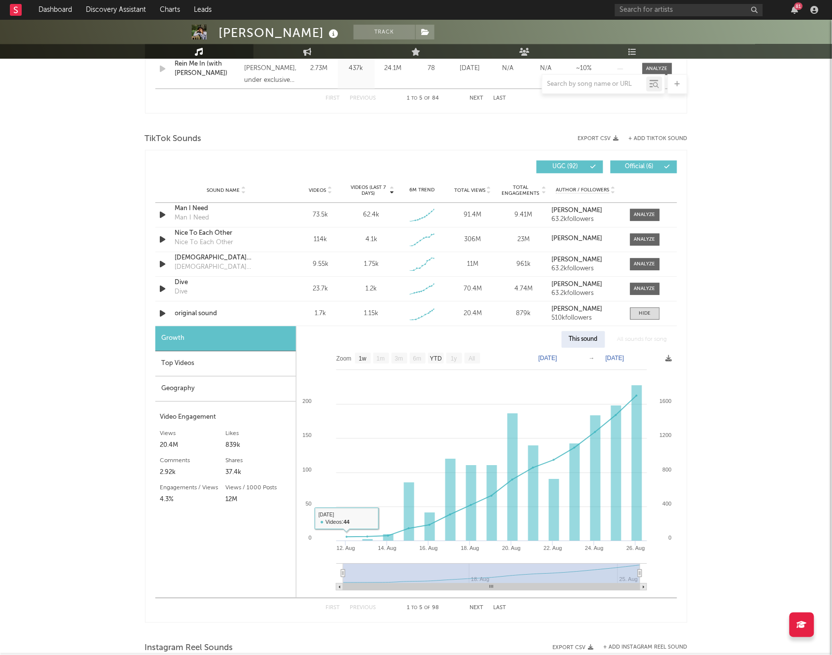
click at [267, 371] on div "Top Videos" at bounding box center [225, 363] width 141 height 25
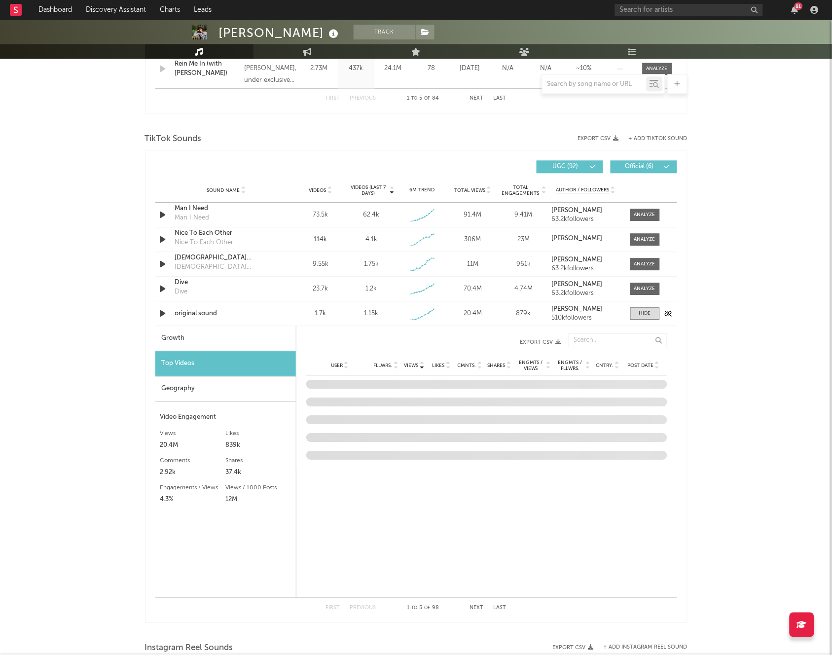
click at [186, 313] on div "original sound" at bounding box center [226, 314] width 103 height 10
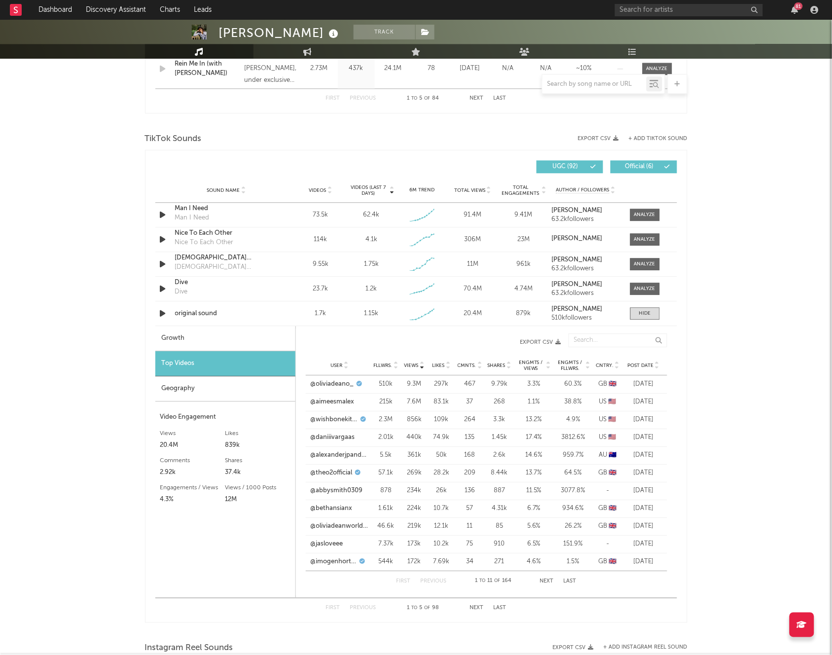
click at [727, 260] on div "Olivia Dean Track United Kingdom | Alternative Edit Track Benchmark Summary 861…" at bounding box center [416, 299] width 832 height 1762
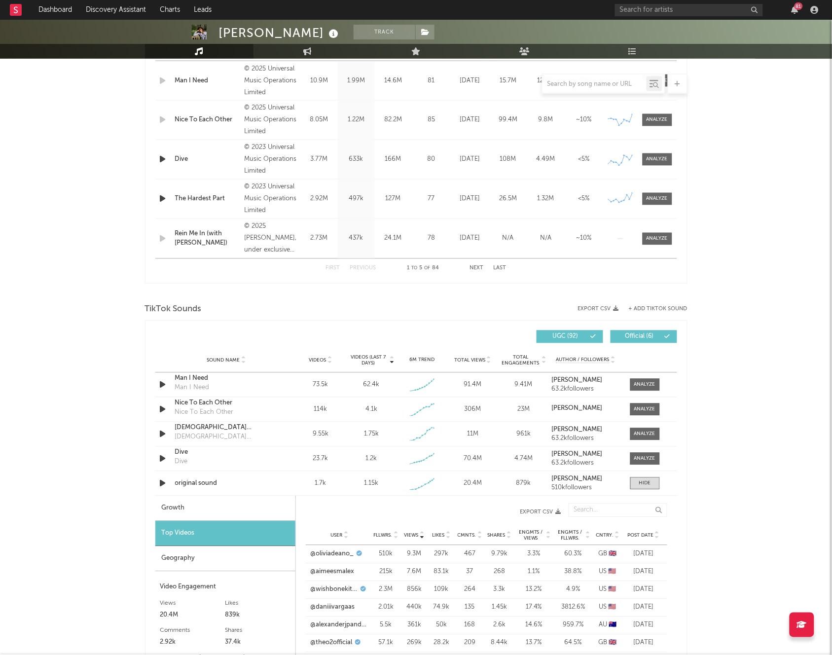
scroll to position [300, 0]
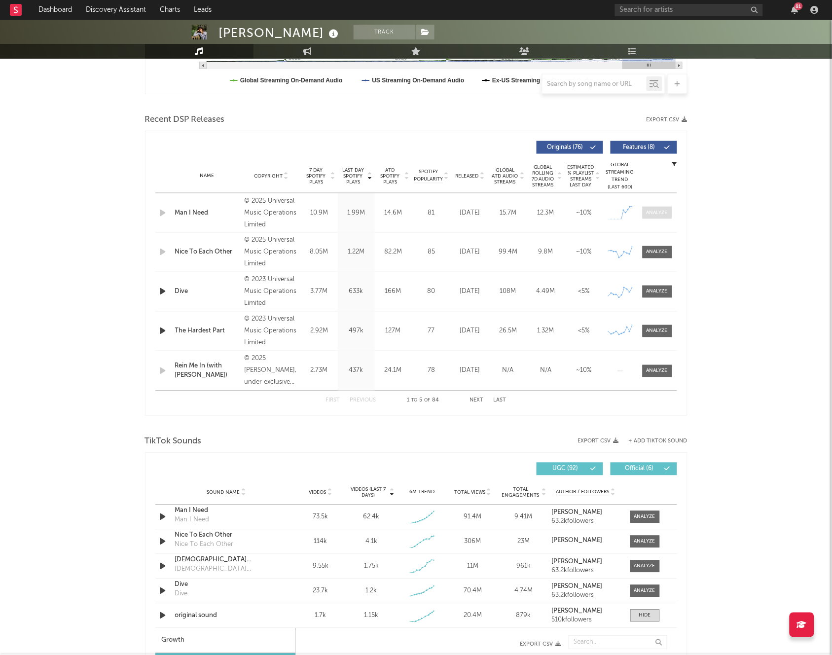
click at [649, 213] on div at bounding box center [657, 212] width 21 height 7
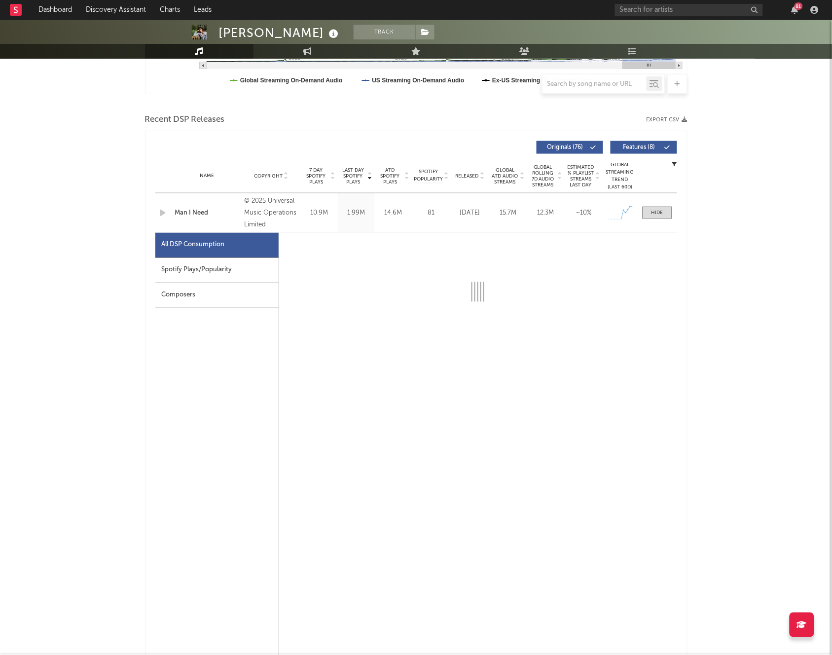
select select "1w"
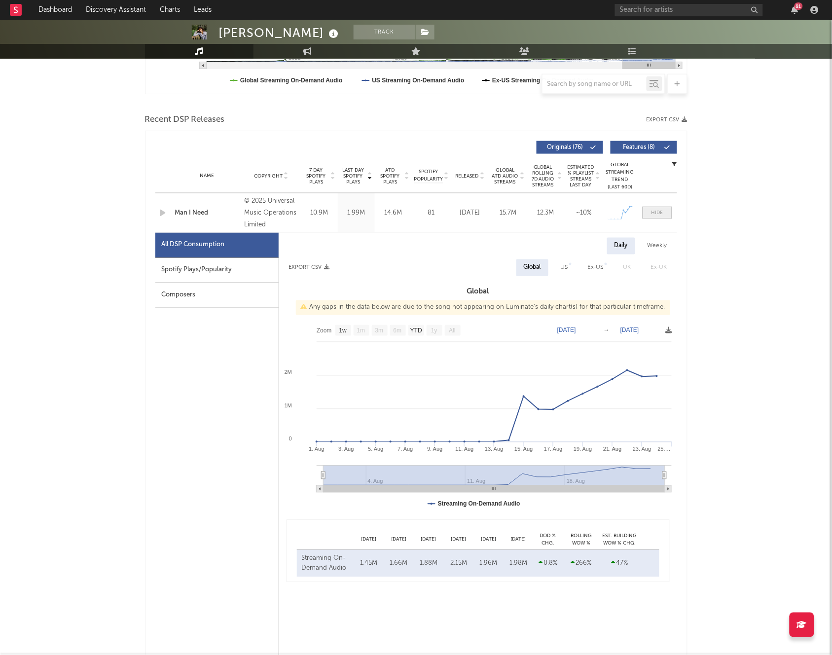
click at [650, 211] on span at bounding box center [658, 213] width 30 height 12
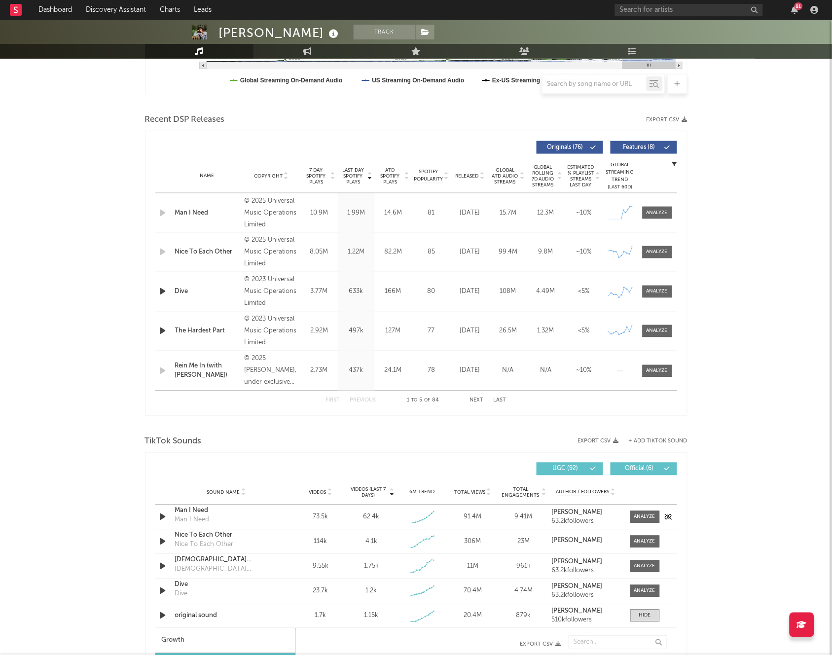
scroll to position [329, 0]
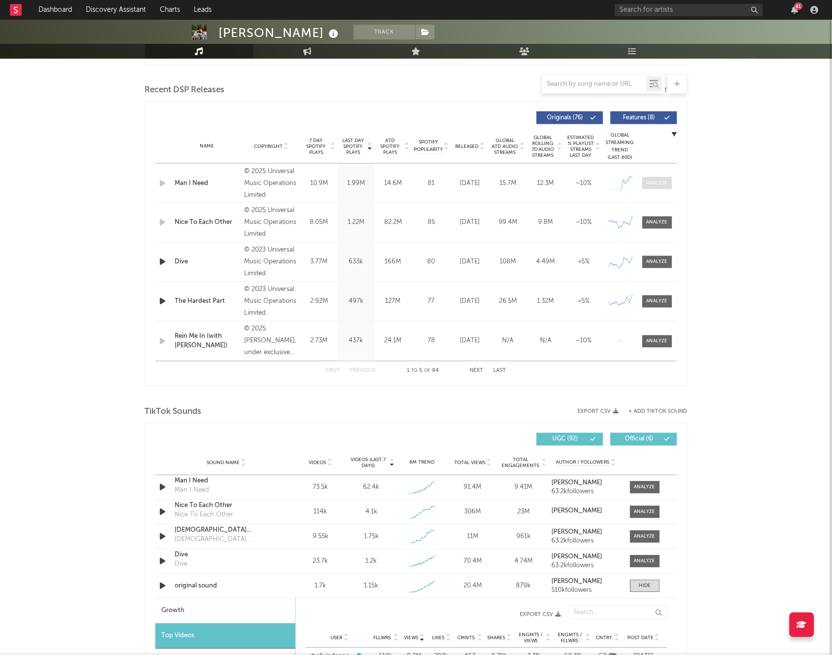
click at [656, 187] on span at bounding box center [658, 183] width 30 height 12
select select "1w"
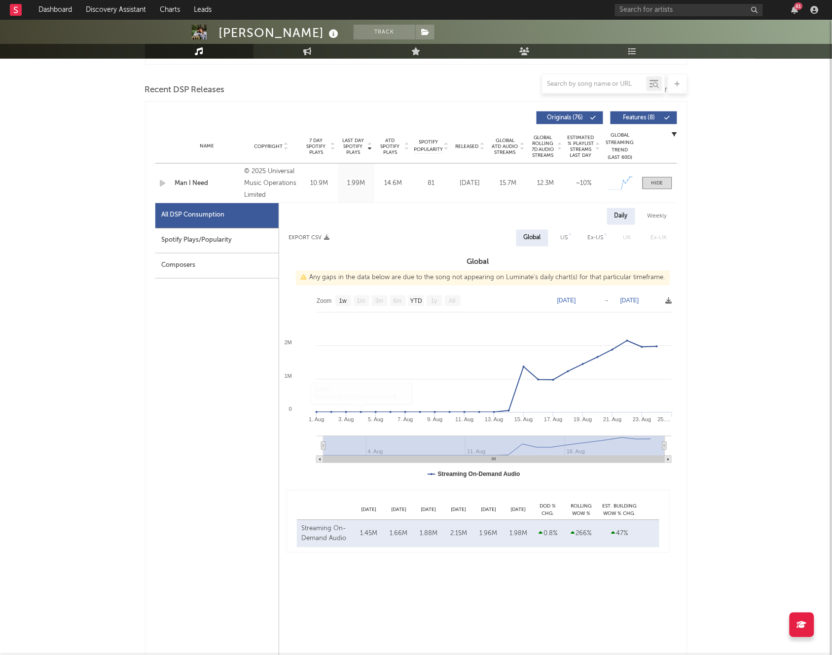
click at [225, 244] on div "Spotify Plays/Popularity" at bounding box center [216, 240] width 123 height 25
select select "1w"
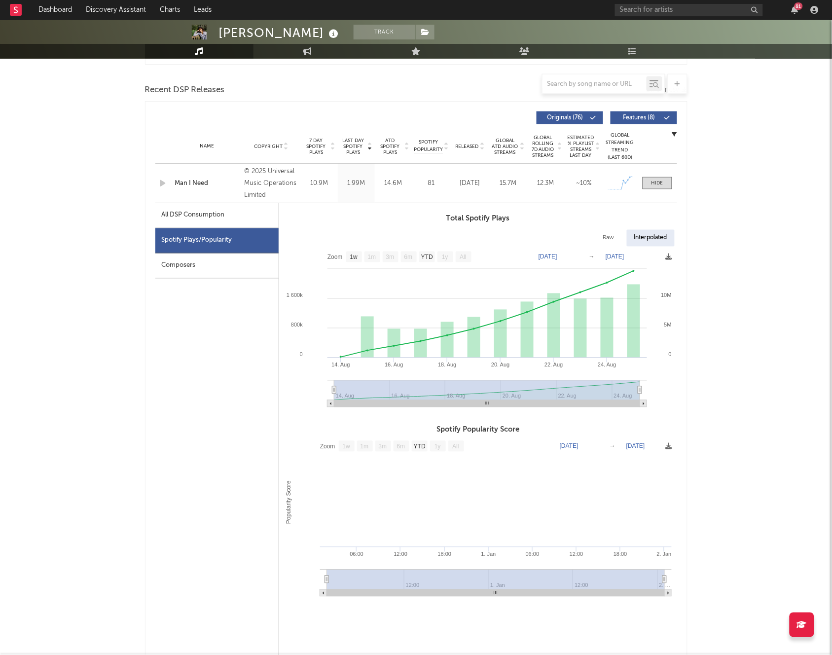
drag, startPoint x: 651, startPoint y: 188, endPoint x: 643, endPoint y: 192, distance: 8.8
click at [651, 188] on span at bounding box center [658, 183] width 30 height 12
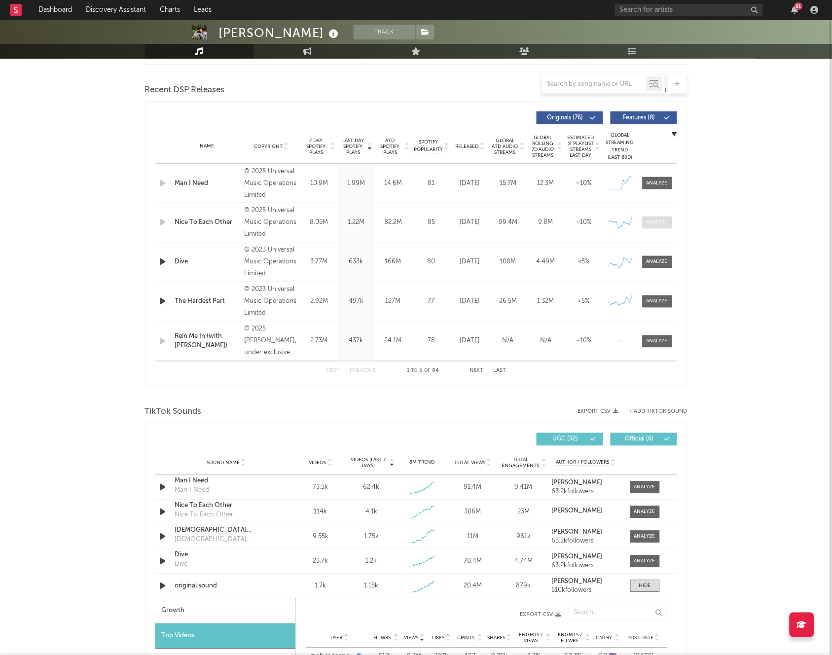
click at [657, 228] on span at bounding box center [658, 223] width 30 height 12
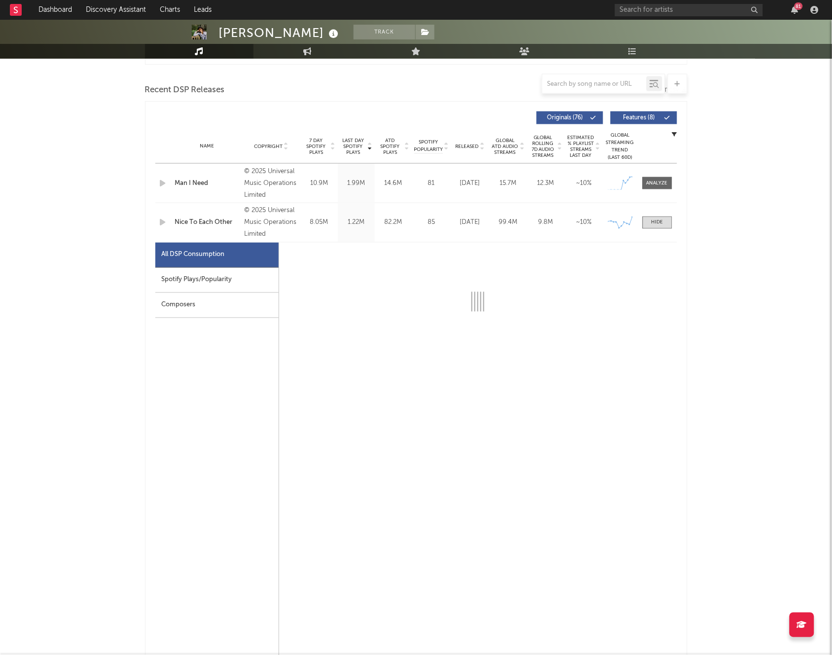
select select "1w"
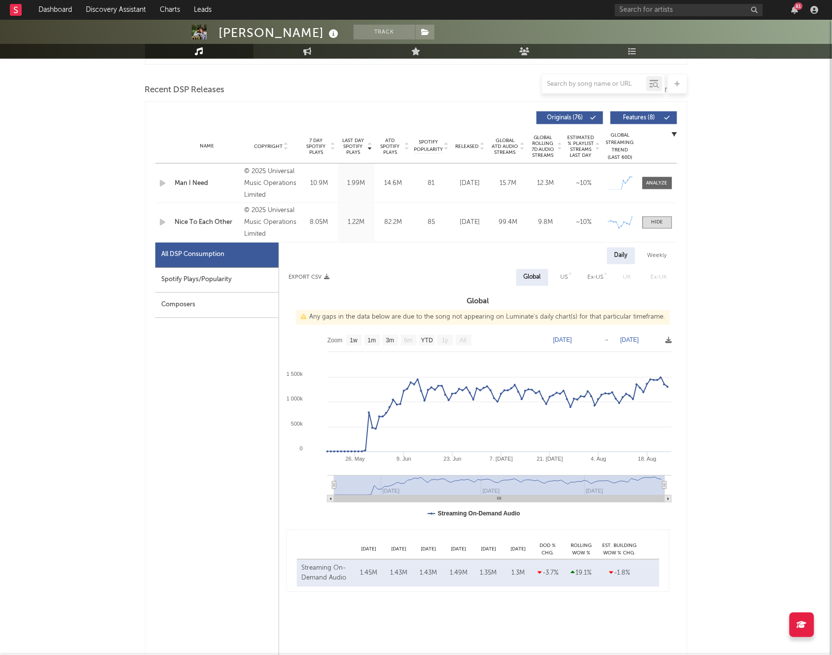
click at [211, 277] on div "Spotify Plays/Popularity" at bounding box center [216, 280] width 123 height 25
select select "1w"
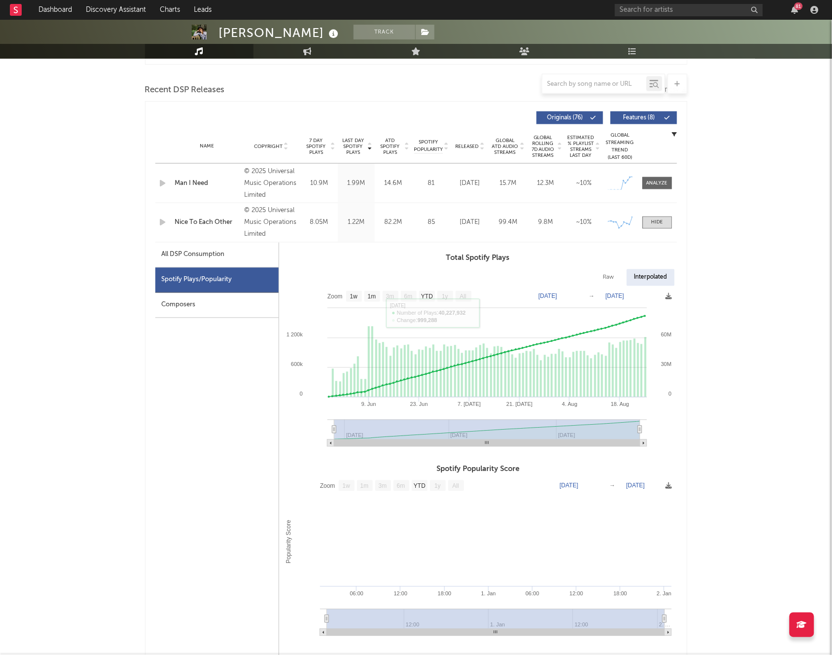
click at [246, 258] on div "All DSP Consumption" at bounding box center [216, 255] width 123 height 25
select select "1w"
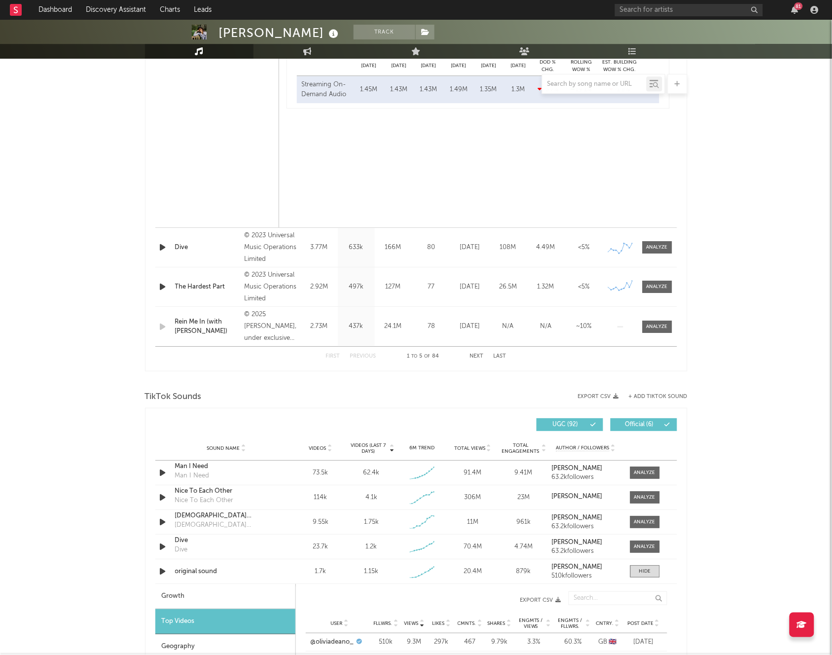
scroll to position [808, 0]
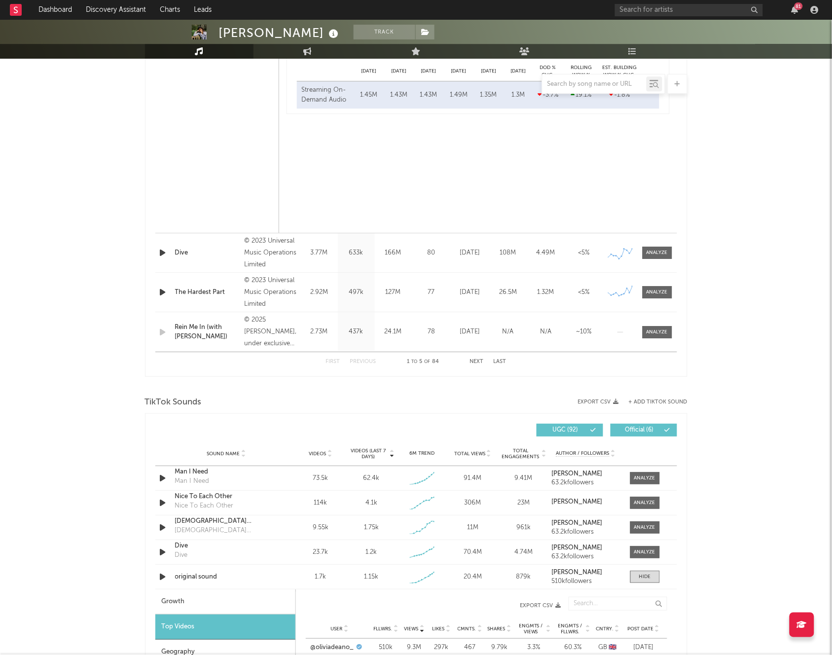
drag, startPoint x: 640, startPoint y: 477, endPoint x: 710, endPoint y: 428, distance: 85.3
click at [640, 477] on div at bounding box center [645, 478] width 21 height 7
select select "1w"
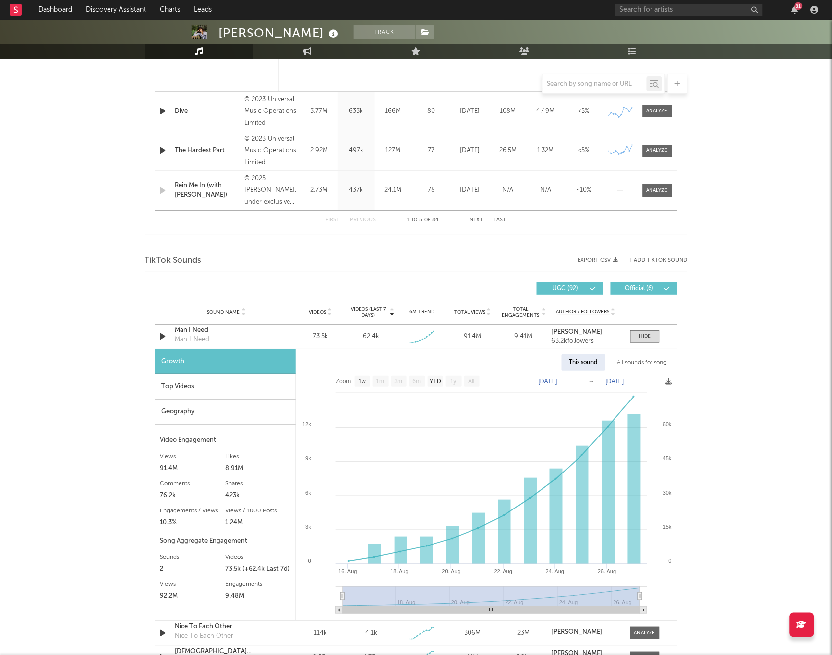
scroll to position [1028, 0]
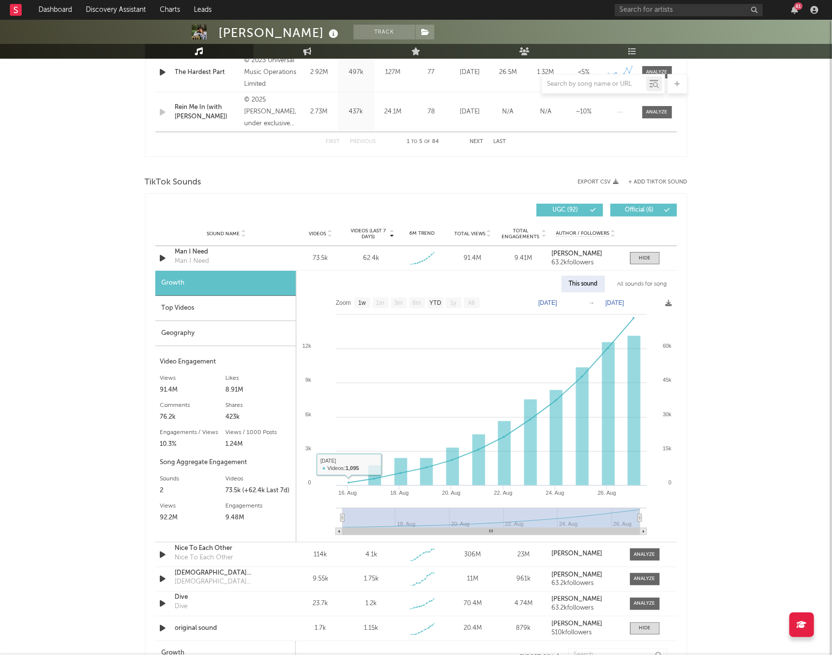
click at [225, 313] on div "Top Videos" at bounding box center [225, 308] width 141 height 25
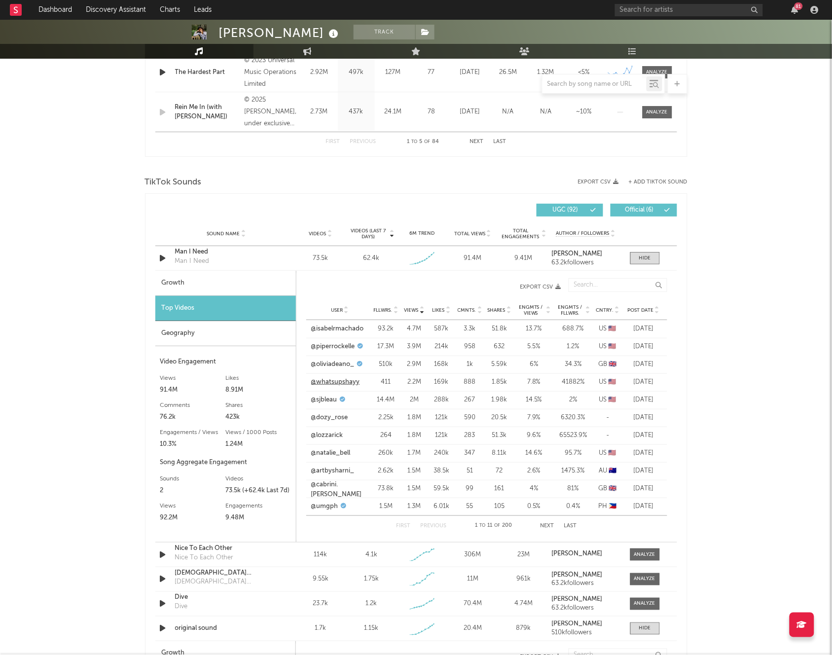
click at [340, 383] on link "@whatsupshayy" at bounding box center [335, 382] width 49 height 10
click at [319, 438] on link "@lozzarick" at bounding box center [327, 436] width 32 height 10
click at [545, 526] on button "Next" at bounding box center [548, 526] width 14 height 5
click at [330, 469] on link "@abbsbuchanan" at bounding box center [336, 471] width 50 height 10
click at [633, 260] on span at bounding box center [646, 258] width 30 height 12
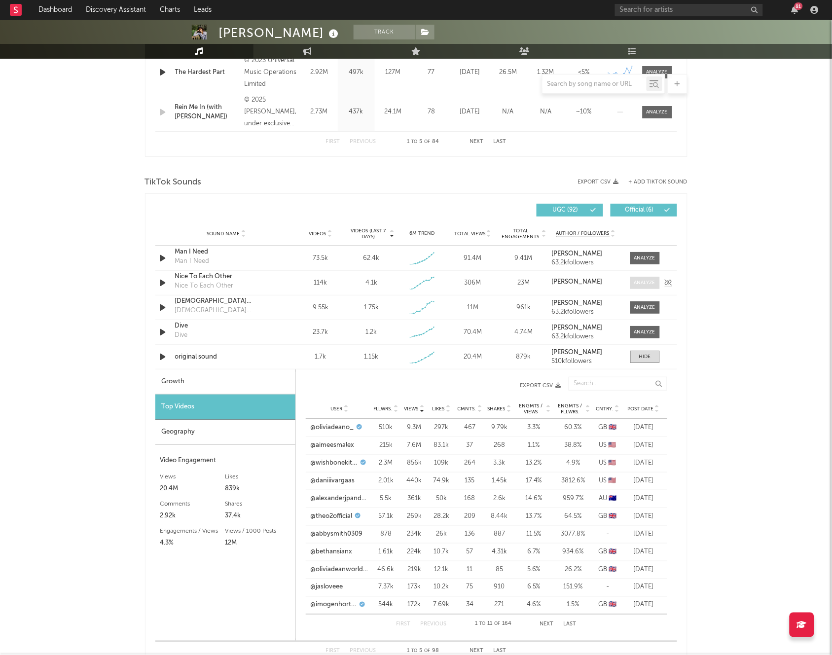
click at [640, 288] on span at bounding box center [646, 283] width 30 height 12
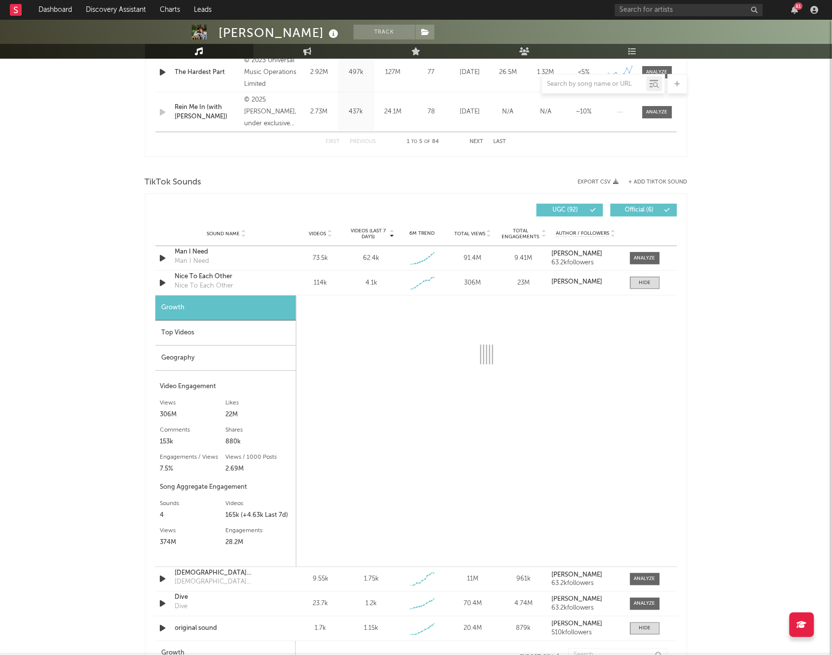
select select "1w"
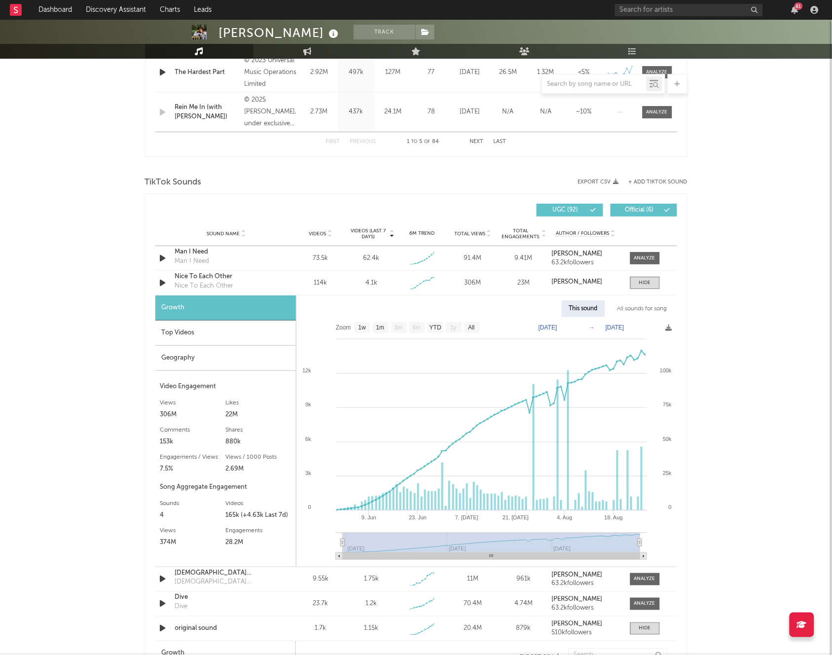
click at [273, 332] on div "Top Videos" at bounding box center [225, 333] width 141 height 25
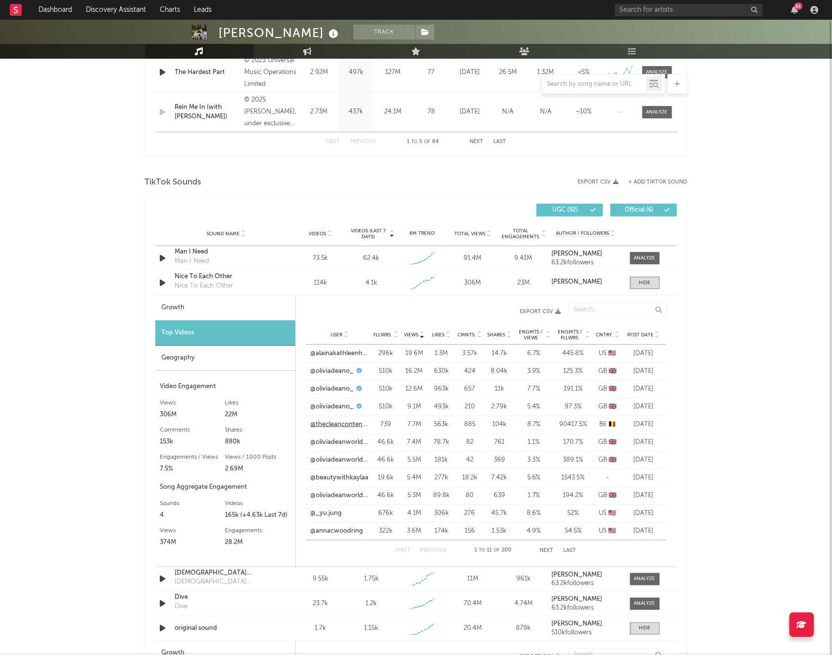
click at [348, 422] on link "@thecleancontentclub" at bounding box center [340, 425] width 58 height 10
click at [551, 553] on button "Next" at bounding box center [547, 550] width 14 height 5
click at [356, 512] on link "@littlestars4763739" at bounding box center [340, 514] width 58 height 10
click at [312, 531] on link "@oliviarossjones" at bounding box center [335, 531] width 49 height 10
click at [552, 552] on button "Next" at bounding box center [547, 550] width 14 height 5
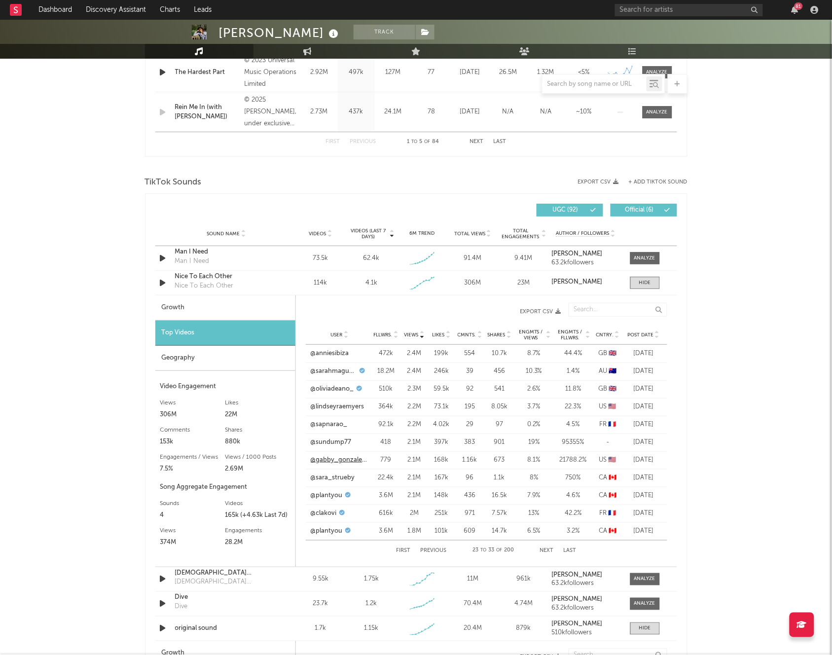
click at [351, 458] on link "@gabby_gonzalezzz" at bounding box center [340, 460] width 58 height 10
click at [336, 444] on link "@sundump77" at bounding box center [331, 443] width 41 height 10
click at [550, 547] on div "First Previous 23 to 33 of 200 Next Last" at bounding box center [486, 551] width 181 height 20
click at [548, 553] on button "Next" at bounding box center [547, 550] width 14 height 5
click at [325, 369] on link "@anakuzinaa" at bounding box center [330, 372] width 39 height 10
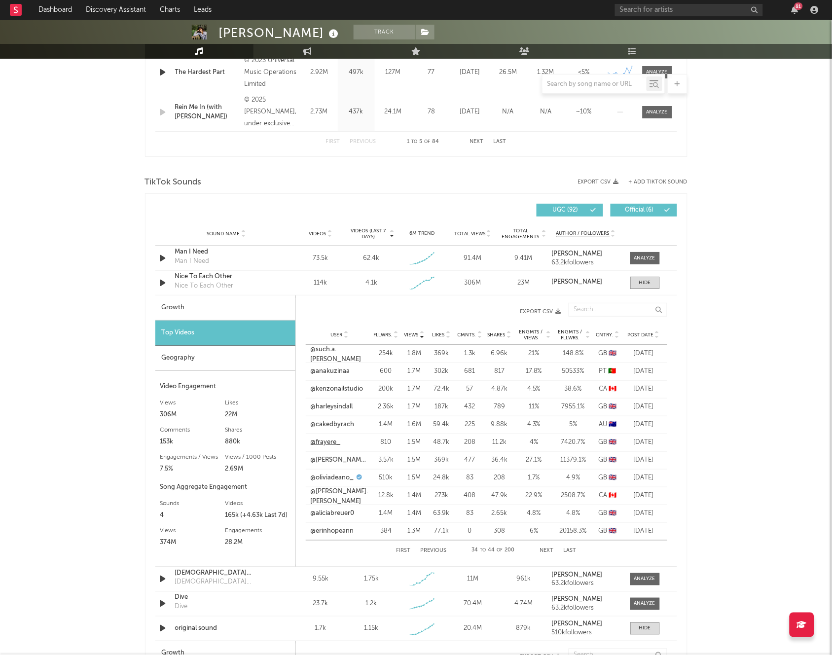
click at [333, 441] on link "@frayere_" at bounding box center [326, 443] width 30 height 10
click at [346, 532] on link "@erinhopeann" at bounding box center [332, 531] width 43 height 10
click at [640, 282] on div at bounding box center [645, 282] width 12 height 7
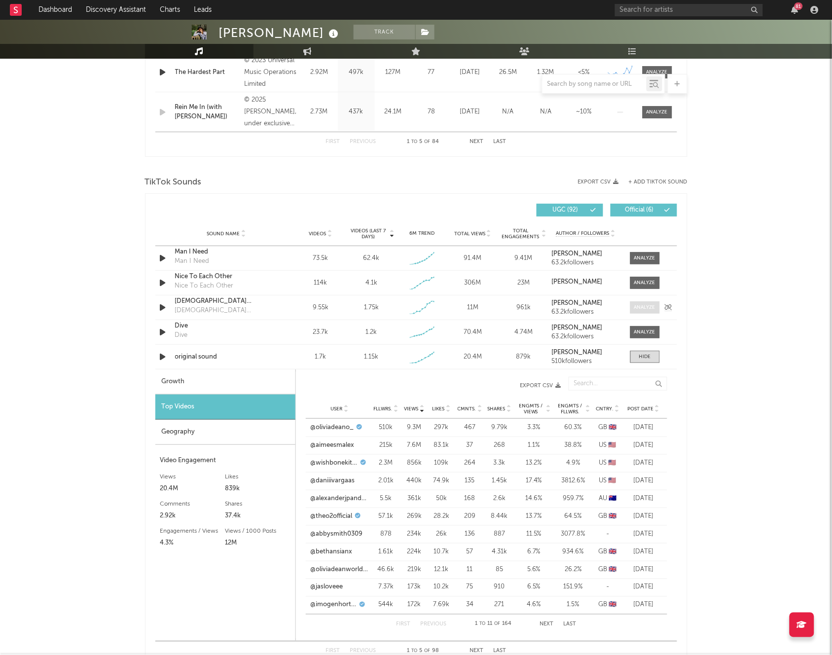
click at [643, 311] on span at bounding box center [646, 307] width 30 height 12
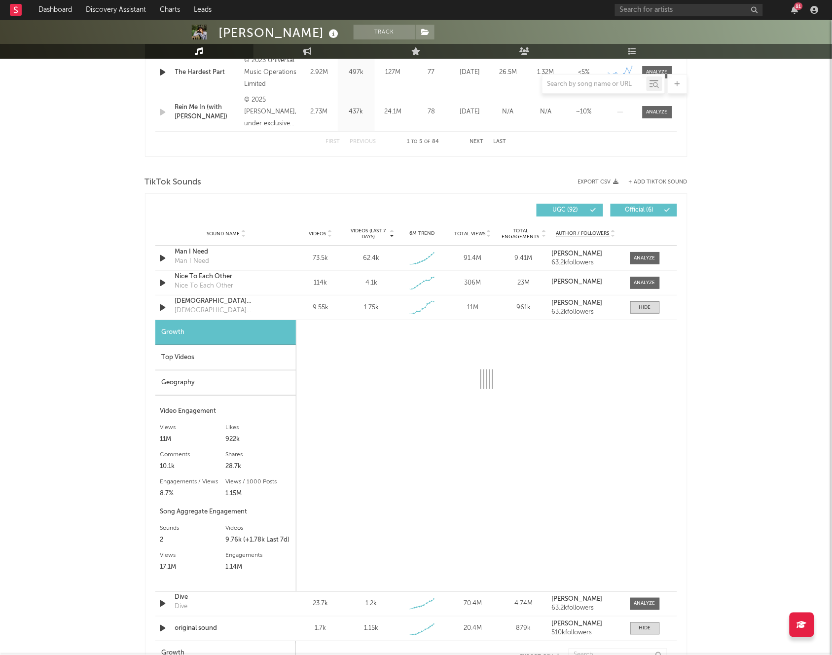
select select "1w"
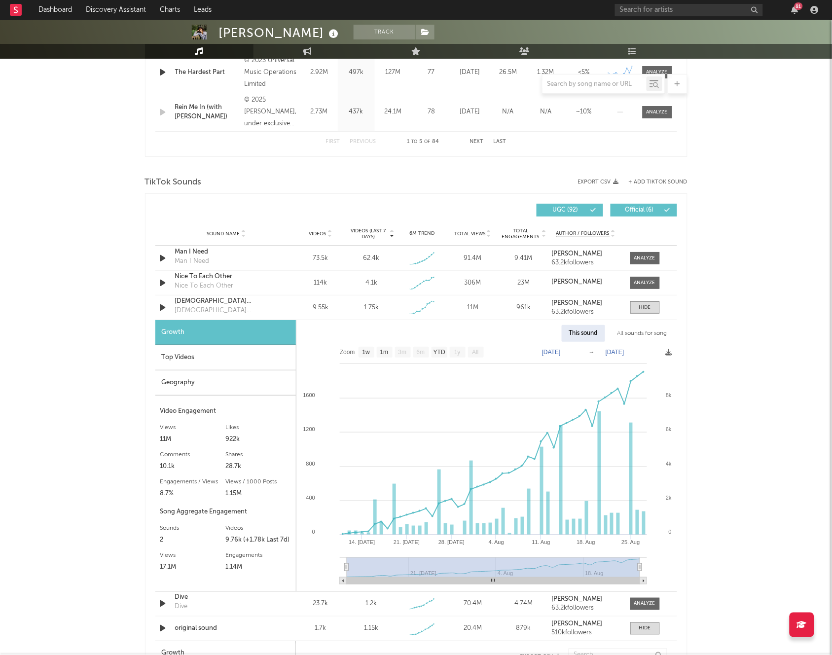
click at [246, 360] on div "Top Videos" at bounding box center [225, 357] width 141 height 25
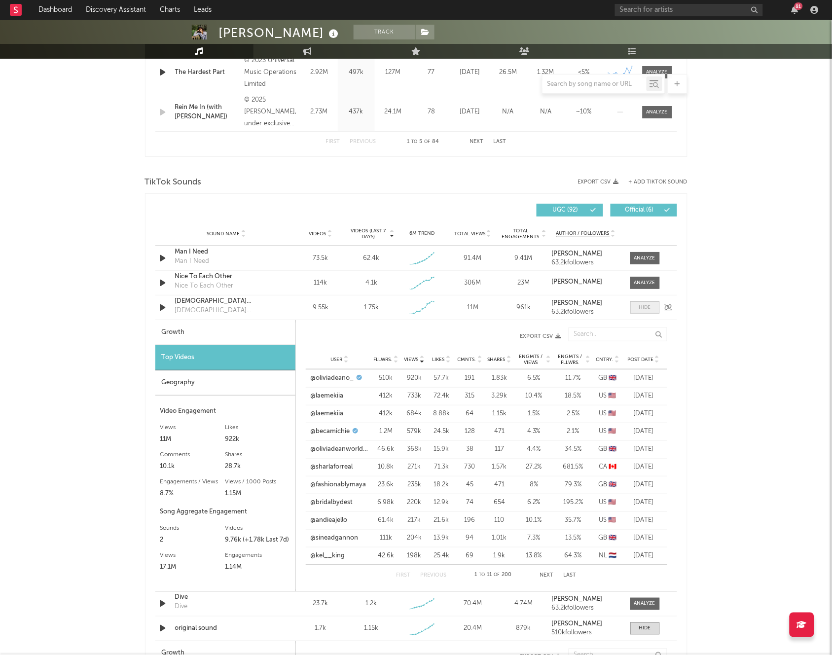
click at [637, 302] on span at bounding box center [646, 307] width 30 height 12
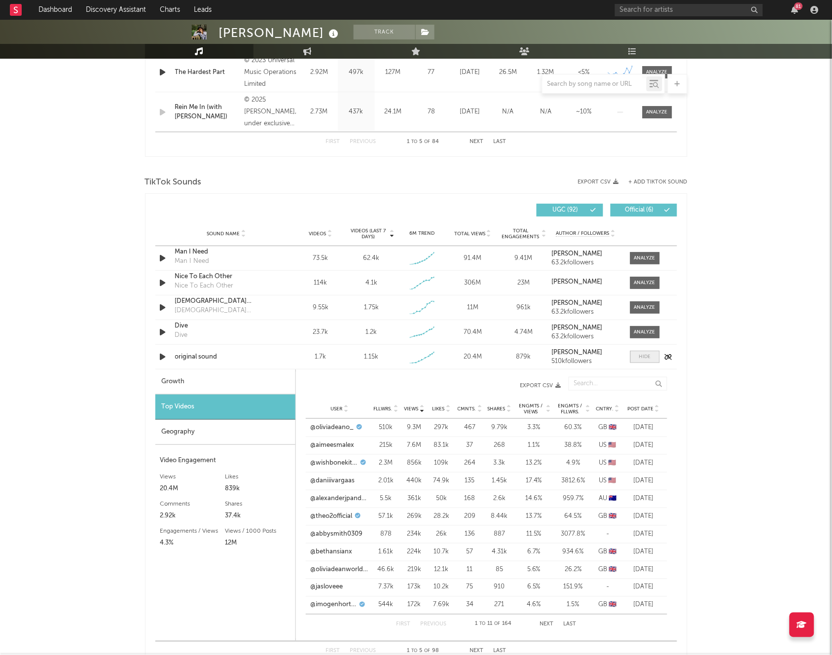
click at [640, 355] on div at bounding box center [645, 356] width 12 height 7
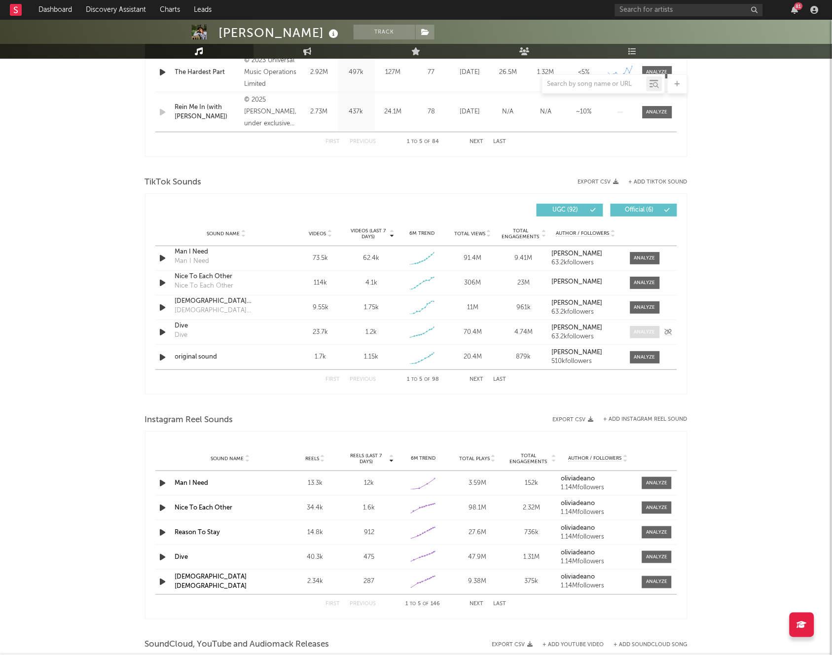
click at [639, 330] on div at bounding box center [645, 332] width 21 height 7
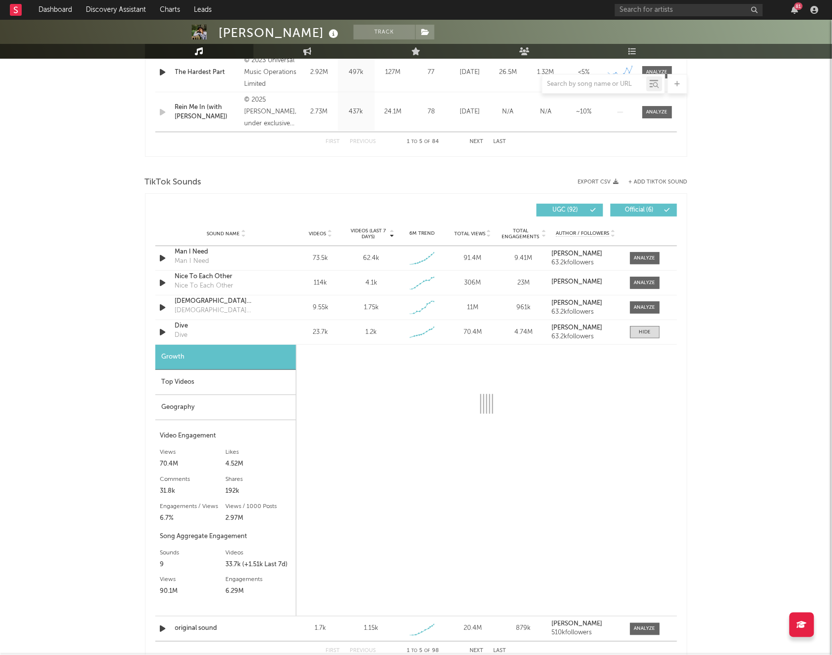
click at [265, 385] on div "Top Videos" at bounding box center [225, 382] width 141 height 25
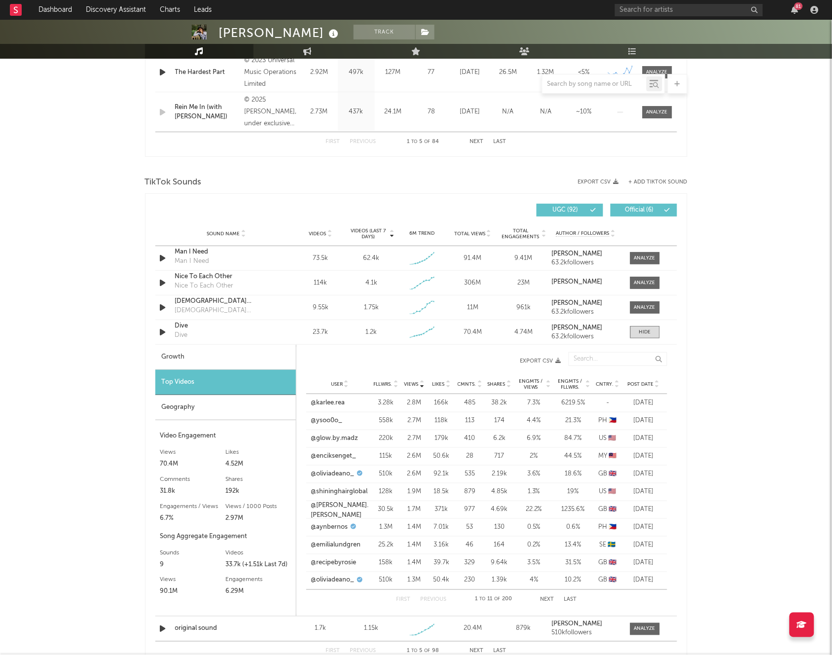
click at [545, 598] on button "Next" at bounding box center [548, 600] width 14 height 5
click at [545, 598] on button "Next" at bounding box center [547, 600] width 14 height 5
click at [324, 474] on link "@soul_la8" at bounding box center [326, 474] width 31 height 10
click at [654, 334] on span at bounding box center [646, 332] width 30 height 12
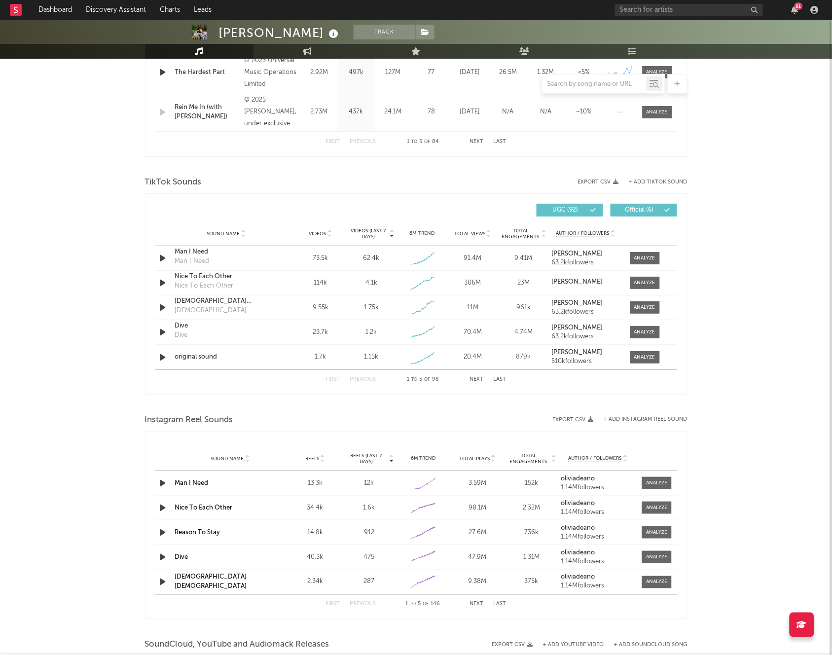
click at [478, 379] on button "Next" at bounding box center [477, 379] width 14 height 5
click at [332, 381] on button "First" at bounding box center [333, 379] width 14 height 5
click at [311, 235] on span "Videos" at bounding box center [317, 234] width 17 height 6
click at [647, 285] on div at bounding box center [645, 282] width 21 height 7
select select "1w"
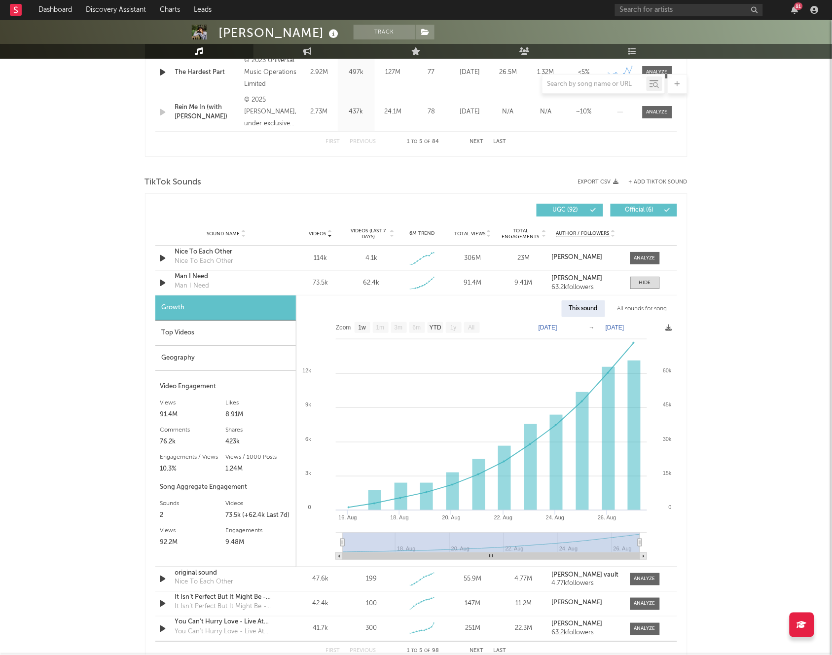
click at [261, 332] on div "Top Videos" at bounding box center [225, 333] width 141 height 25
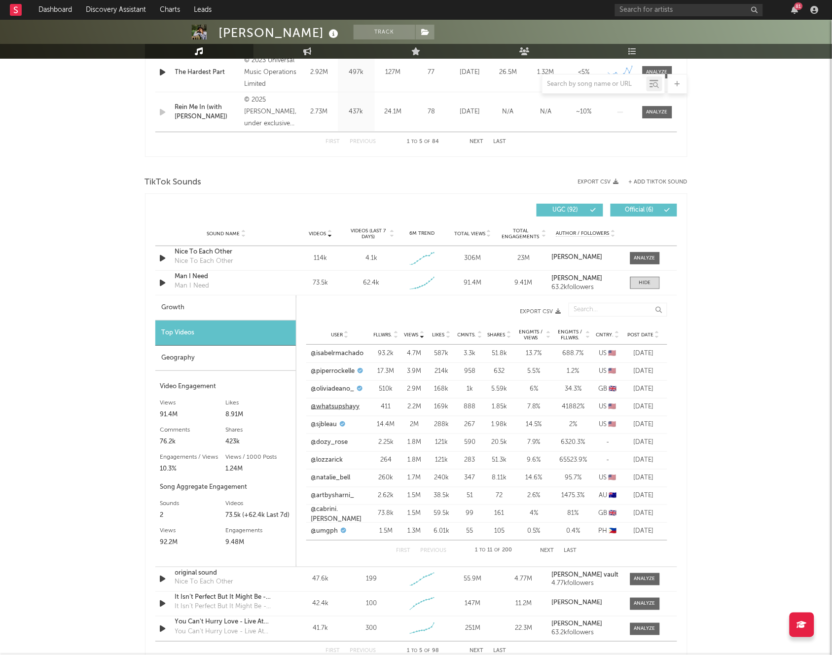
click at [345, 409] on link "@whatsupshayy" at bounding box center [335, 407] width 49 height 10
click at [639, 285] on div at bounding box center [645, 282] width 12 height 7
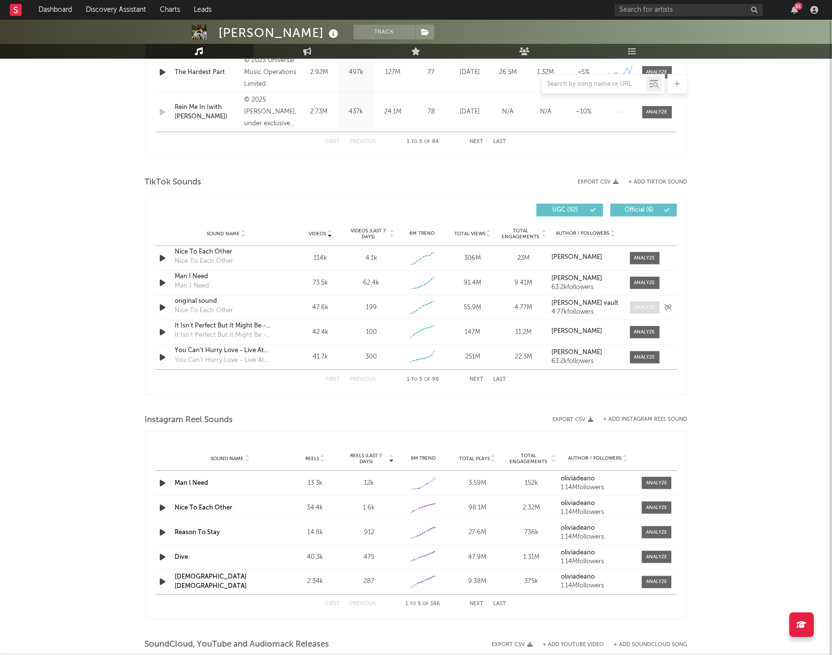
click at [640, 310] on div at bounding box center [645, 307] width 21 height 7
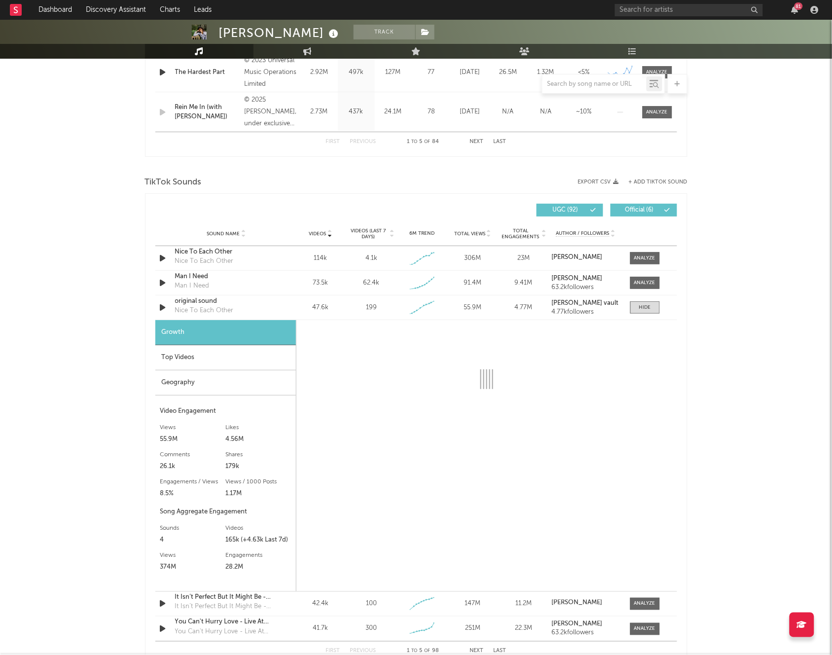
select select "1w"
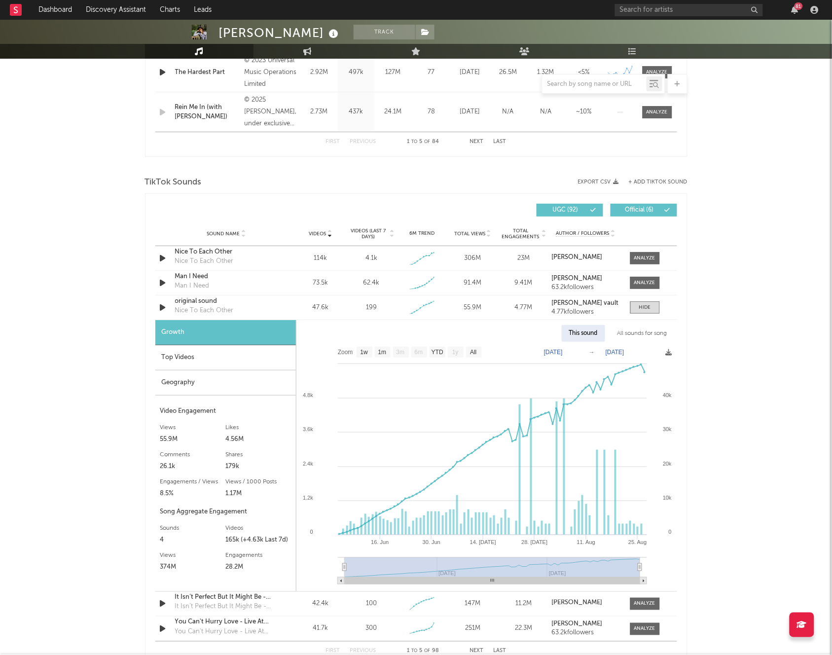
click at [248, 362] on div "Top Videos" at bounding box center [225, 357] width 141 height 25
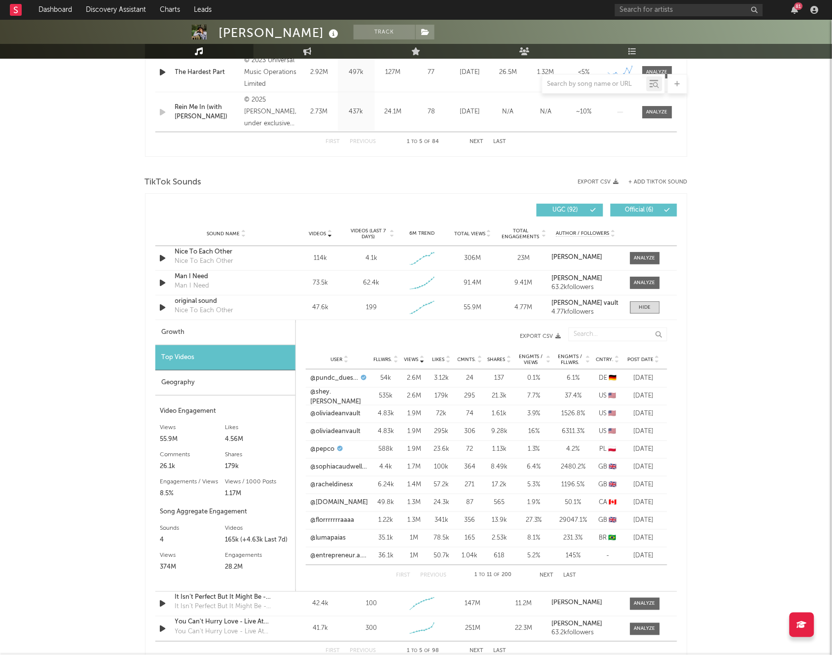
click at [542, 575] on button "Next" at bounding box center [547, 575] width 14 height 5
click at [641, 309] on div at bounding box center [645, 307] width 12 height 7
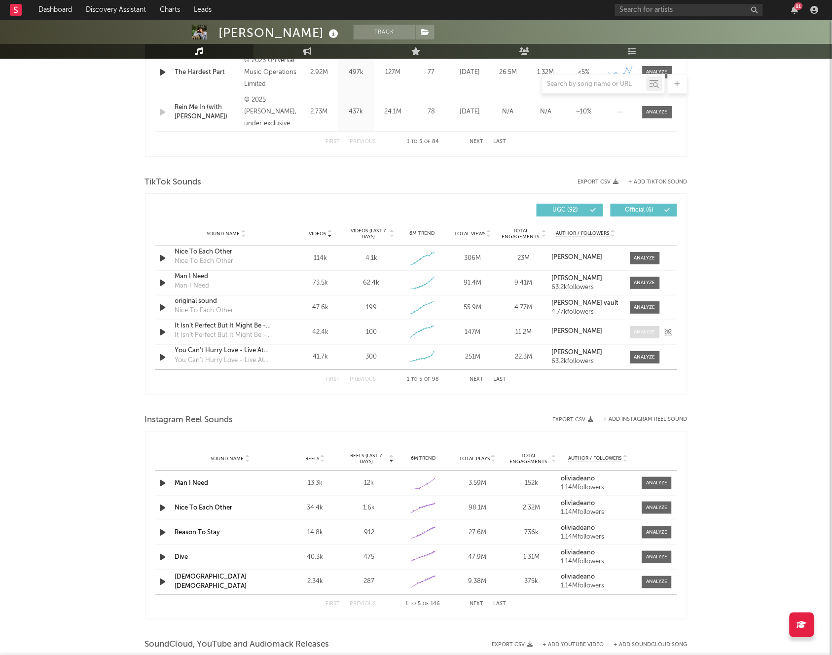
click at [641, 334] on div at bounding box center [645, 332] width 21 height 7
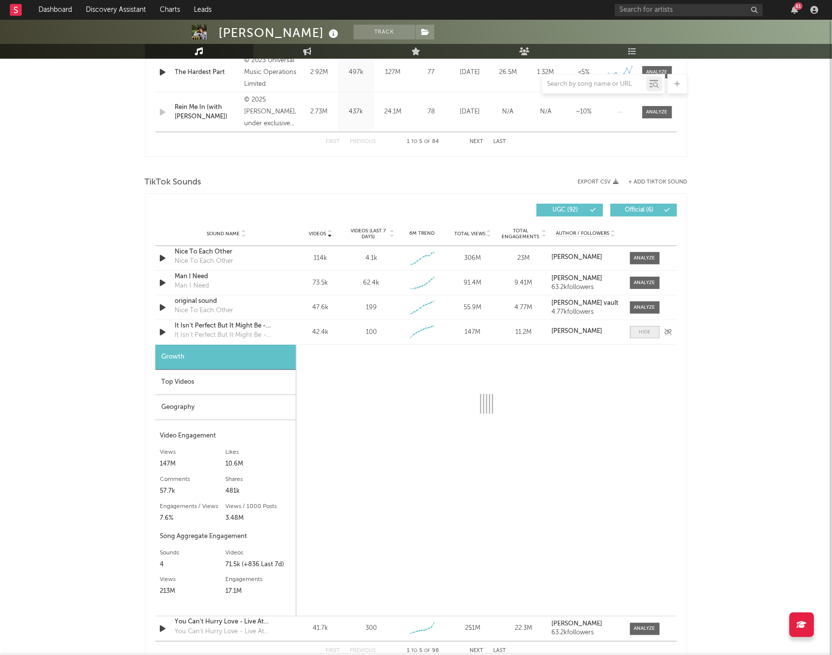
select select "6m"
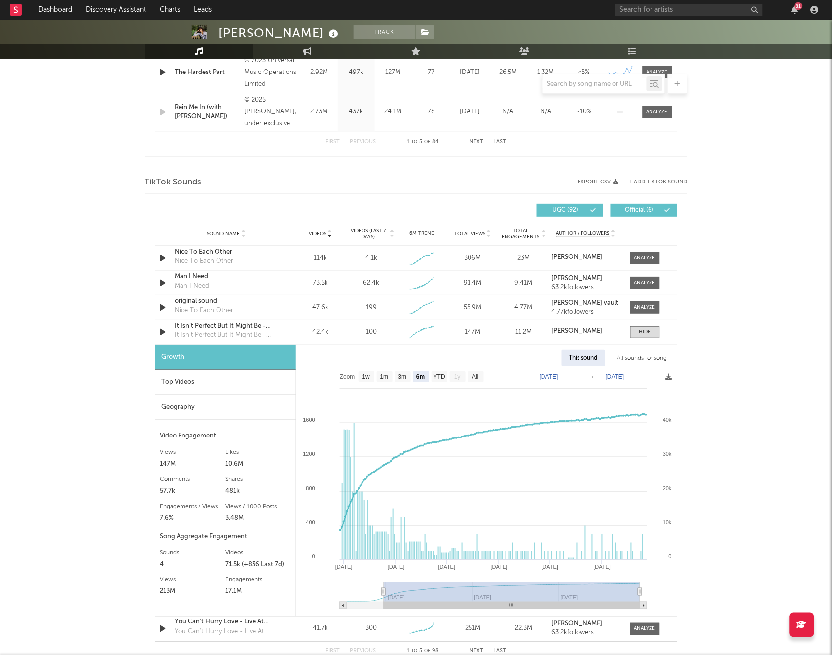
click at [177, 387] on div "Top Videos" at bounding box center [225, 382] width 141 height 25
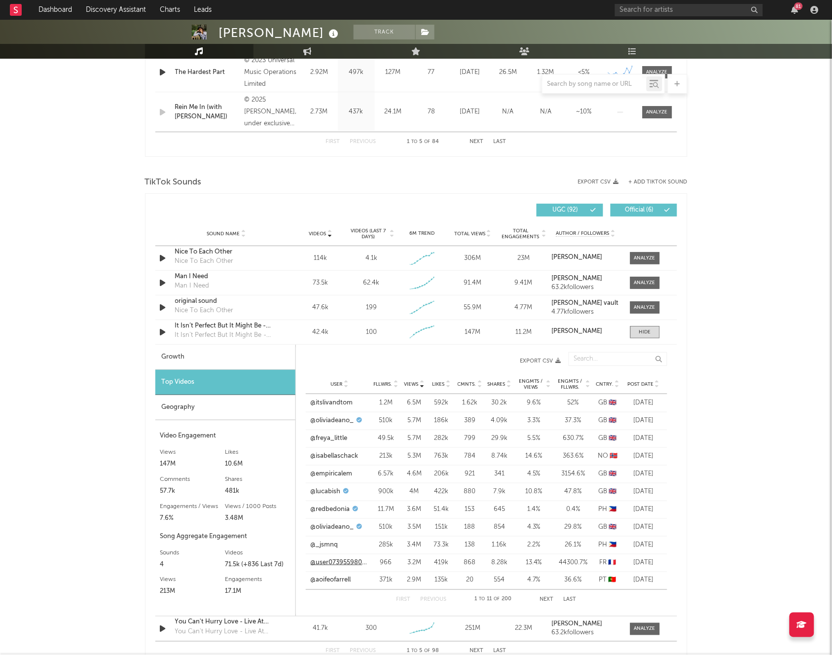
click at [345, 563] on link "@user07395598001" at bounding box center [340, 563] width 58 height 10
click at [545, 600] on button "Next" at bounding box center [547, 600] width 14 height 5
click at [638, 7] on input "text" at bounding box center [689, 10] width 148 height 12
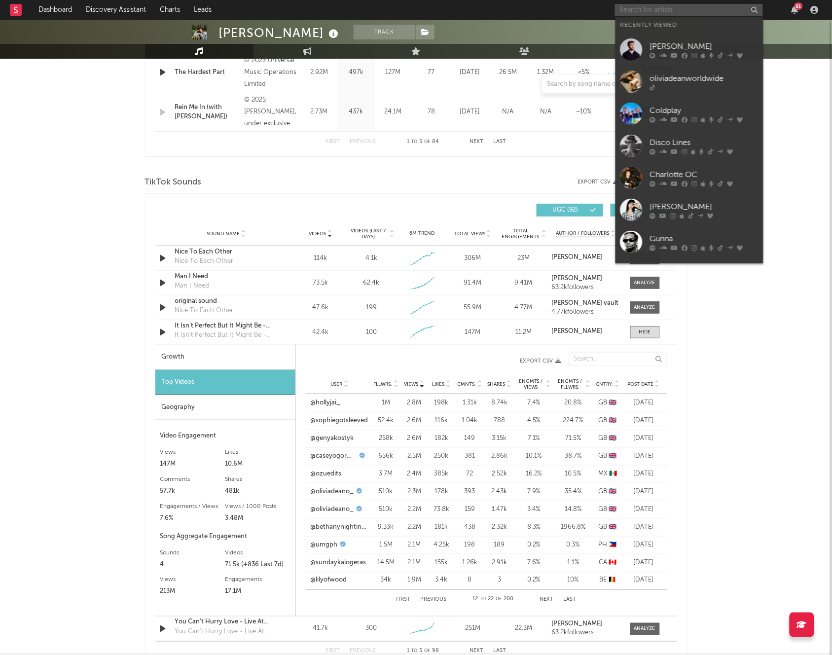
click at [637, 7] on input "text" at bounding box center [689, 10] width 148 height 12
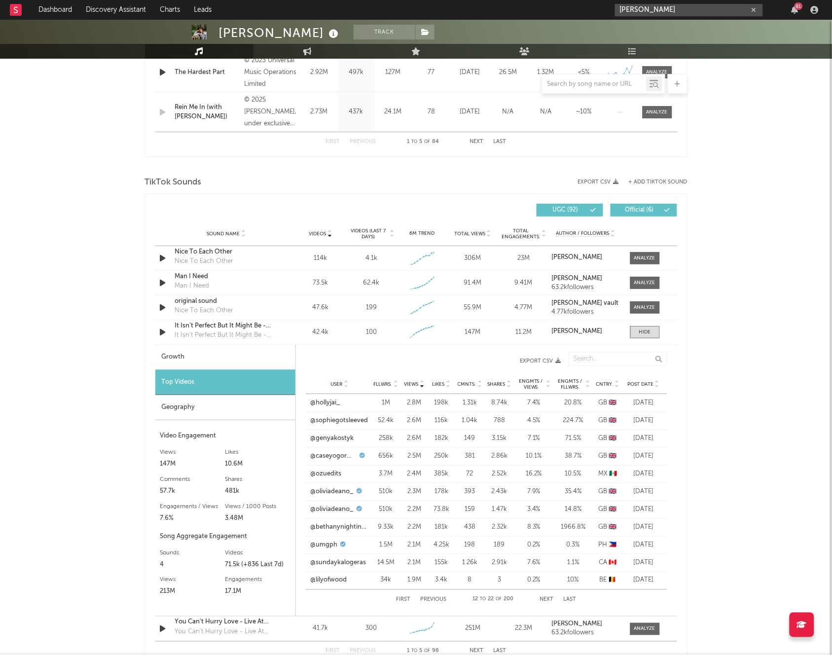
type input "alex"
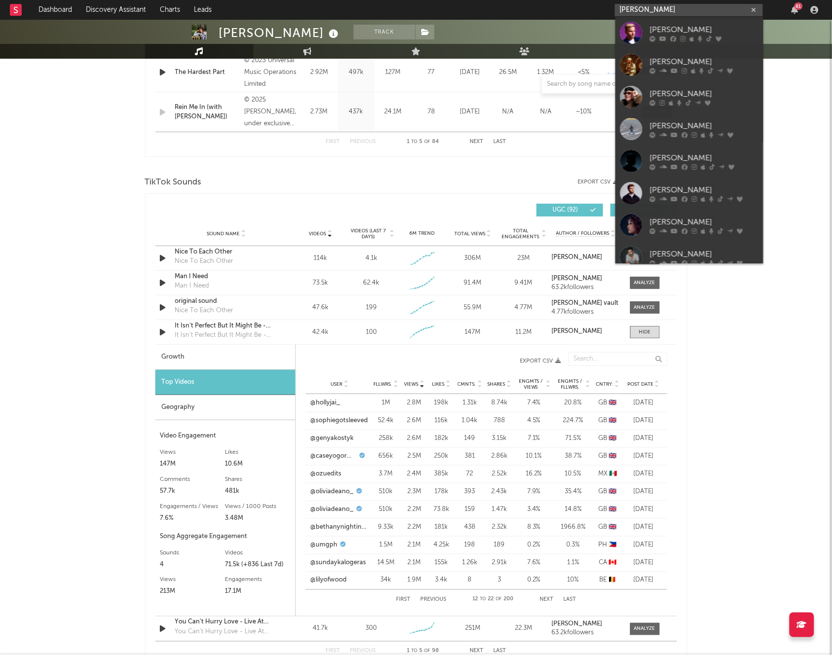
click at [404, 598] on button "First" at bounding box center [403, 600] width 14 height 5
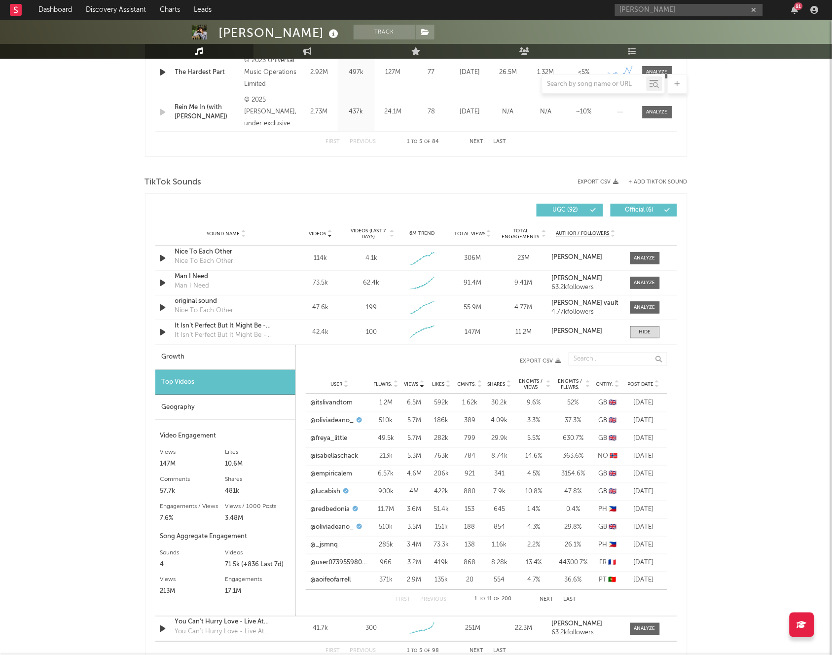
click at [690, 333] on div "Olivia Dean Track United Kingdom | Alternative Edit Track Benchmark Summary 861…" at bounding box center [416, 108] width 832 height 2232
click at [642, 252] on span at bounding box center [646, 258] width 30 height 12
select select "1w"
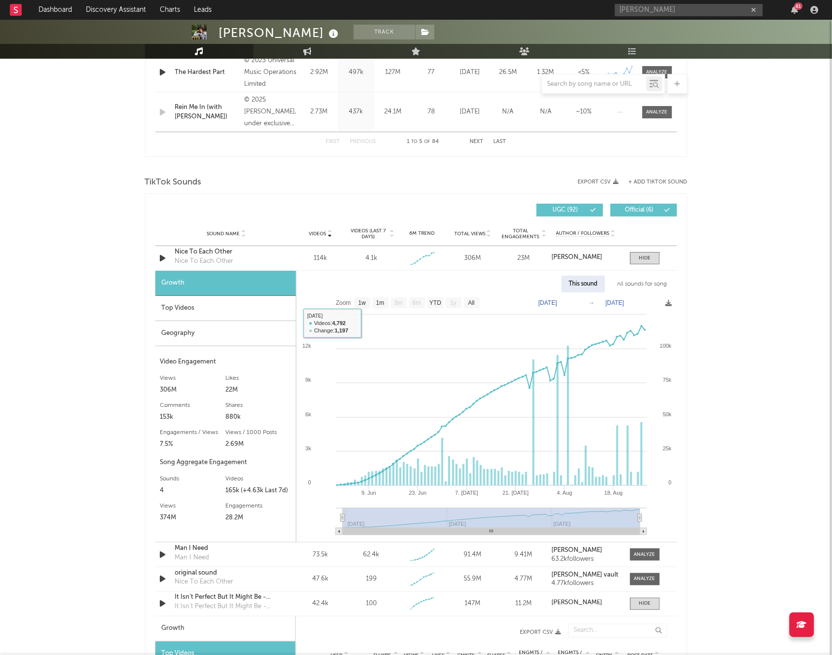
click at [219, 316] on div "Top Videos" at bounding box center [225, 308] width 141 height 25
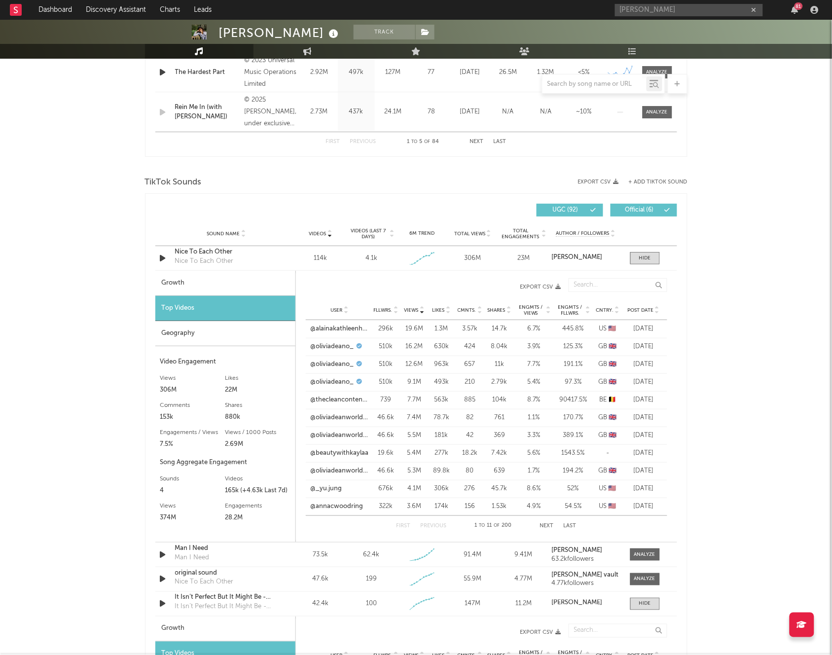
click at [546, 525] on button "Next" at bounding box center [547, 526] width 14 height 5
click at [723, 6] on input "alex" at bounding box center [689, 10] width 148 height 12
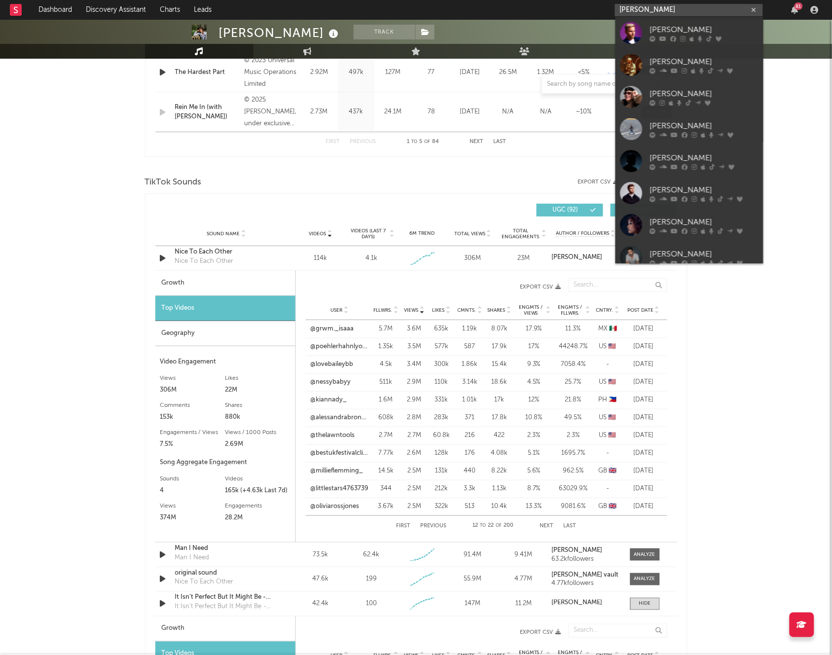
click at [723, 6] on input "alex" at bounding box center [689, 10] width 148 height 12
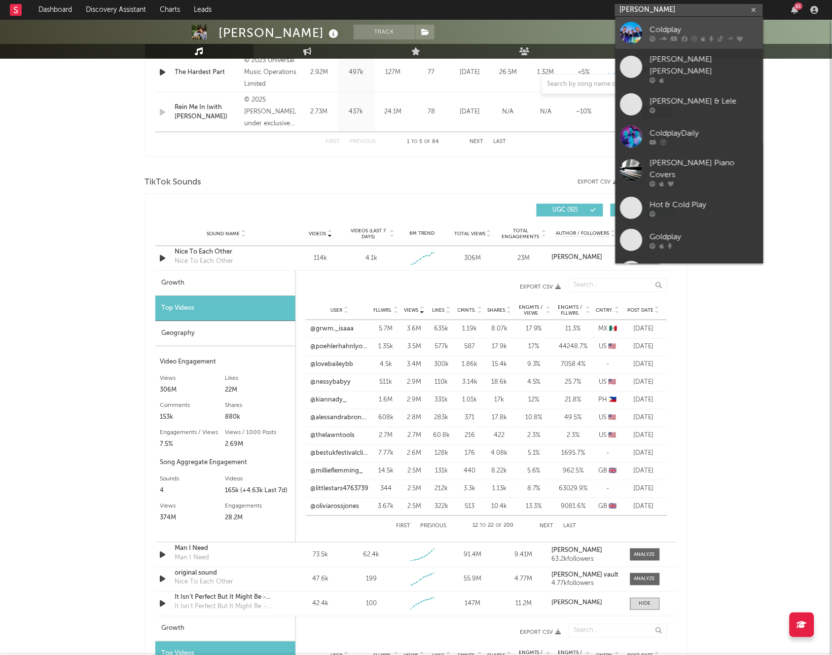
type input "coldplay"
click at [717, 28] on div "Coldplay" at bounding box center [704, 30] width 109 height 12
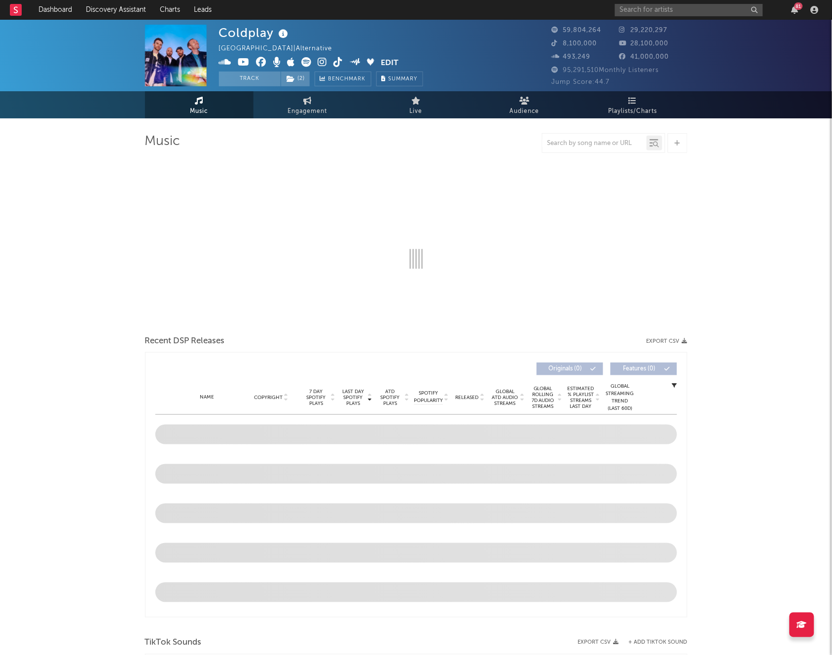
select select "6m"
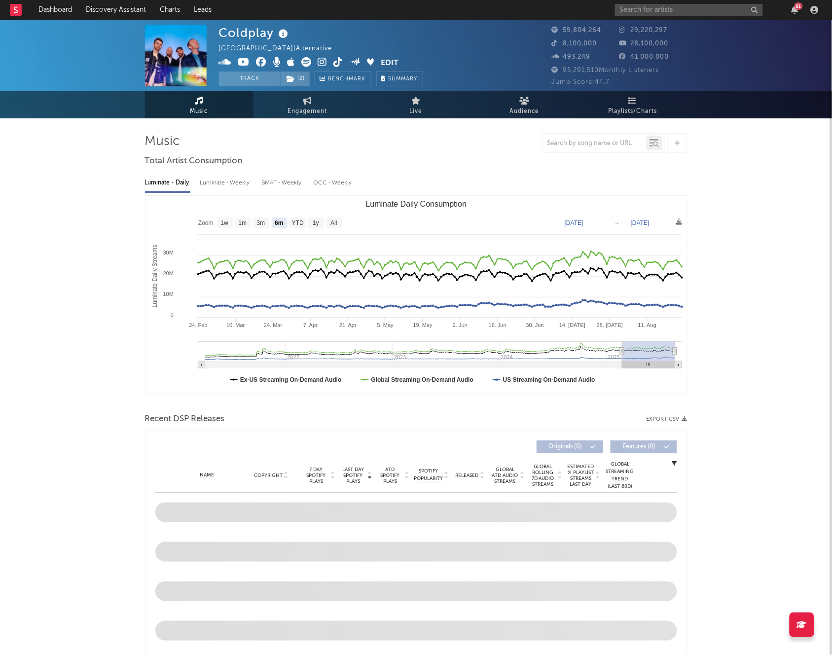
scroll to position [42, 0]
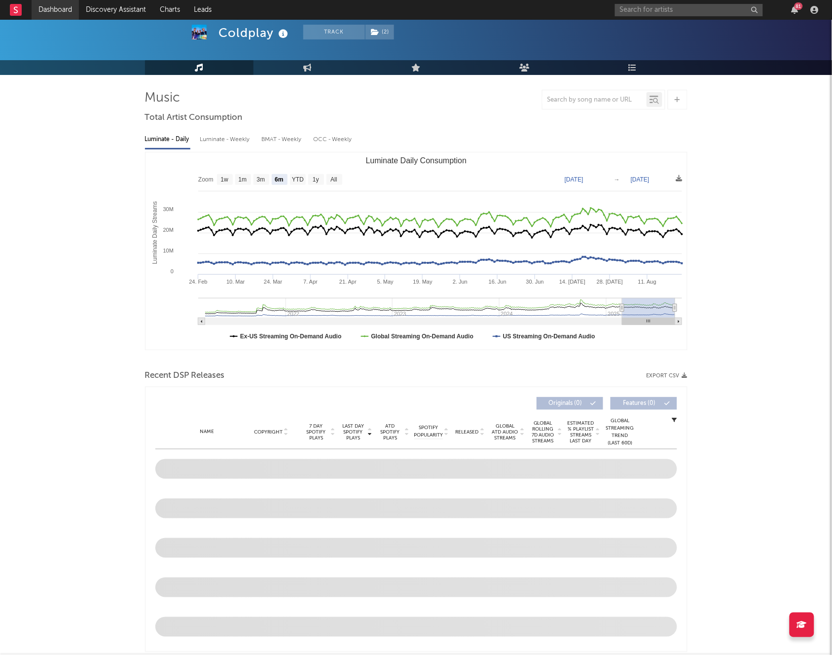
scroll to position [44, 0]
click at [64, 13] on link "Dashboard" at bounding box center [55, 10] width 47 height 20
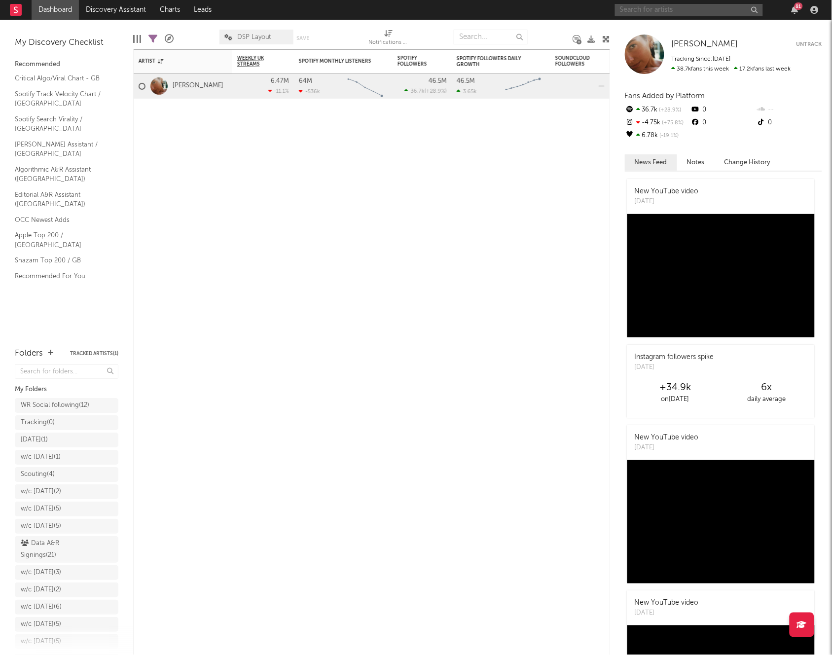
click at [663, 10] on input "text" at bounding box center [689, 10] width 148 height 12
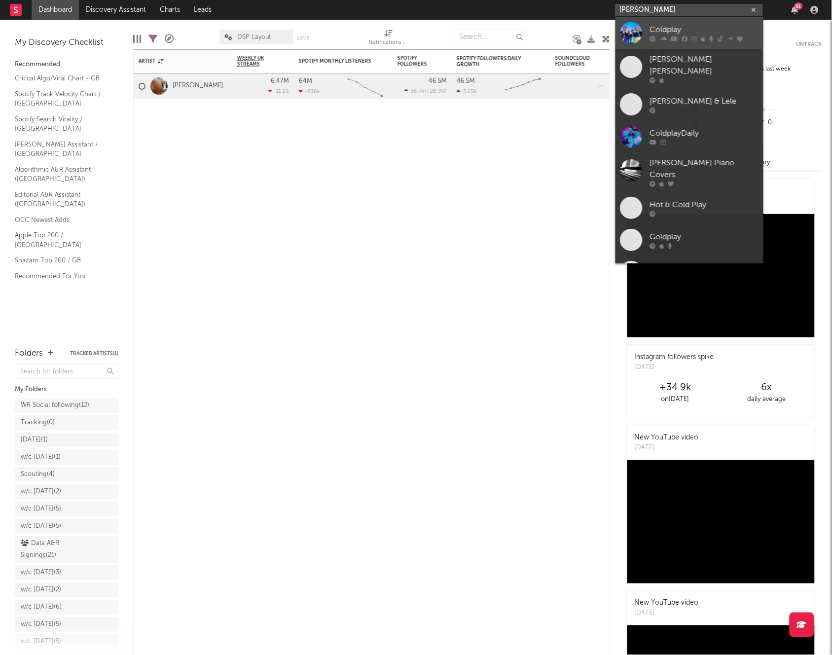
type input "coldplay"
click at [689, 28] on div "Coldplay" at bounding box center [704, 30] width 109 height 12
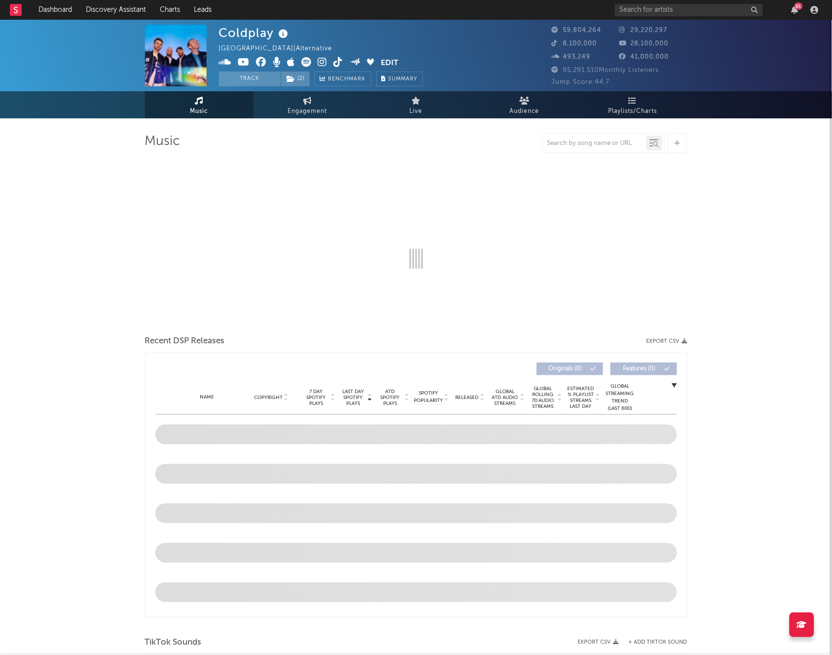
select select "6m"
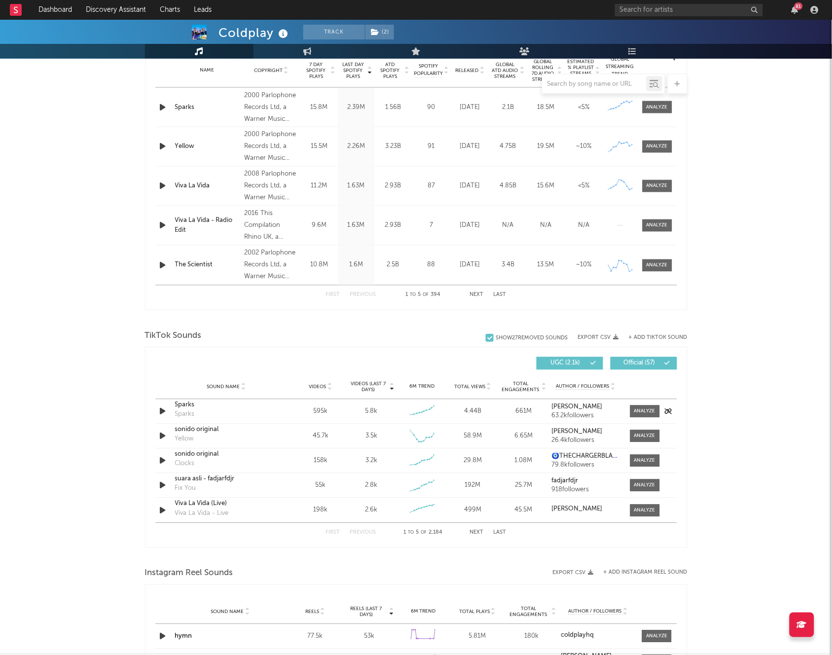
scroll to position [405, 0]
click at [565, 89] on div at bounding box center [595, 84] width 104 height 12
click at [570, 86] on input "text" at bounding box center [595, 84] width 104 height 8
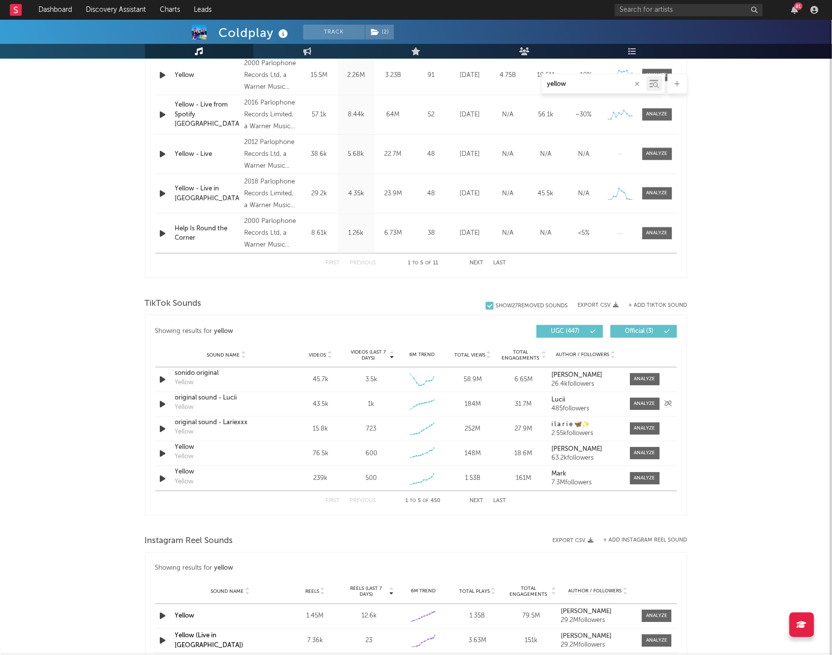
scroll to position [439, 0]
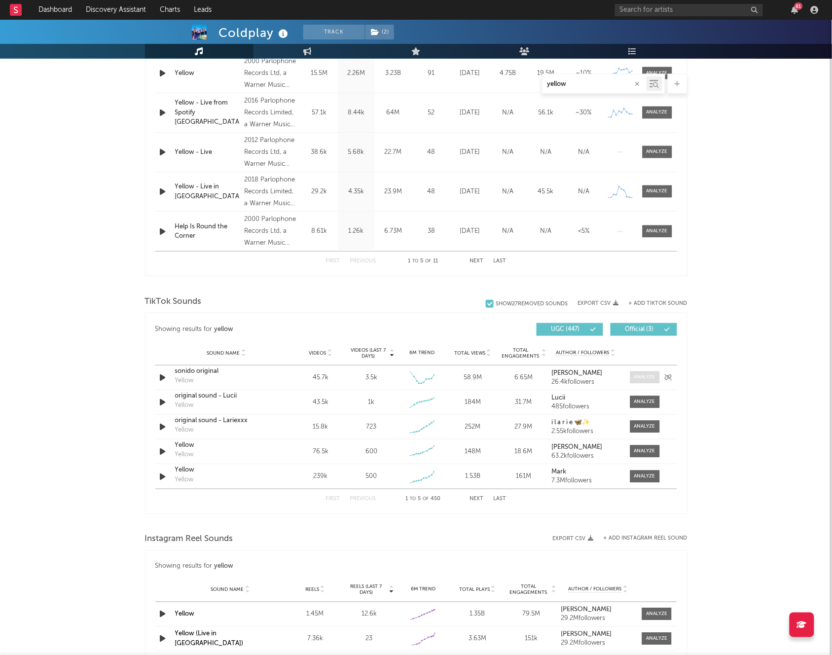
type input "yellow"
click at [645, 375] on div at bounding box center [645, 377] width 21 height 7
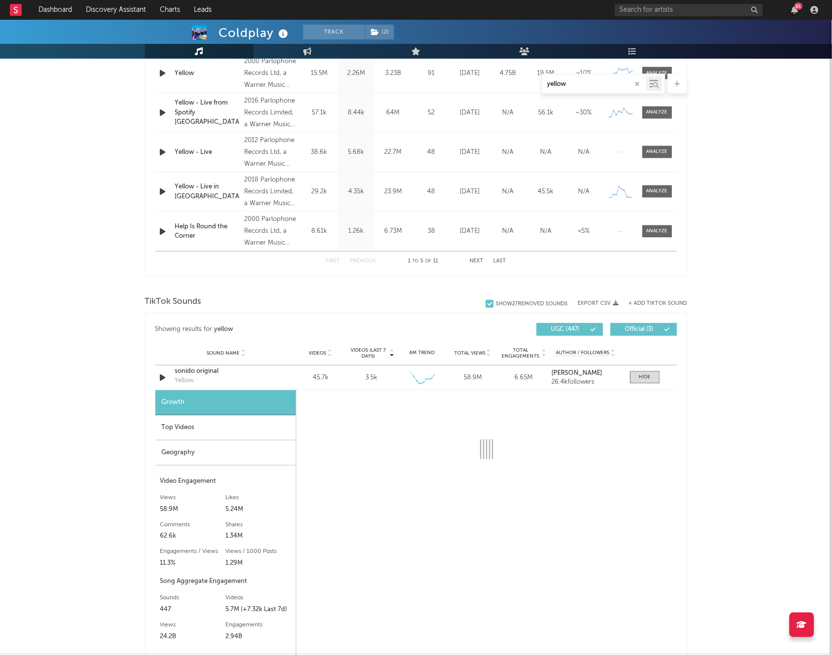
select select "6m"
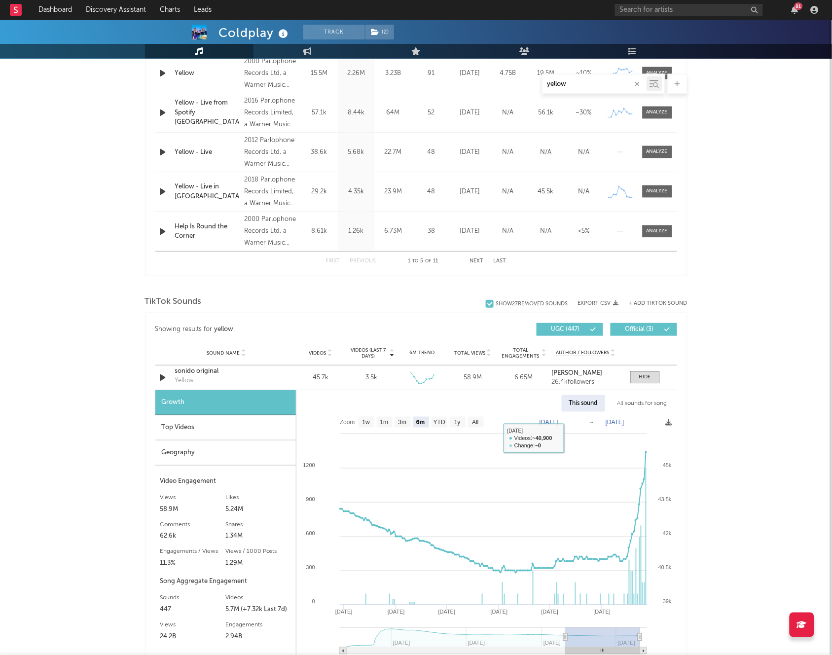
drag, startPoint x: 647, startPoint y: 407, endPoint x: 611, endPoint y: 404, distance: 35.6
click at [646, 407] on div "All sounds for song" at bounding box center [642, 403] width 65 height 17
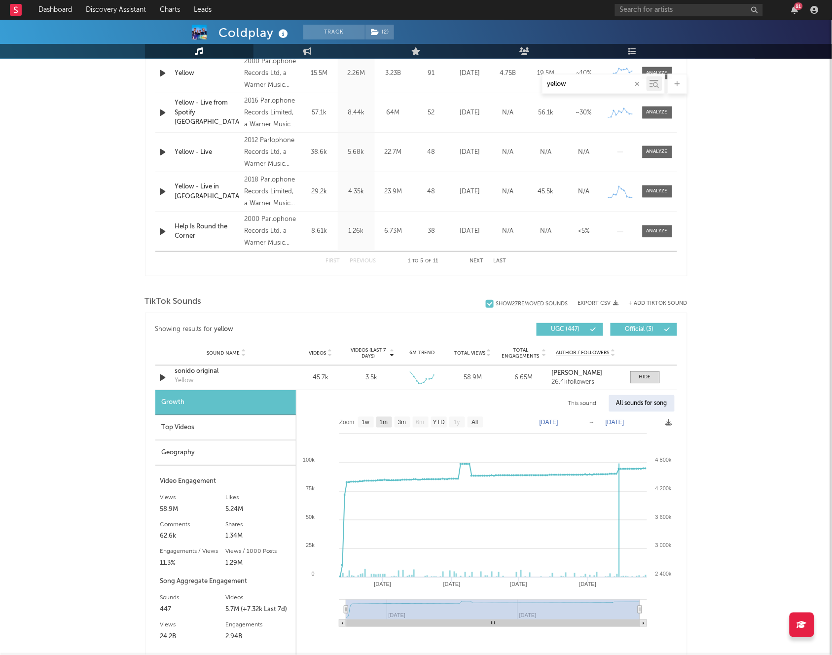
click at [377, 423] on rect at bounding box center [384, 422] width 16 height 11
select select "1m"
type input "2025-07-27"
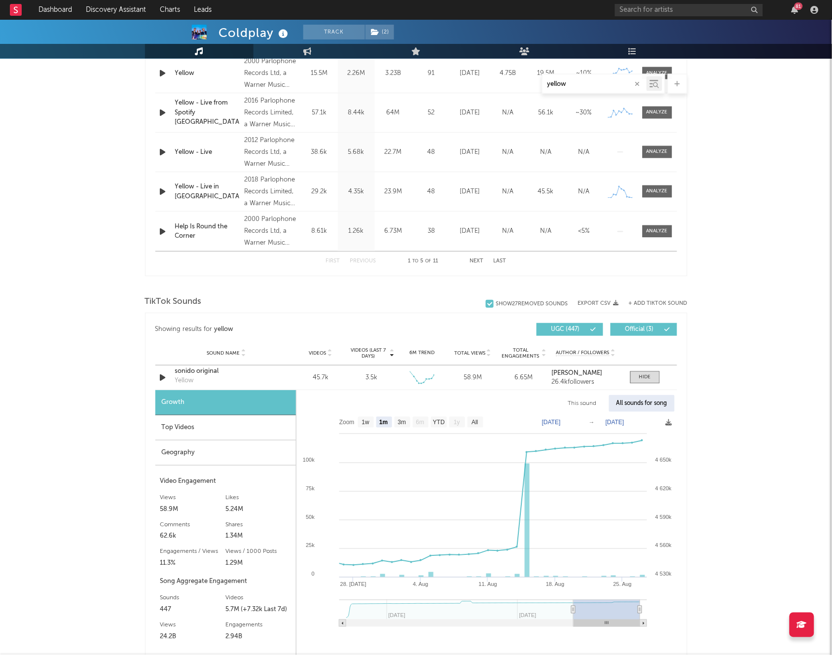
scroll to position [440, 0]
click at [365, 424] on text "1w" at bounding box center [366, 421] width 8 height 7
select select "1w"
type input "2025-08-21"
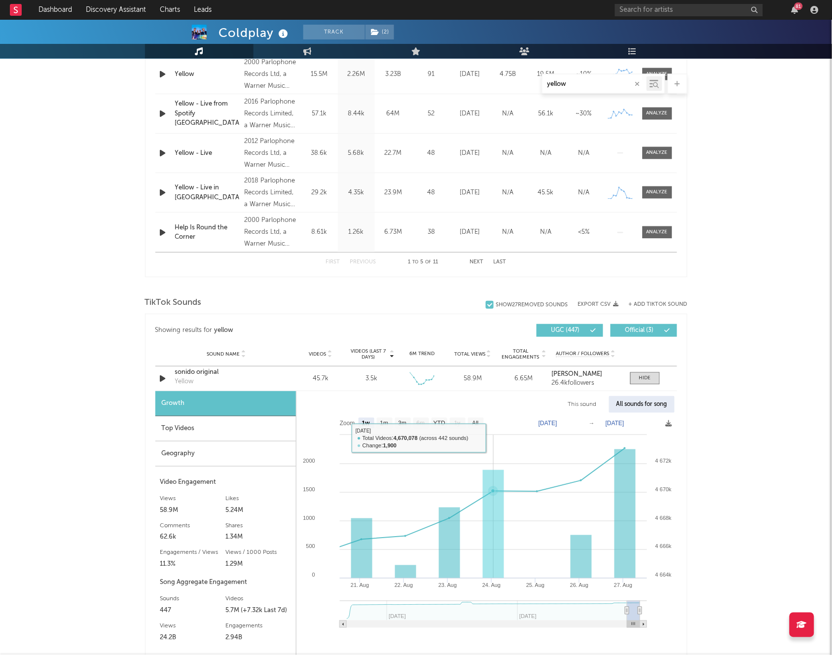
scroll to position [439, 0]
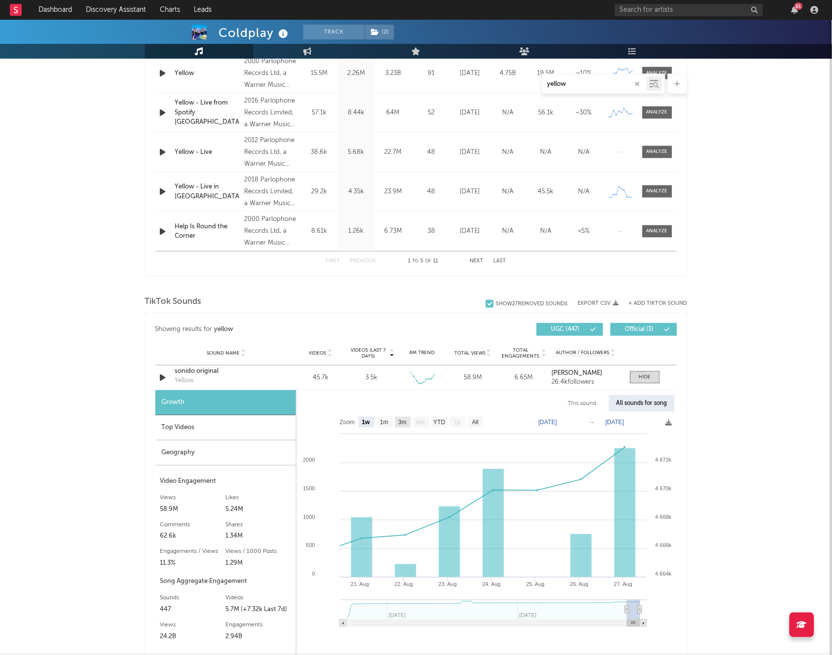
click at [403, 422] on text "3m" at bounding box center [402, 422] width 8 height 7
select select "3m"
type input "2025-05-27"
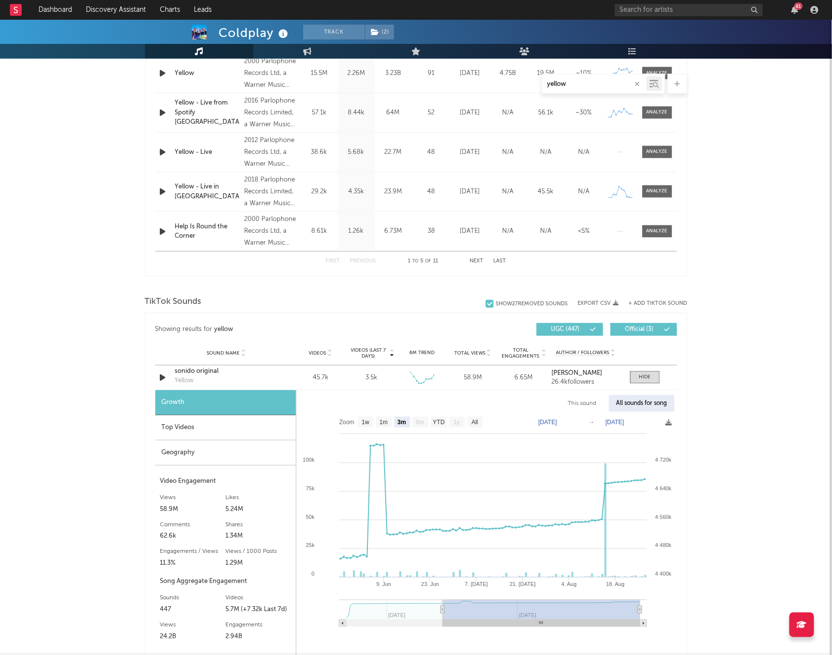
drag, startPoint x: 572, startPoint y: 85, endPoint x: 502, endPoint y: 80, distance: 70.8
click at [503, 80] on div "yellow" at bounding box center [416, 84] width 543 height 20
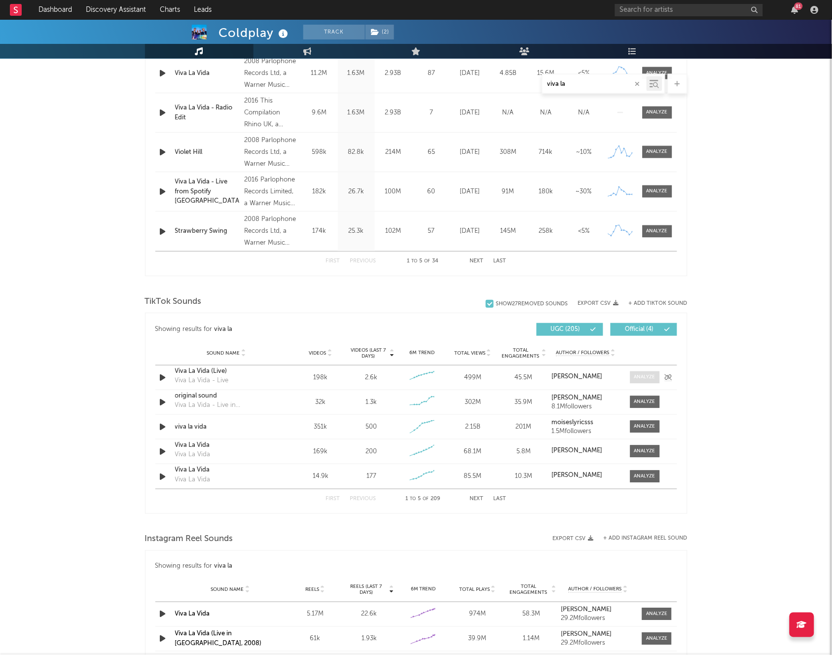
type input "viva la"
click at [645, 375] on div at bounding box center [645, 377] width 21 height 7
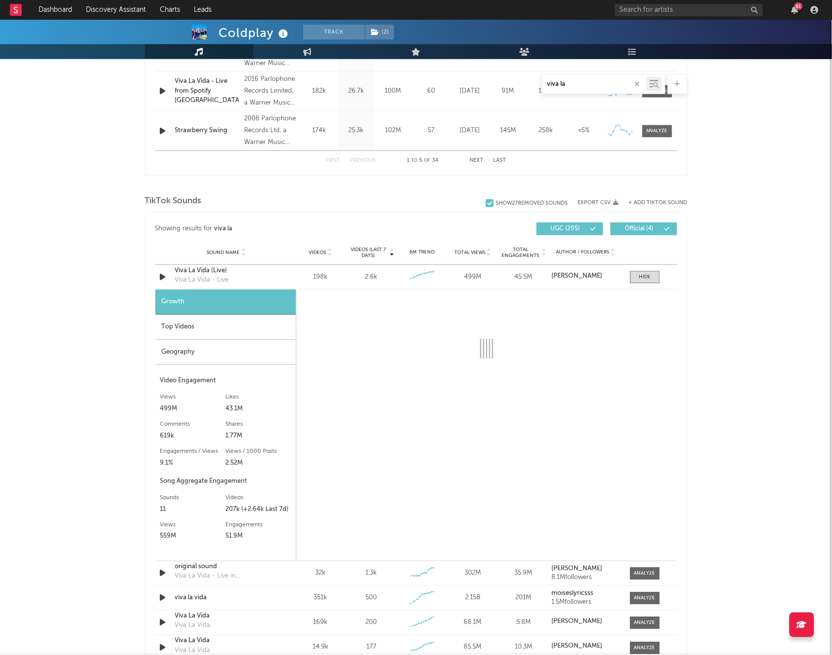
scroll to position [577, 0]
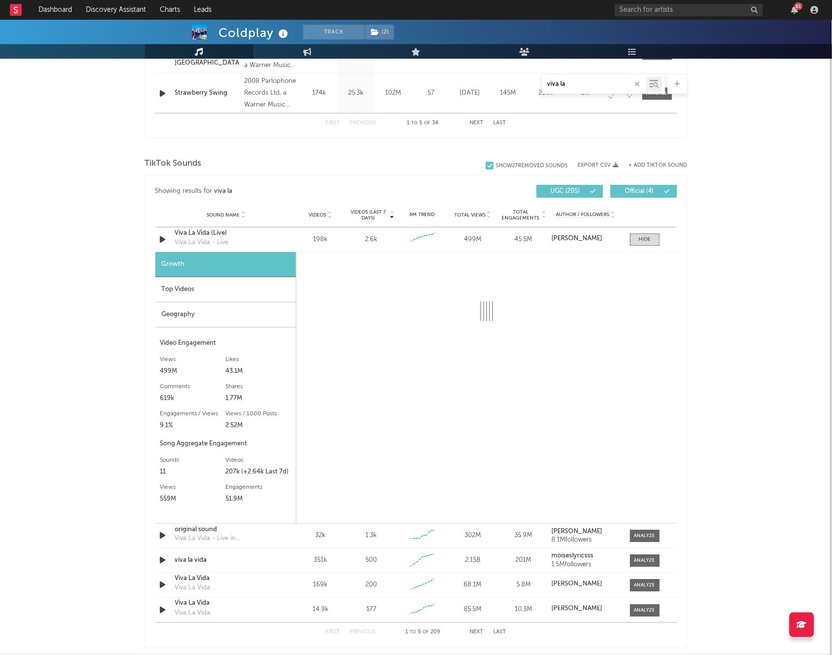
select select "6m"
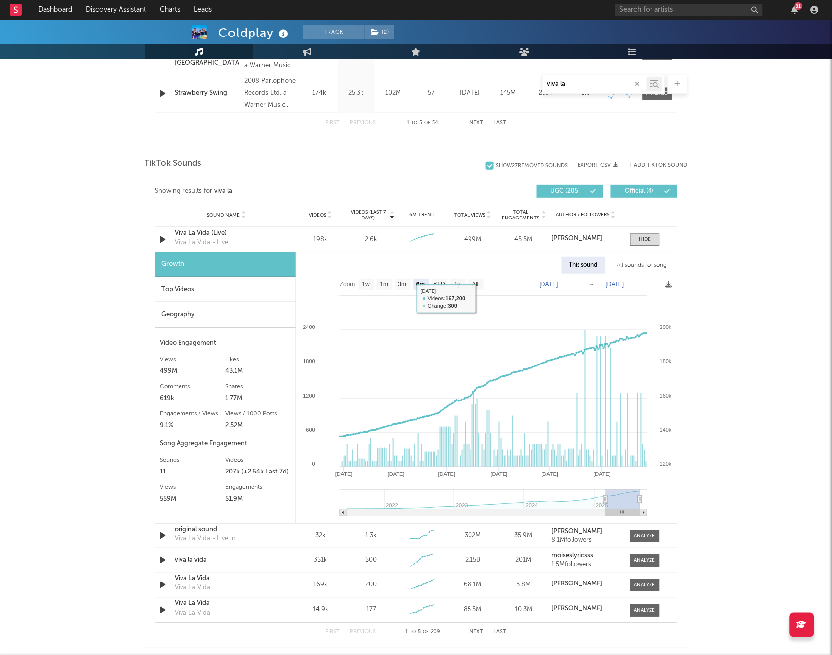
click at [641, 268] on div "All sounds for song" at bounding box center [642, 265] width 65 height 17
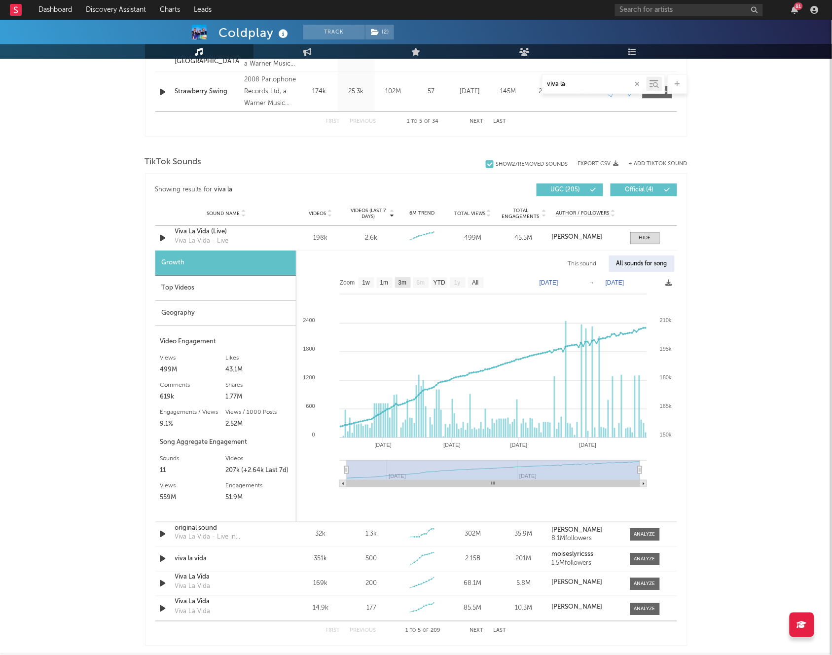
scroll to position [580, 0]
click at [372, 284] on rect at bounding box center [367, 281] width 16 height 11
select select "1w"
type input "2025-08-21"
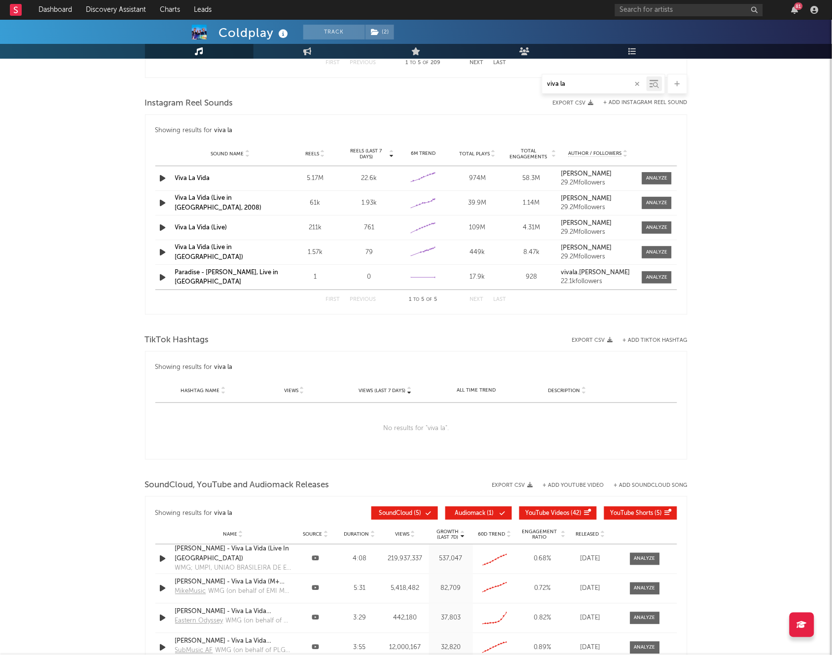
scroll to position [1148, 0]
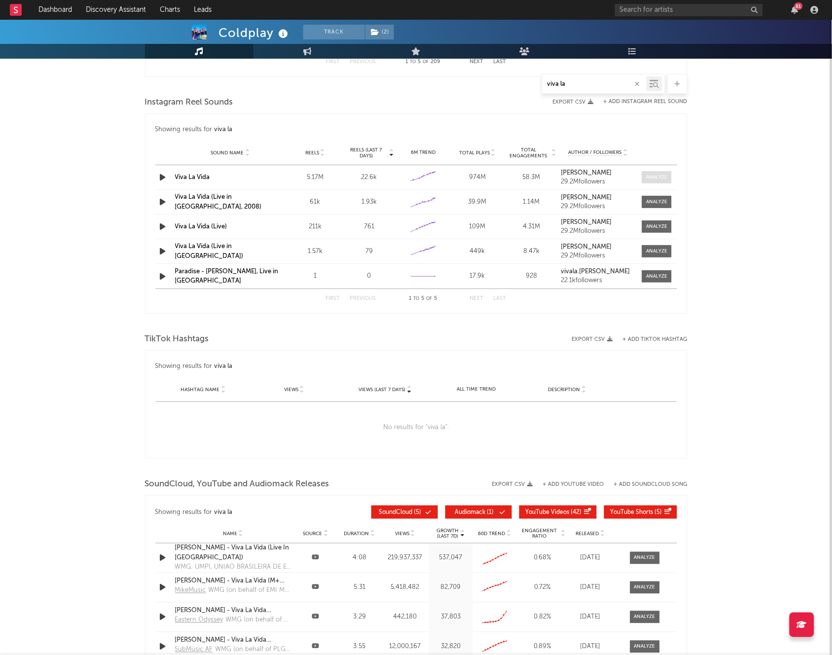
click at [672, 180] on span at bounding box center [657, 177] width 30 height 12
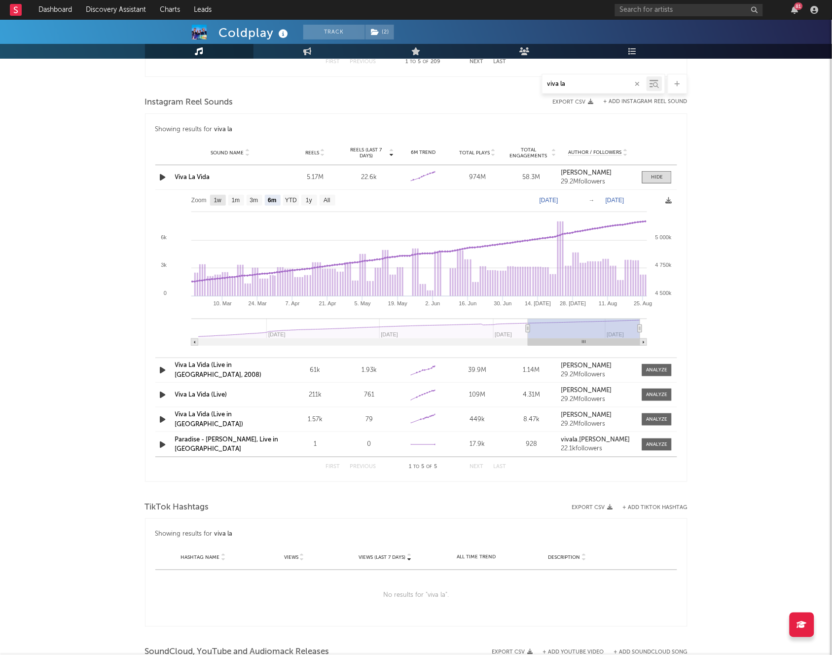
drag, startPoint x: 217, startPoint y: 200, endPoint x: 225, endPoint y: 200, distance: 7.4
click at [217, 200] on text "1w" at bounding box center [218, 200] width 8 height 7
select select "1w"
type input "2025-08-20"
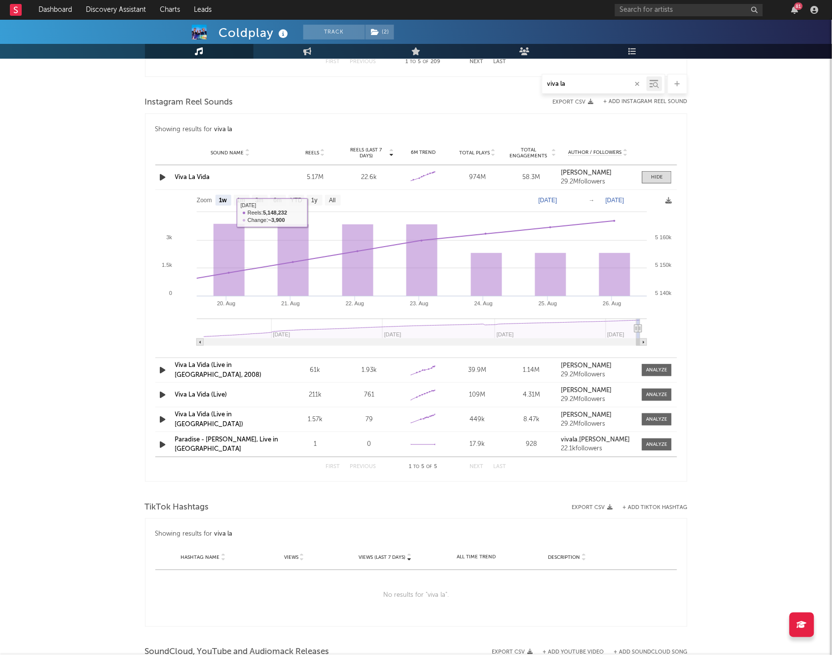
click at [250, 200] on rect at bounding box center [416, 271] width 522 height 163
click at [243, 202] on text "1m" at bounding box center [241, 200] width 8 height 7
select select "1m"
type input "2025-07-26"
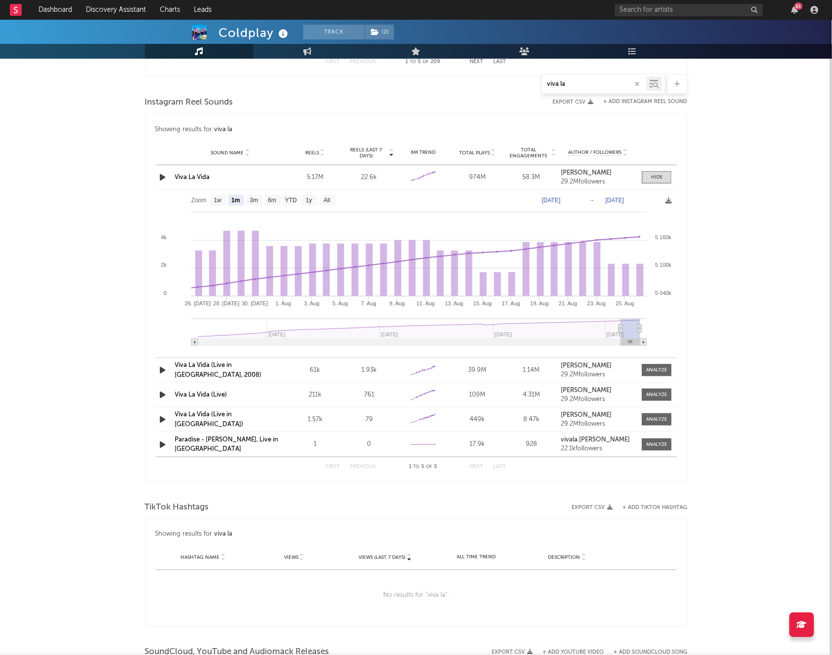
click at [715, 2] on div "81" at bounding box center [718, 10] width 207 height 20
click at [710, 6] on input "text" at bounding box center [689, 10] width 148 height 12
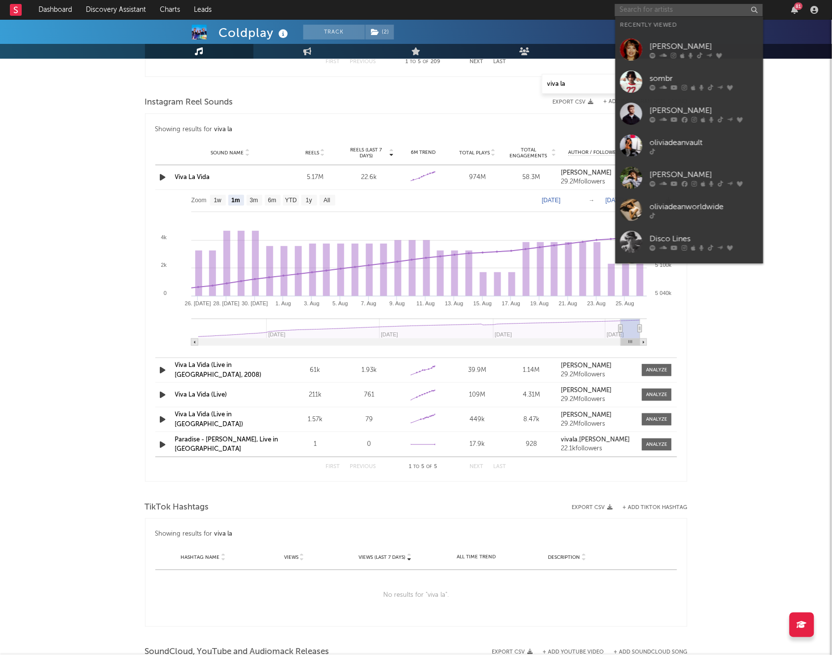
paste input "https://open.spotify.com/track/1GfJCWGLfdev016PSsrUO8?si=1b6a2a9e7ffb4fdb"
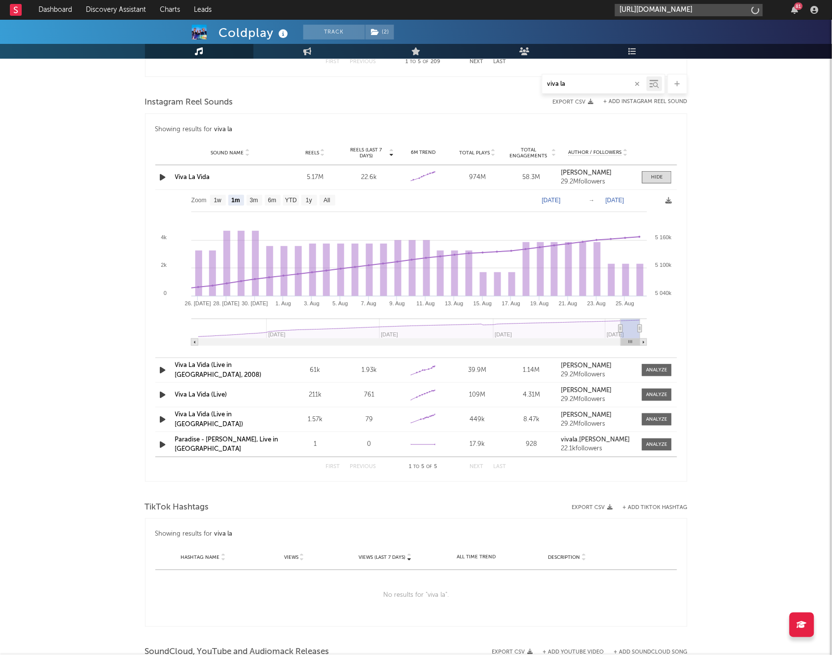
click at [720, 12] on input "https://open.spotify.com/track/1GfJCWGLfdev016PSsrUO8?si=1b6a2a9e7ffb4fdb" at bounding box center [689, 10] width 148 height 12
type input "https://open.spotify.com/track/1GfJCWGLfdev016PSsrUO8?si=1b6a2a9e7ffb4fdb"
click at [699, 27] on div "oskar med k" at bounding box center [704, 33] width 109 height 12
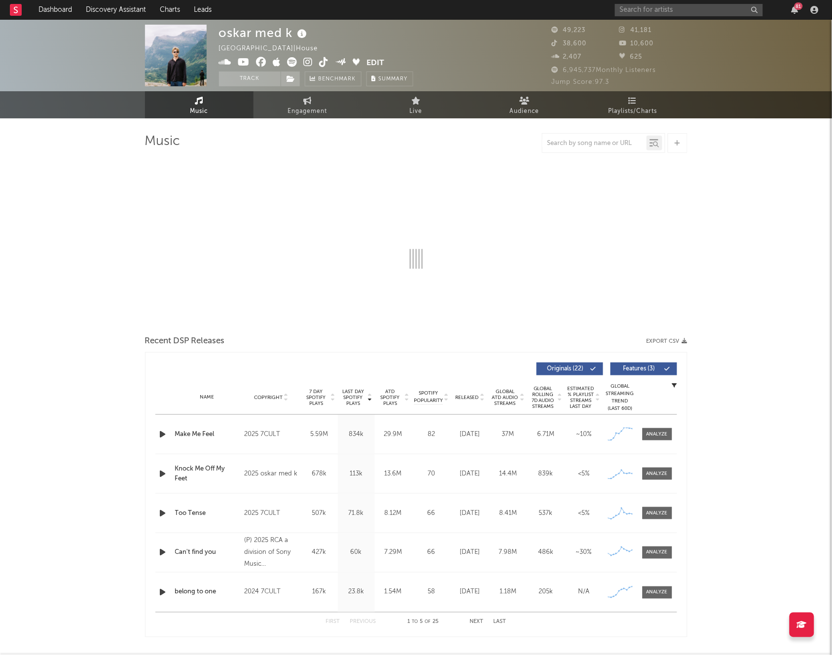
select select "6m"
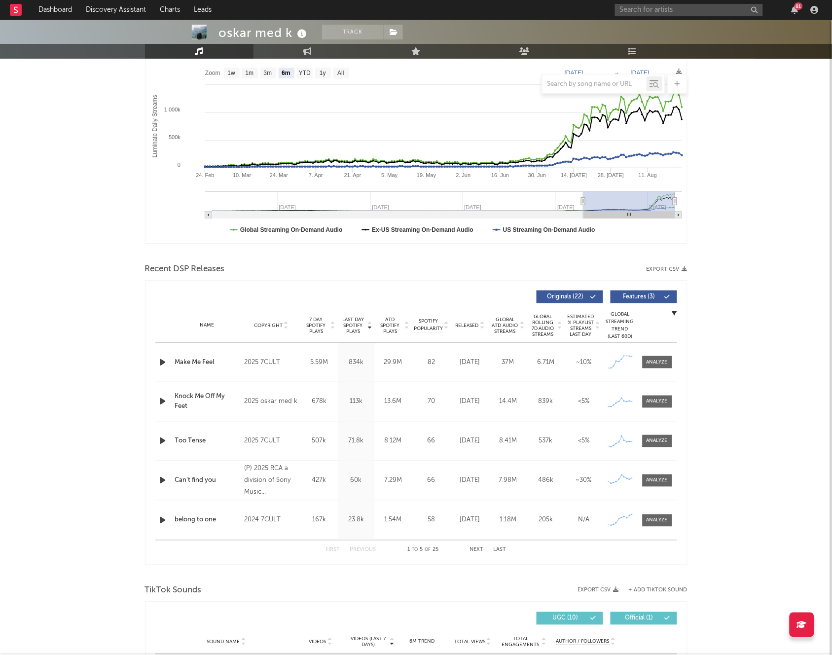
scroll to position [175, 0]
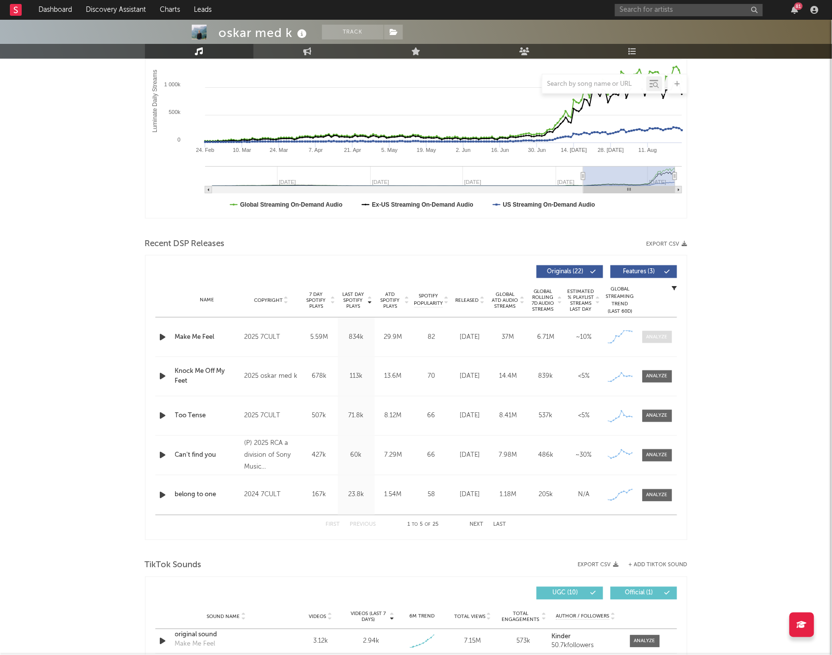
click at [669, 337] on span at bounding box center [658, 337] width 30 height 12
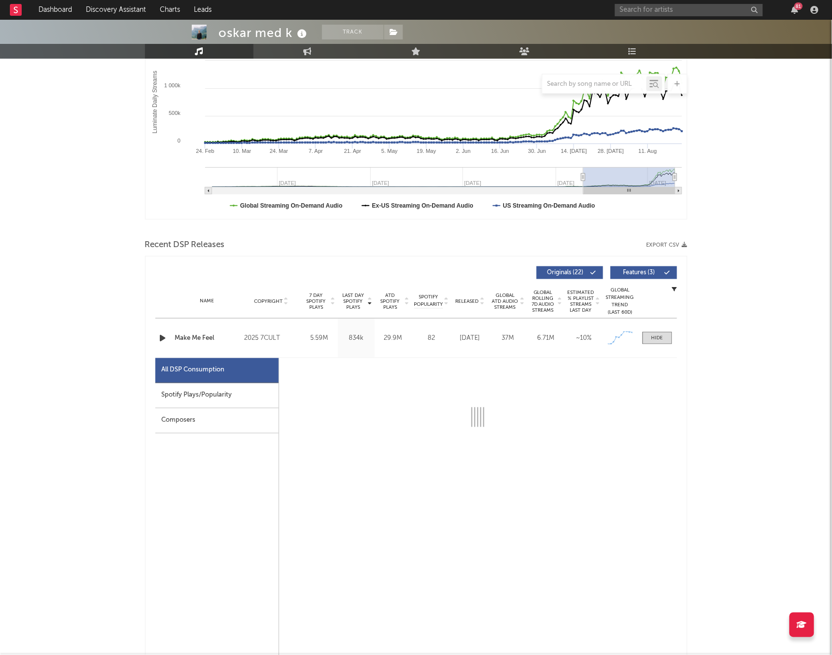
select select "1w"
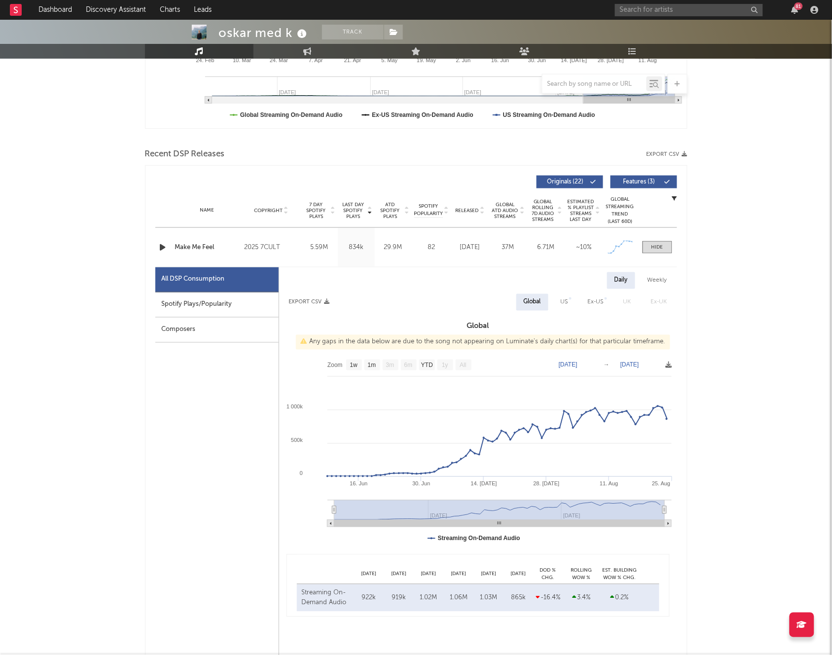
scroll to position [295, 0]
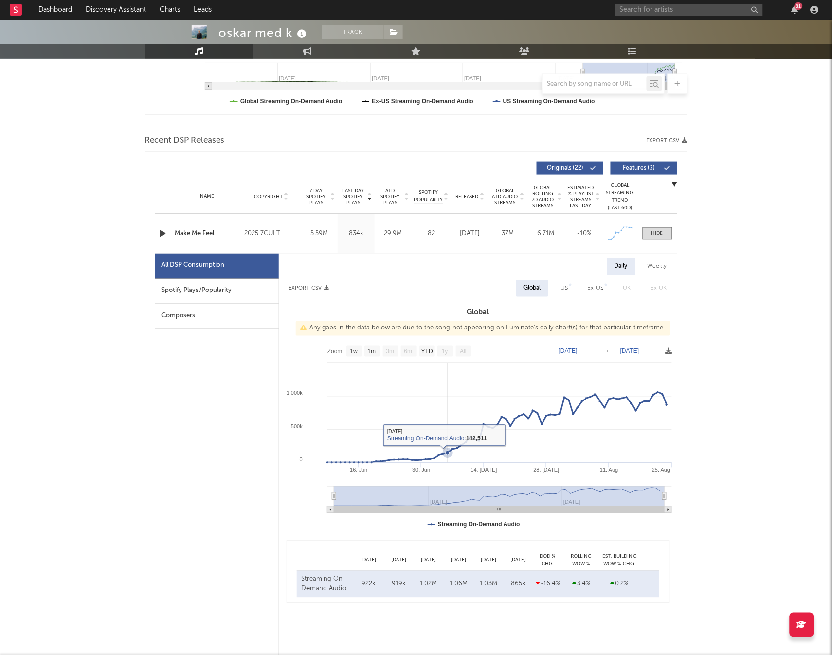
scroll to position [0, 0]
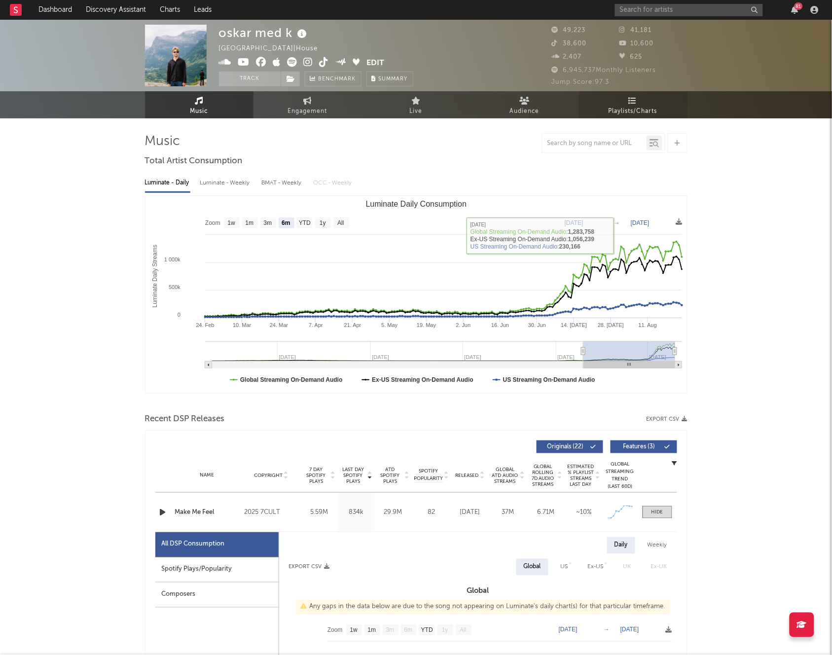
click at [610, 99] on link "Playlists/Charts" at bounding box center [633, 104] width 109 height 27
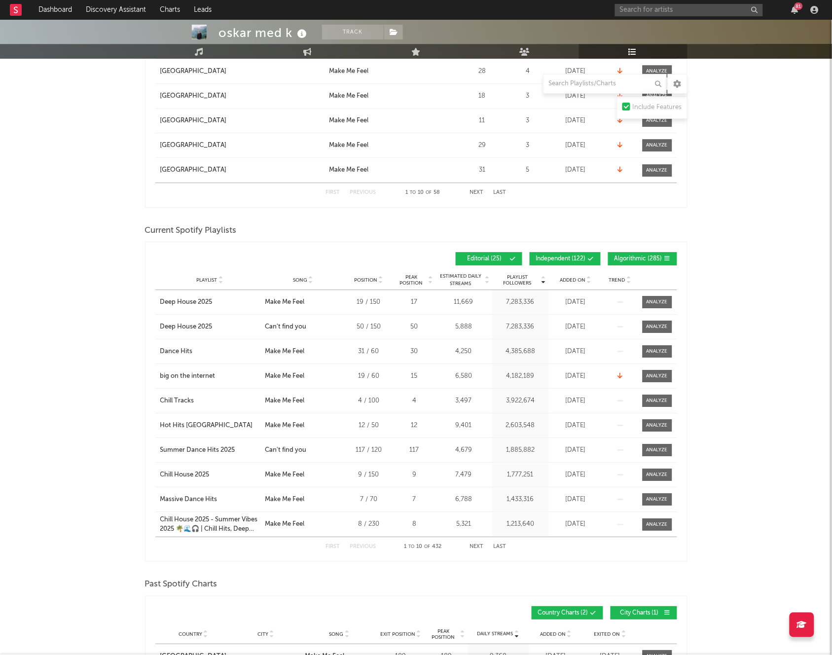
scroll to position [677, 0]
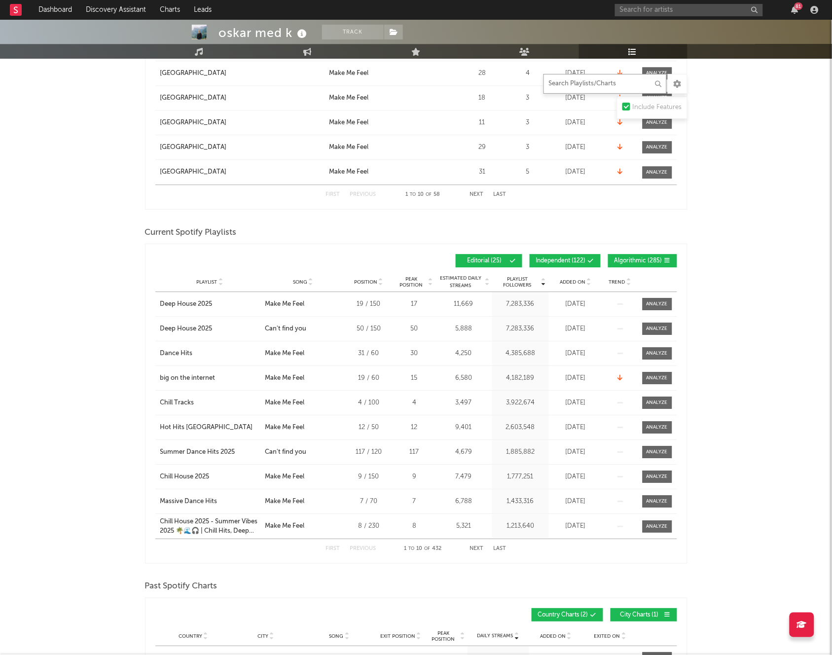
click at [587, 82] on input "text" at bounding box center [605, 84] width 123 height 20
type input "radio"
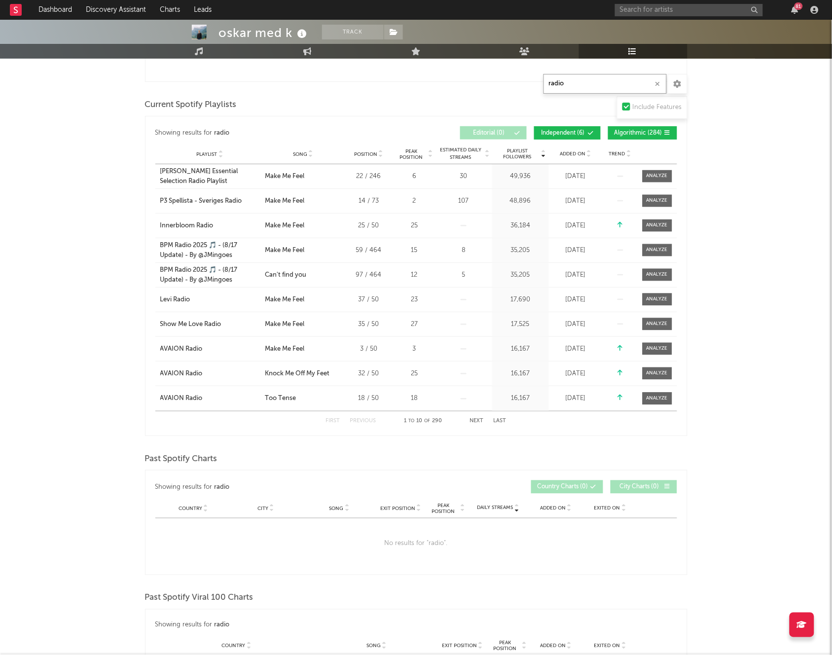
scroll to position [386, 0]
click at [477, 421] on button "Next" at bounding box center [477, 421] width 14 height 5
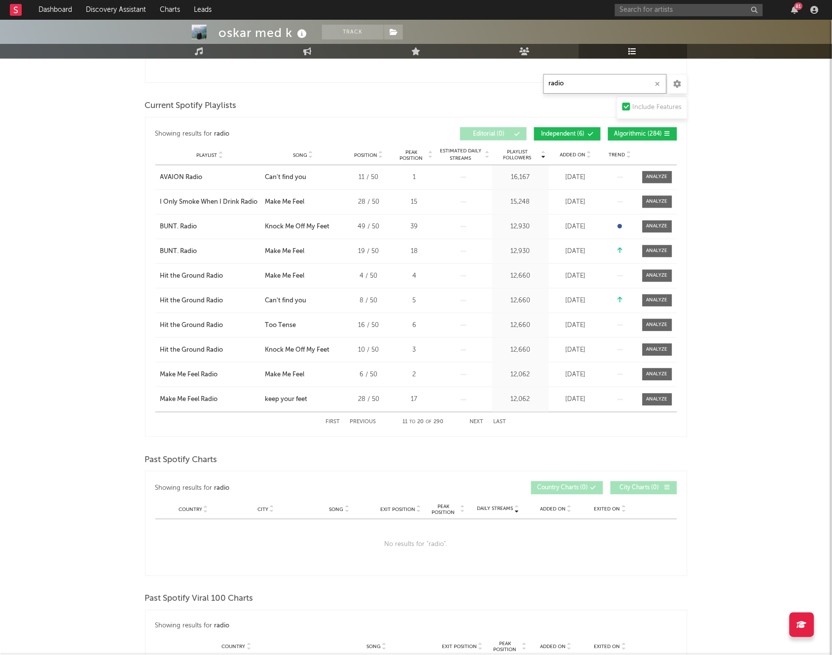
click at [477, 421] on button "Next" at bounding box center [477, 421] width 14 height 5
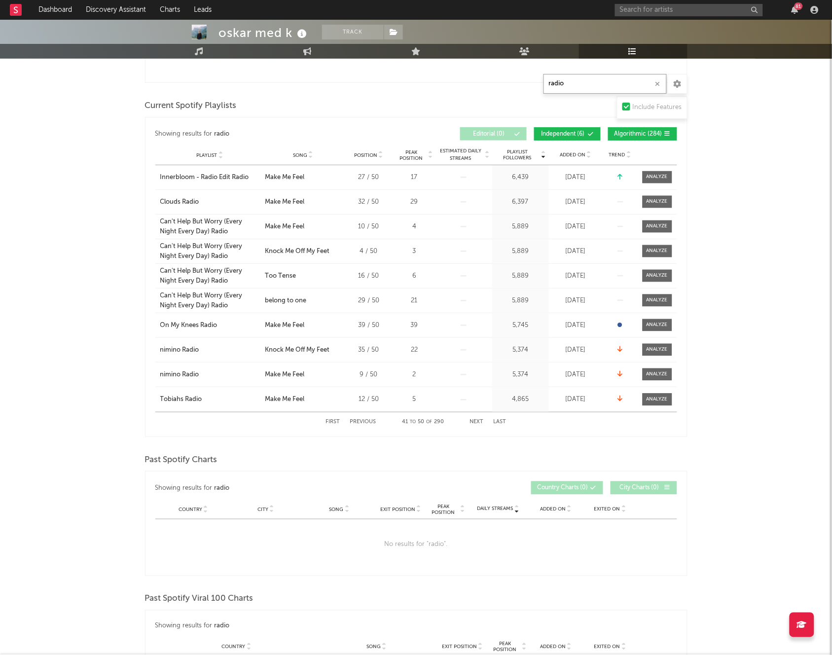
click at [477, 421] on button "Next" at bounding box center [477, 421] width 14 height 5
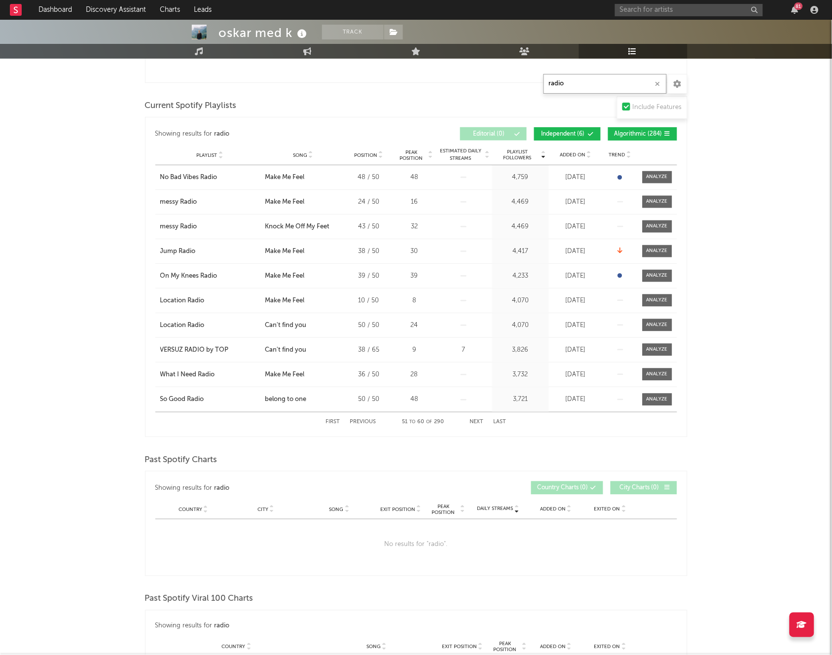
click at [335, 423] on button "First" at bounding box center [333, 421] width 14 height 5
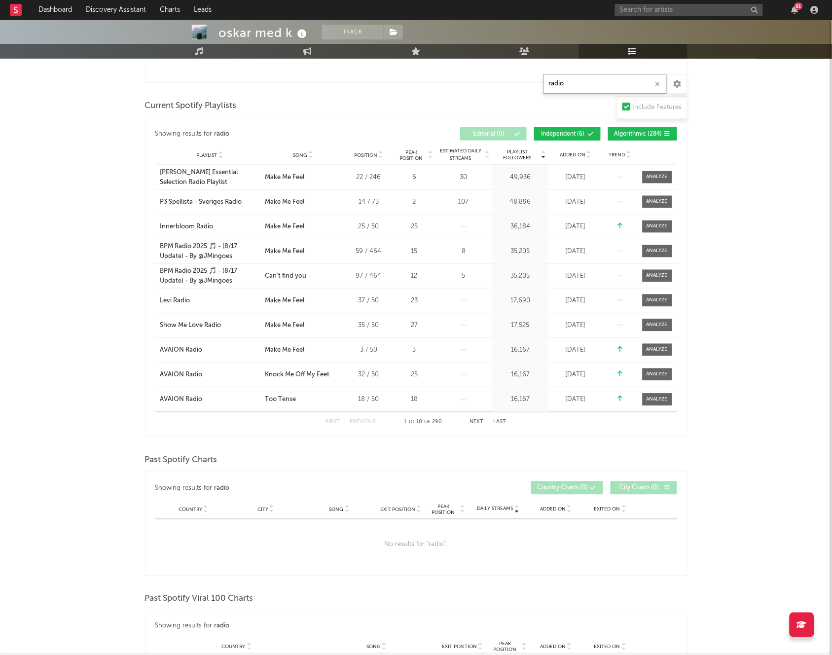
click at [659, 84] on icon "button" at bounding box center [658, 84] width 5 height 6
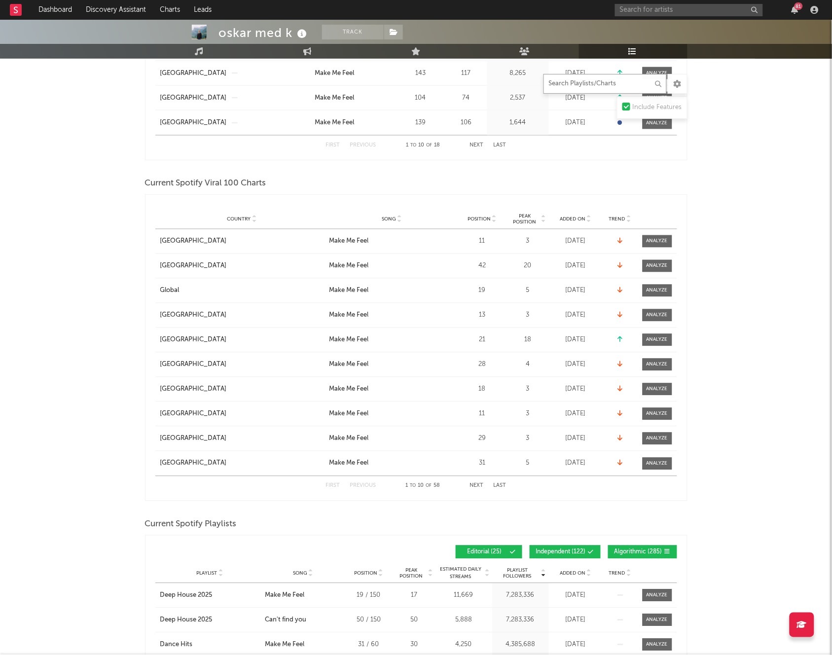
scroll to position [601, 0]
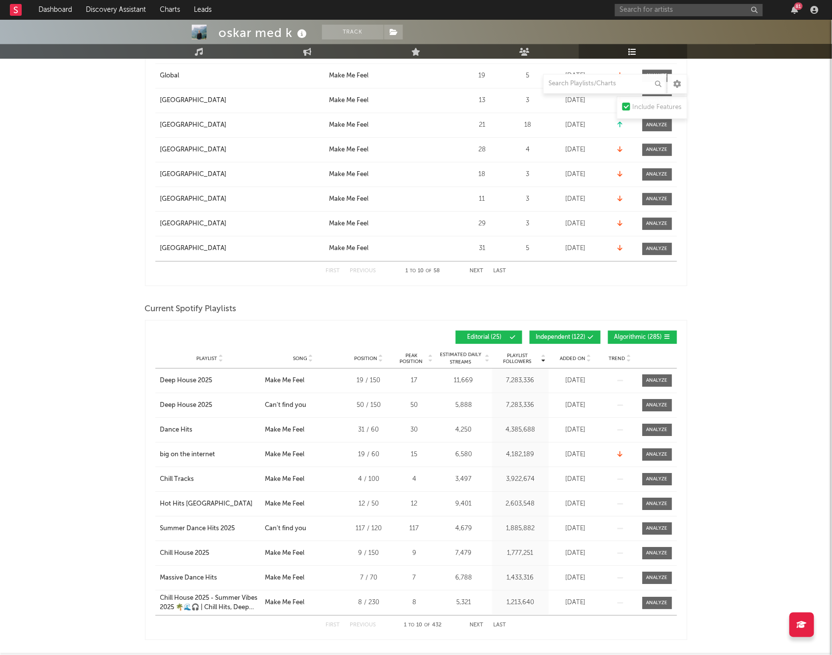
click at [790, 190] on div "oskar med k Track Norway | House Edit Track Benchmark Summary 49,223 41,181 38,…" at bounding box center [416, 498] width 832 height 2158
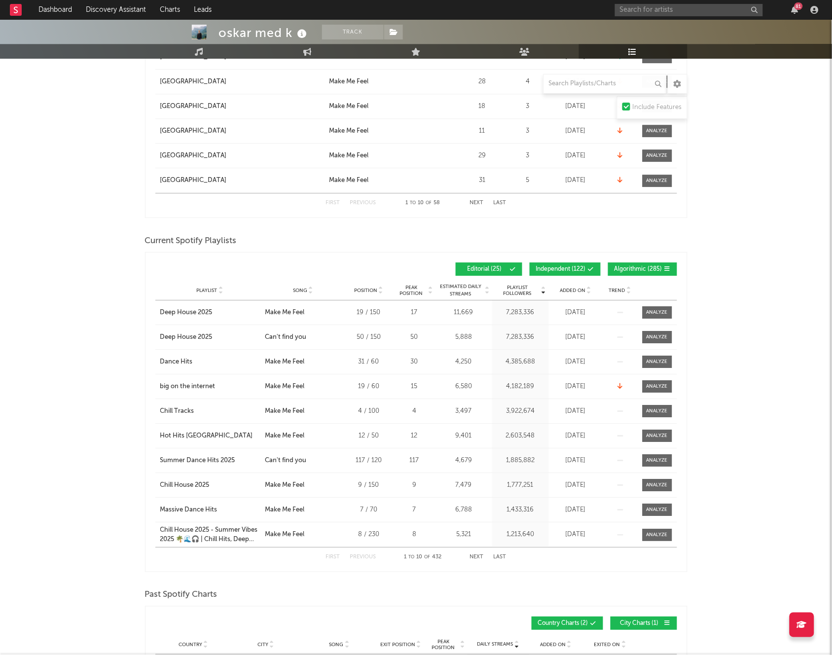
scroll to position [745, 0]
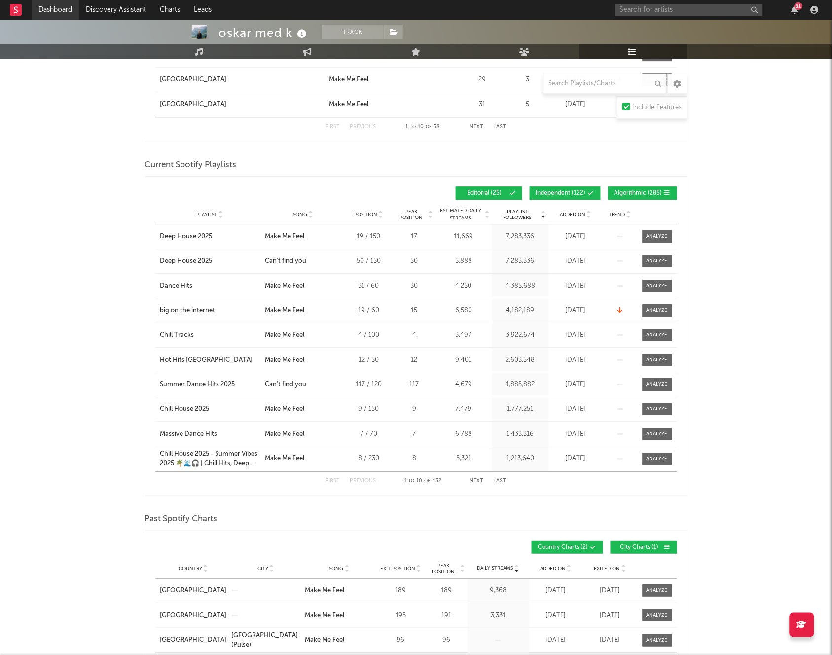
click at [51, 10] on link "Dashboard" at bounding box center [55, 10] width 47 height 20
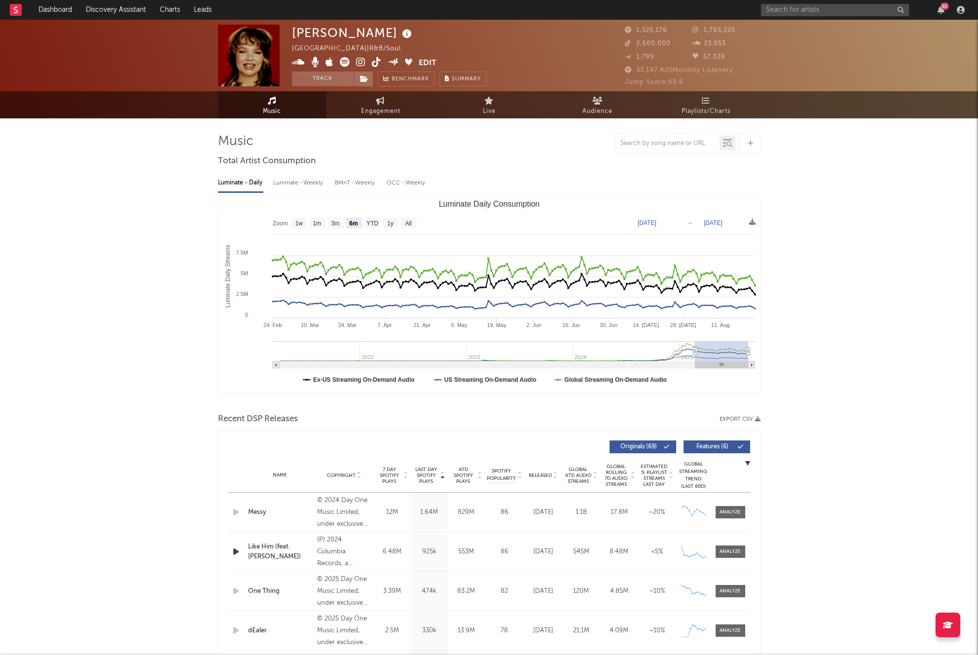
select select "6m"
click at [63, 14] on link "Dashboard" at bounding box center [55, 10] width 47 height 20
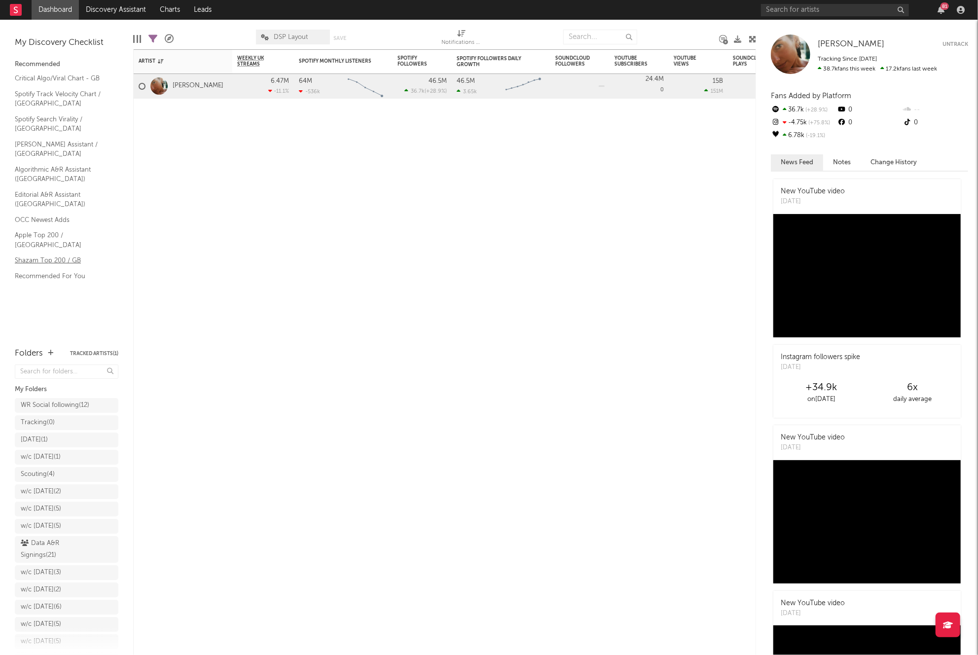
click at [47, 255] on link "Shazam Top 200 / GB" at bounding box center [62, 260] width 94 height 11
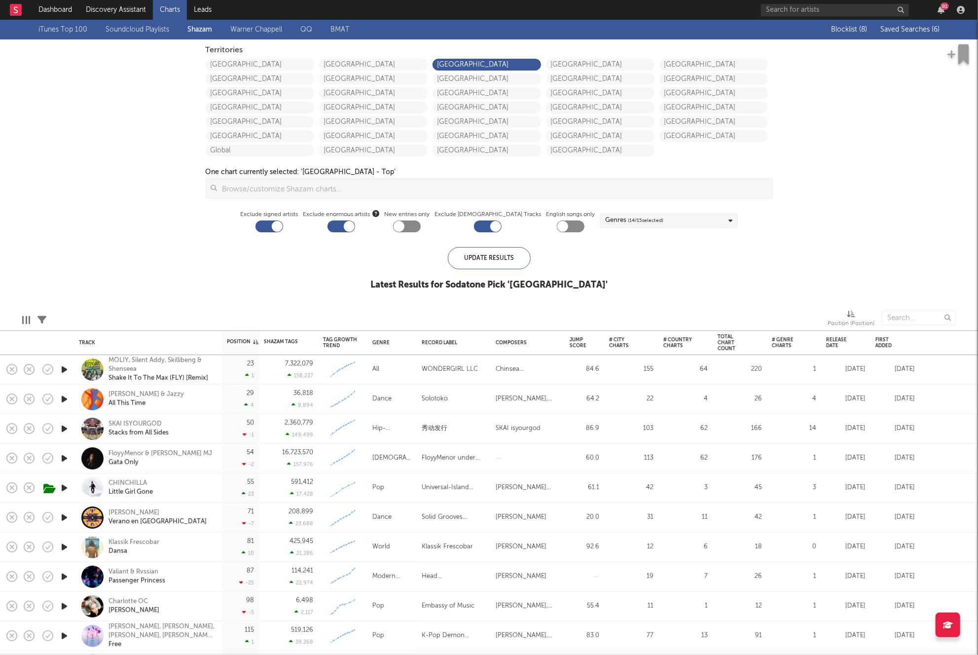
click at [898, 30] on span "Saved Searches ( 6 )" at bounding box center [910, 29] width 59 height 7
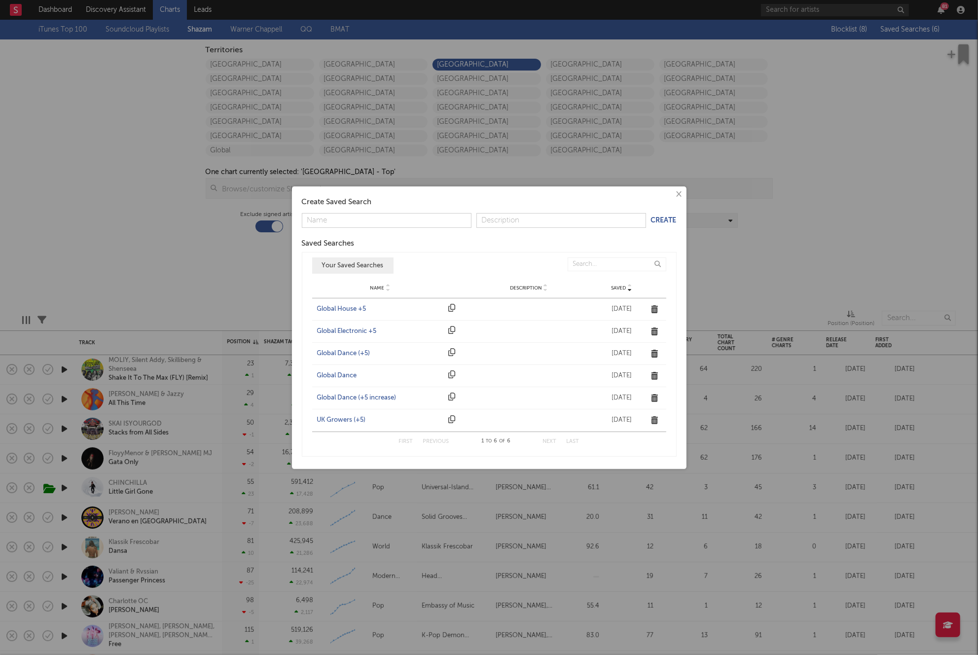
click at [339, 422] on div "UK Growers (+5)" at bounding box center [380, 420] width 127 height 10
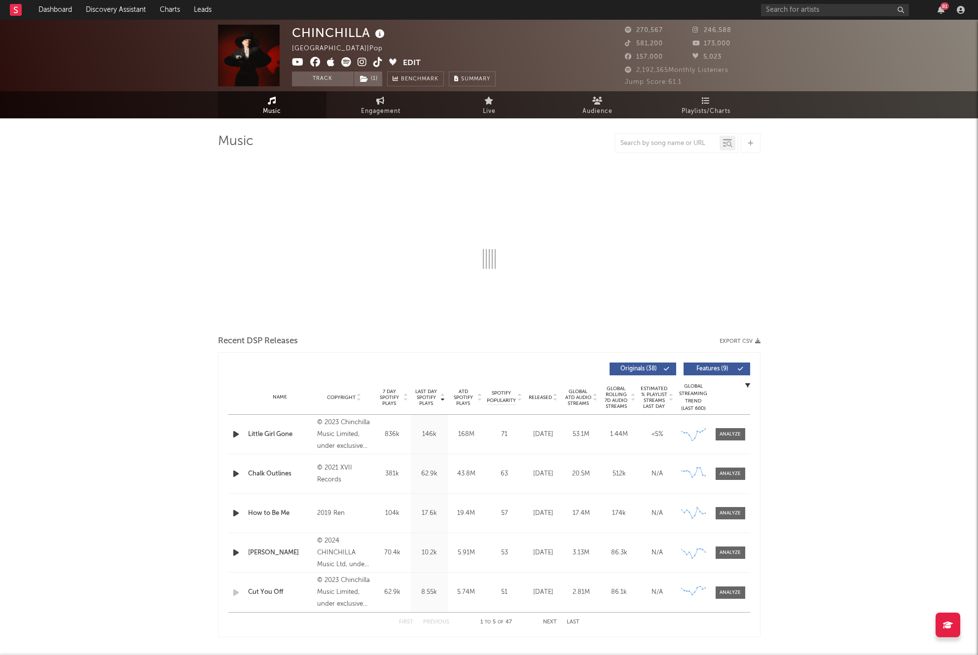
select select "6m"
